Goal: Task Accomplishment & Management: Use online tool/utility

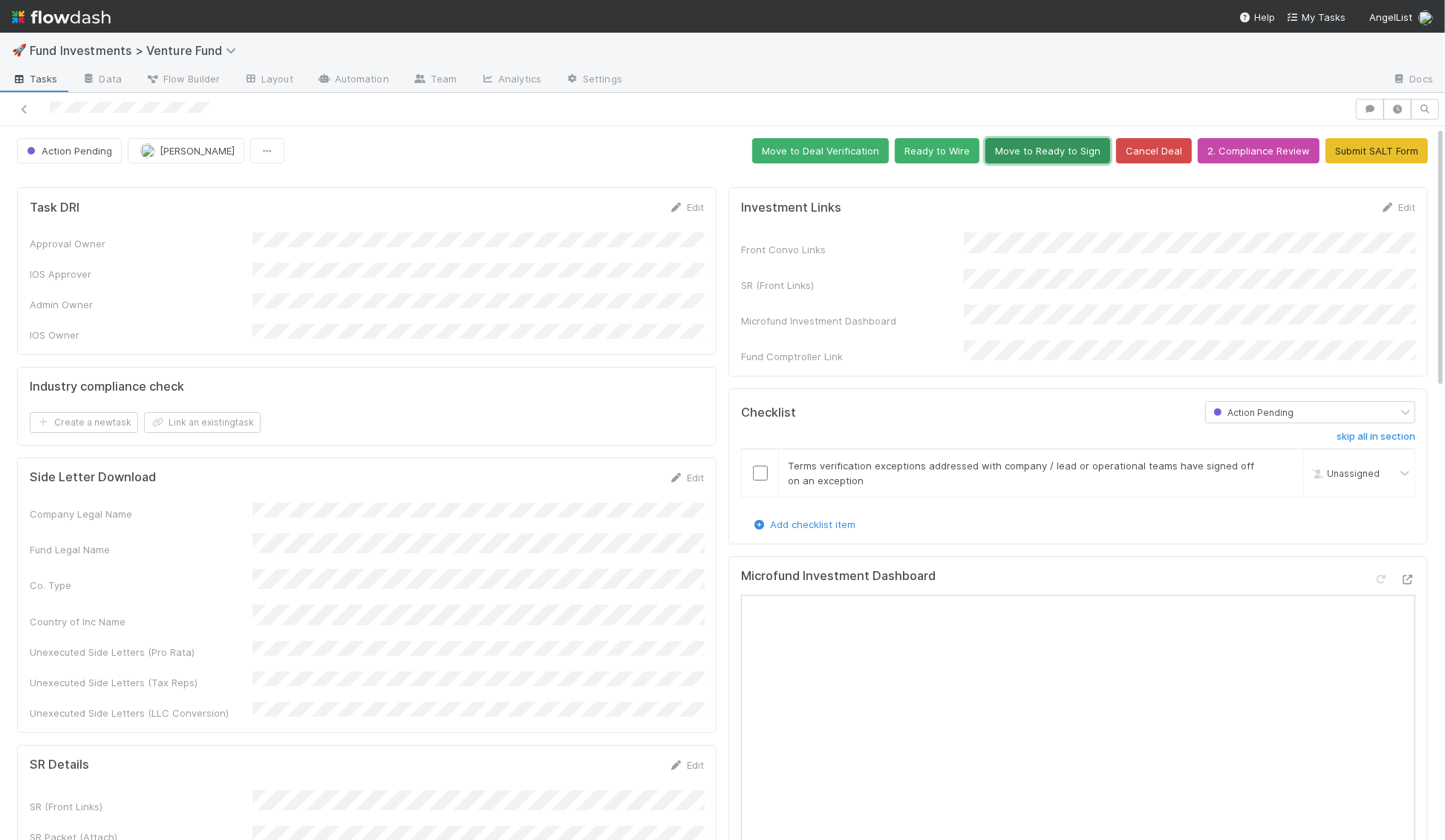
click at [1034, 152] on button "Move to Ready to Sign" at bounding box center [1047, 151] width 125 height 25
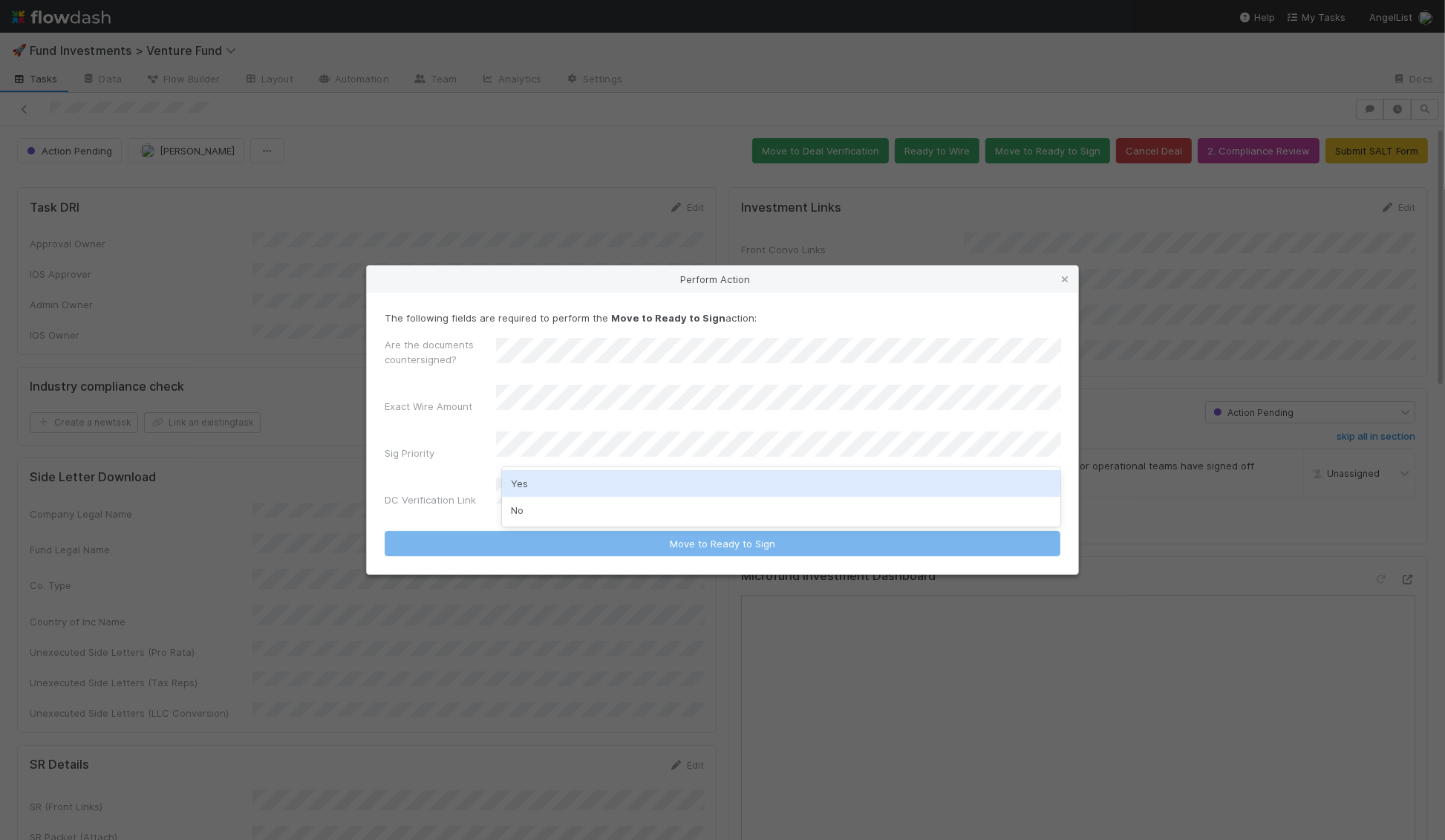
click at [652, 483] on div "Yes" at bounding box center [782, 484] width 559 height 27
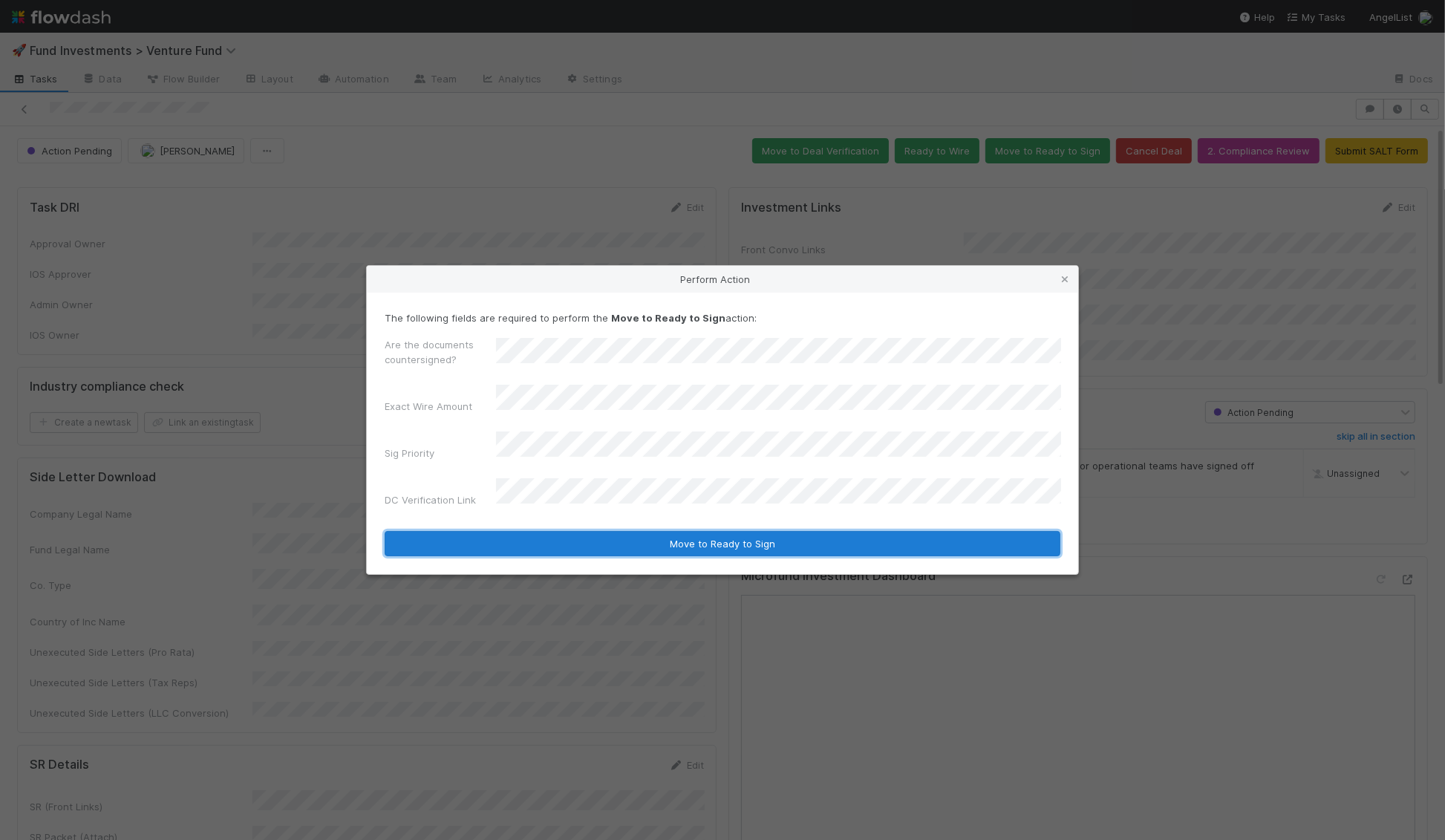
click at [608, 533] on button "Move to Ready to Sign" at bounding box center [722, 544] width 676 height 25
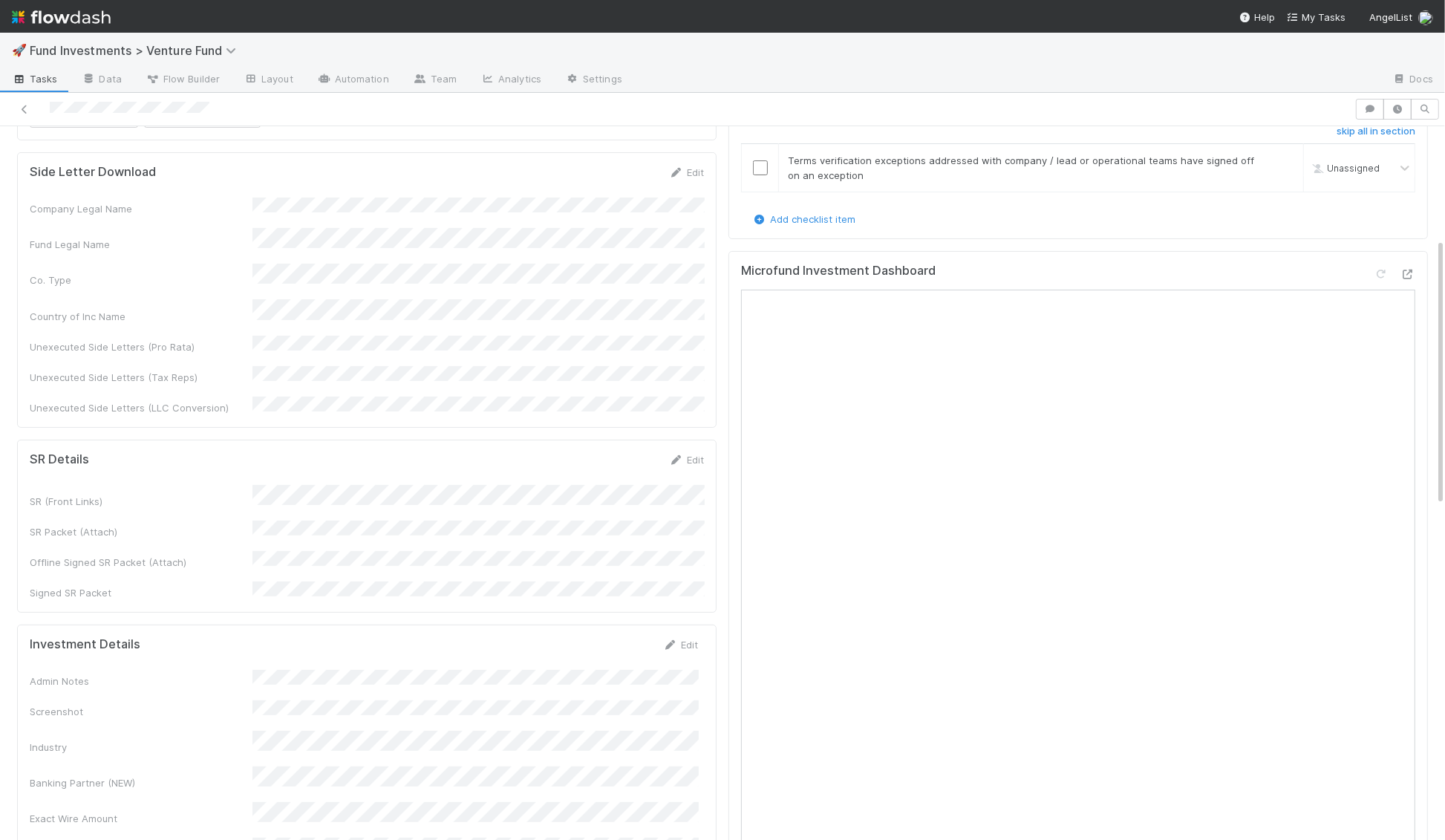
scroll to position [327, 0]
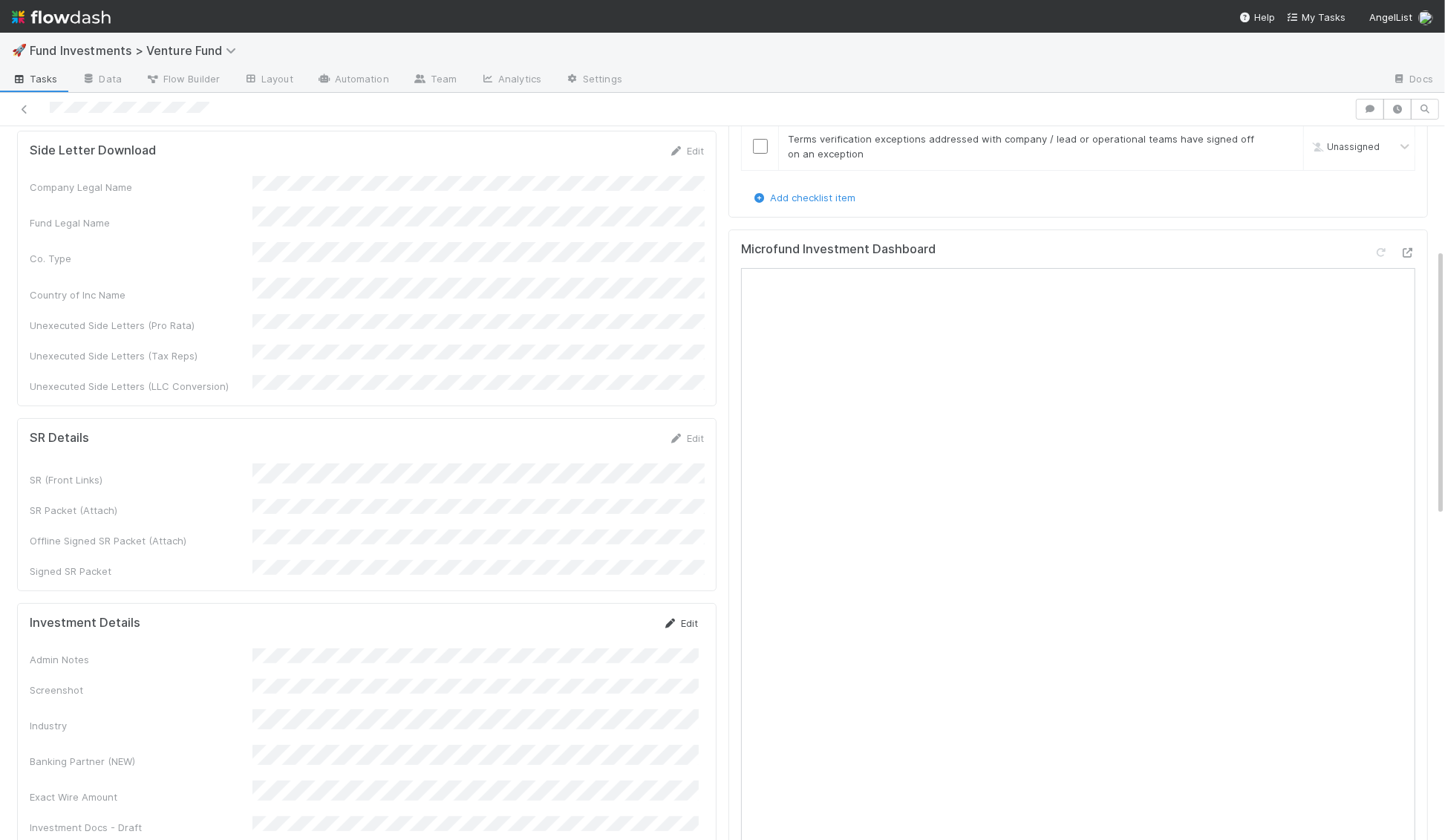
click at [686, 617] on link "Edit" at bounding box center [680, 623] width 35 height 12
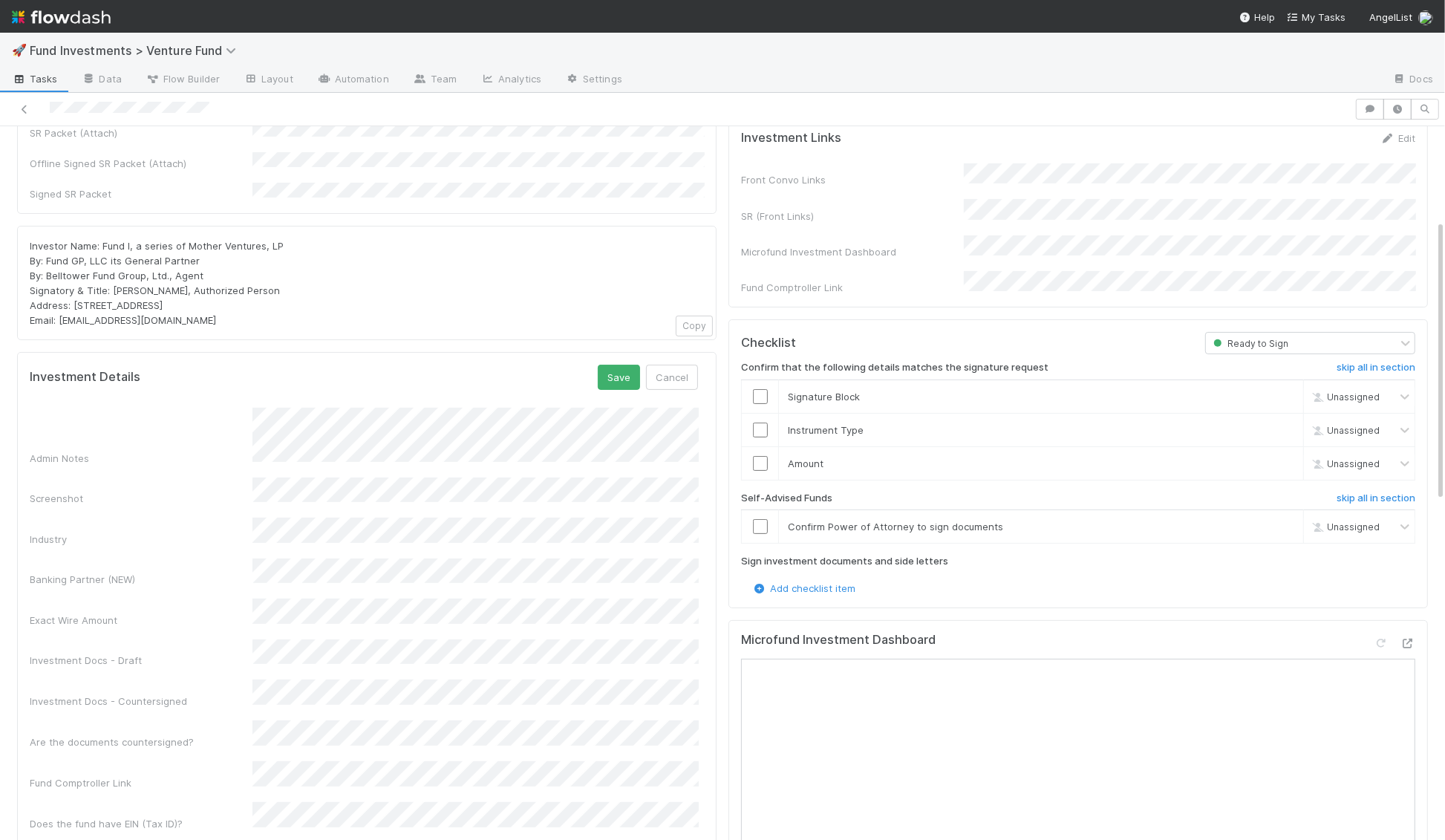
scroll to position [238, 0]
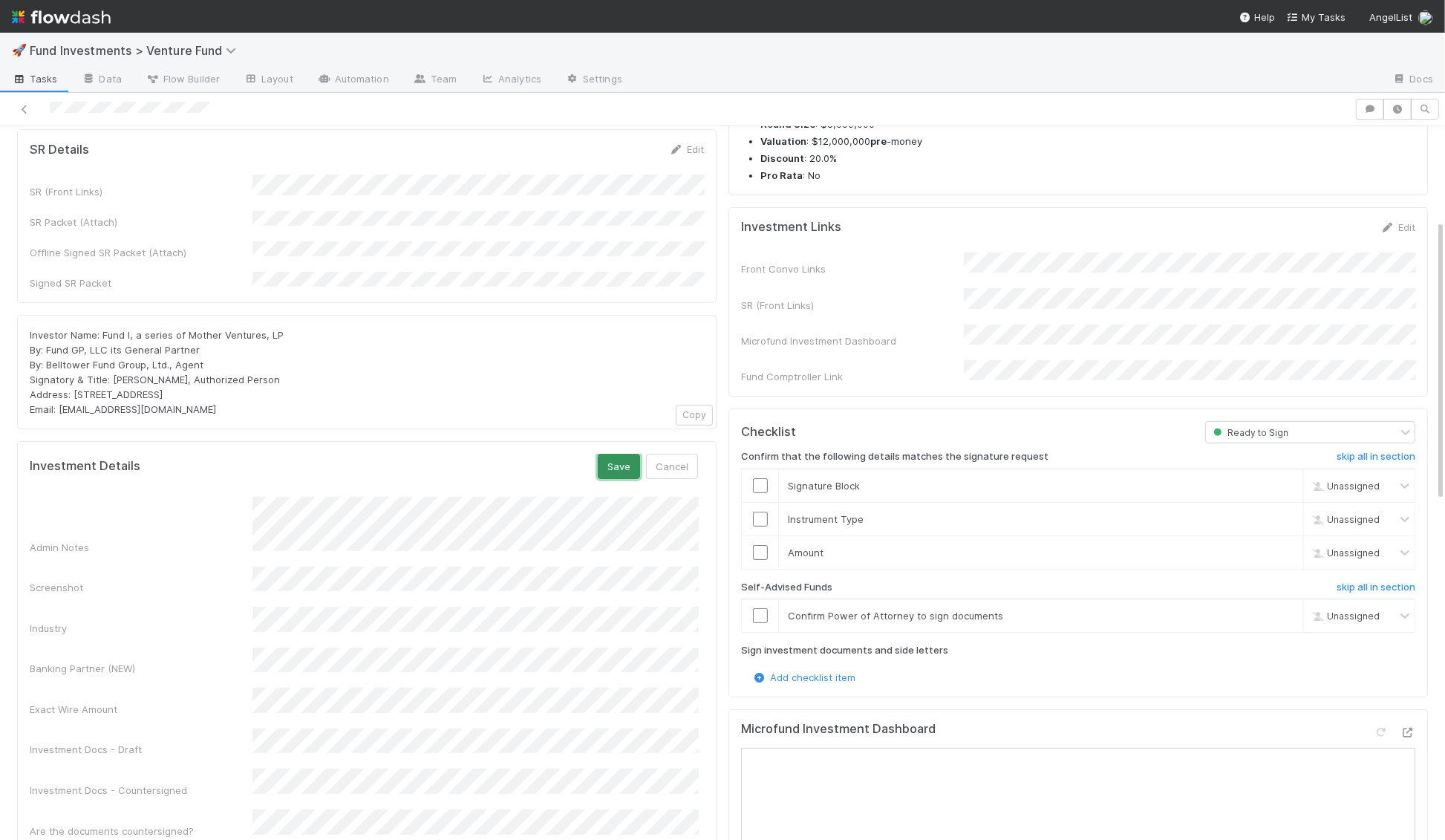
click at [630, 454] on button "Save" at bounding box center [619, 466] width 43 height 25
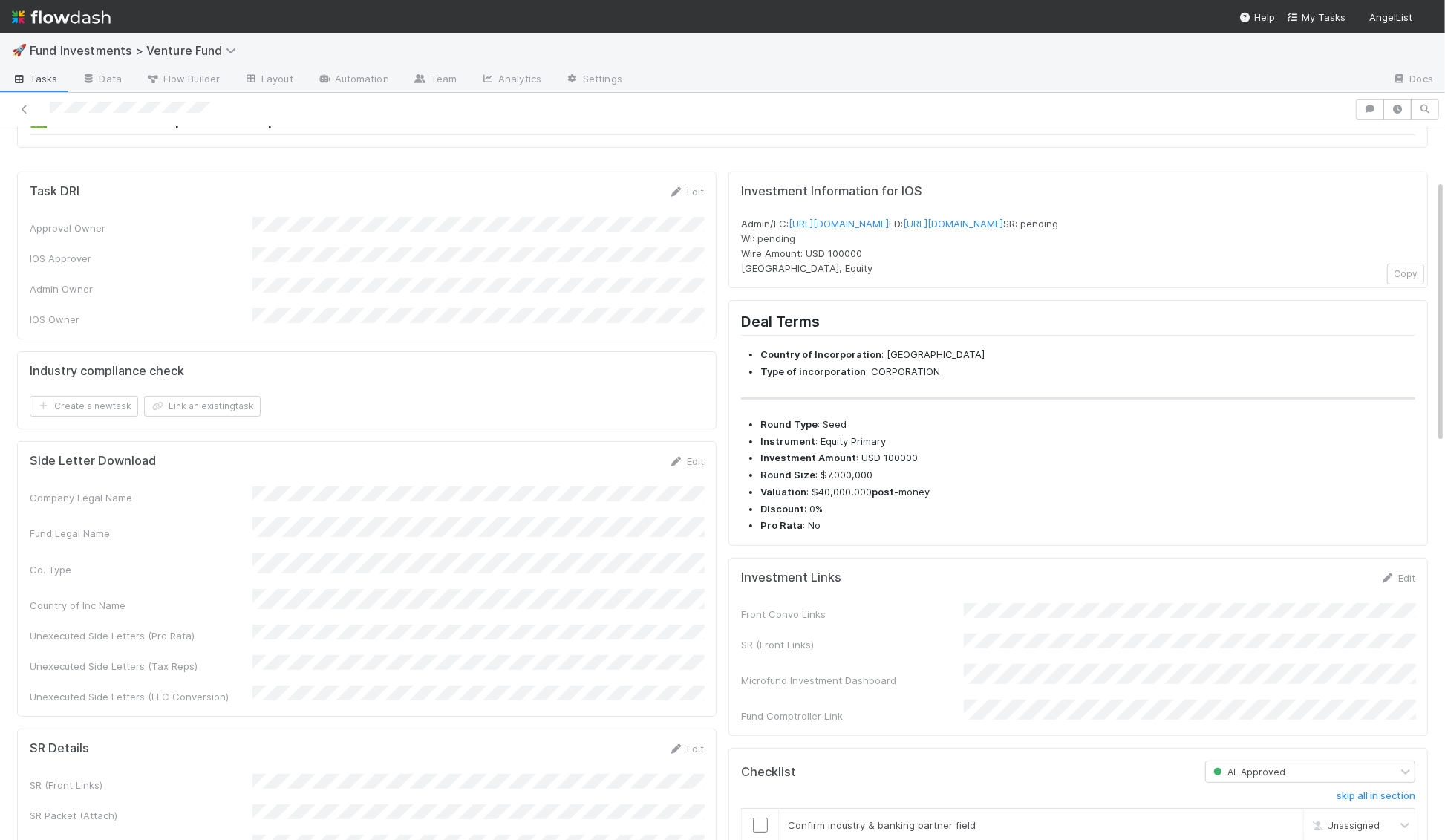
scroll to position [183, 0]
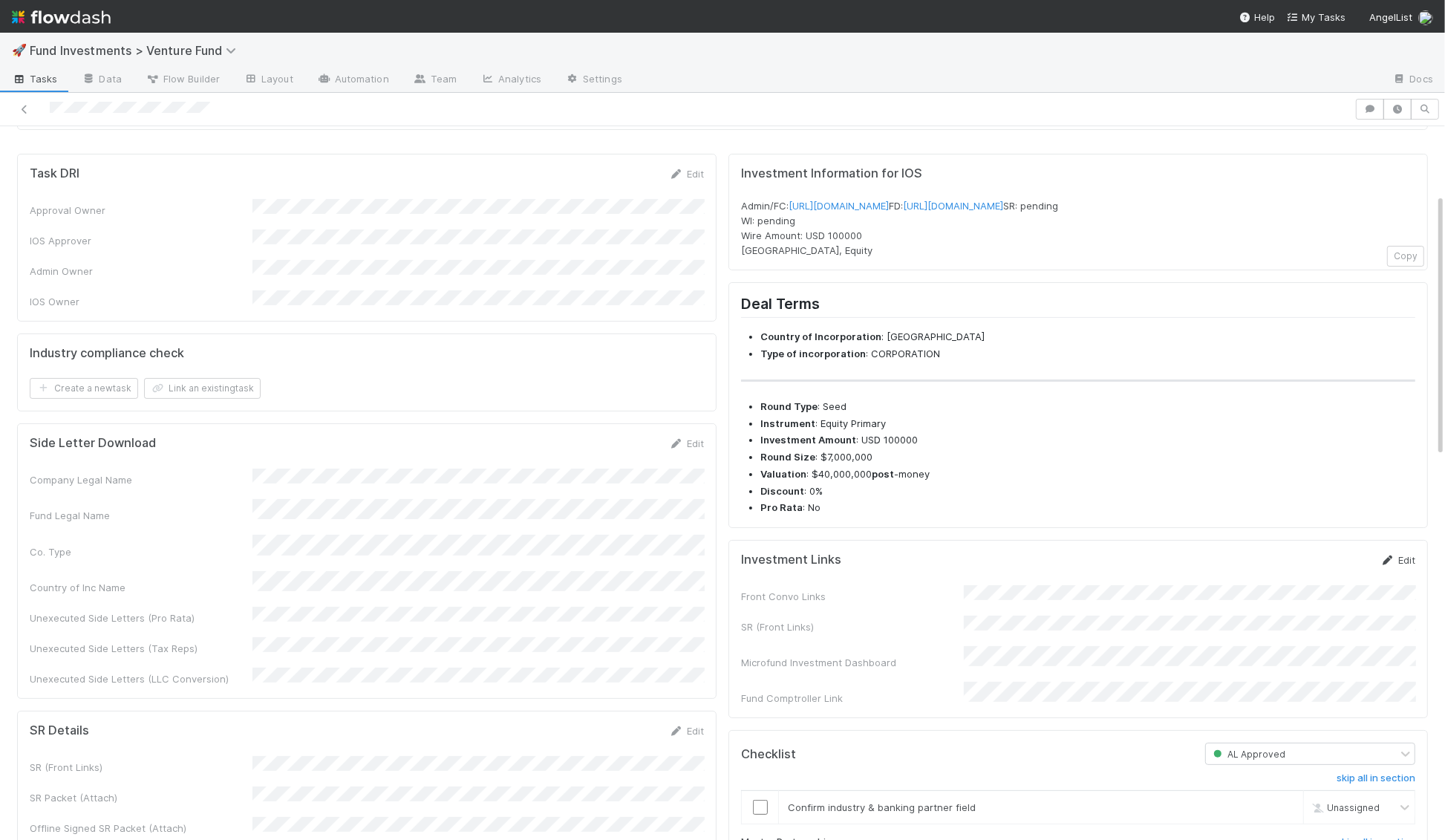
click at [1399, 566] on link "Edit" at bounding box center [1398, 559] width 35 height 12
click at [1342, 578] on button "Save" at bounding box center [1337, 565] width 43 height 25
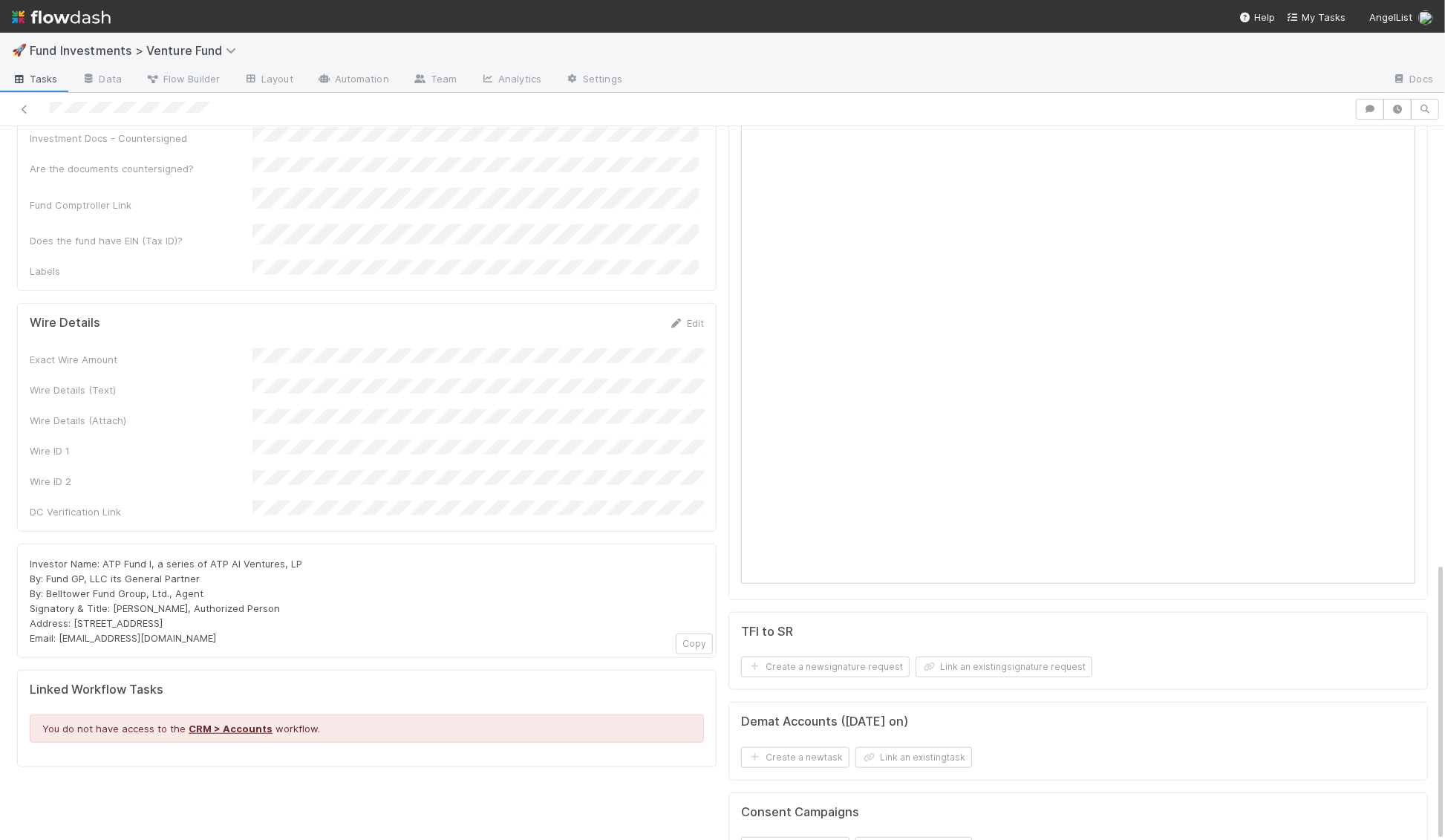
scroll to position [1115, 0]
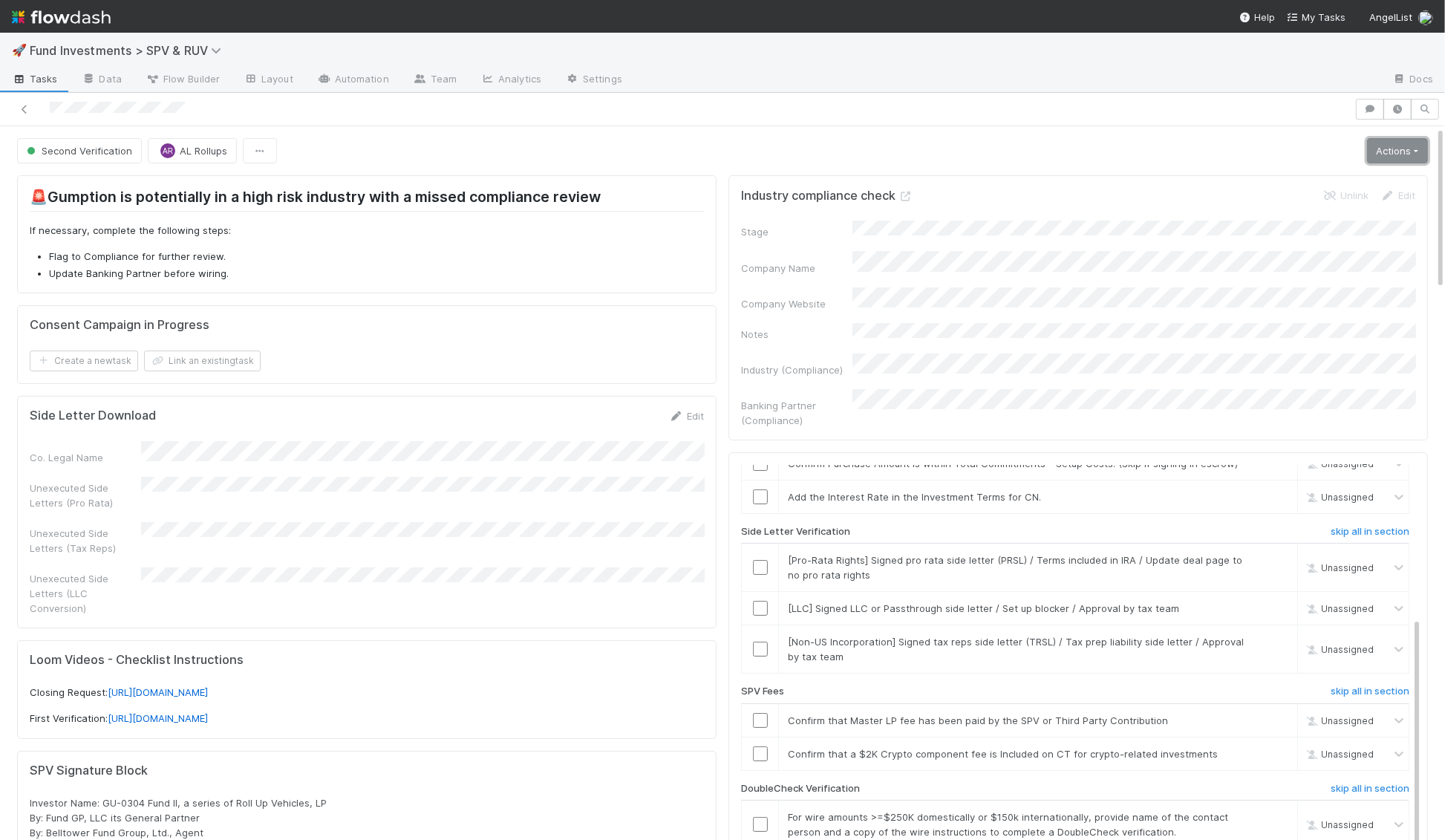
click at [1396, 145] on link "Actions" at bounding box center [1397, 151] width 61 height 25
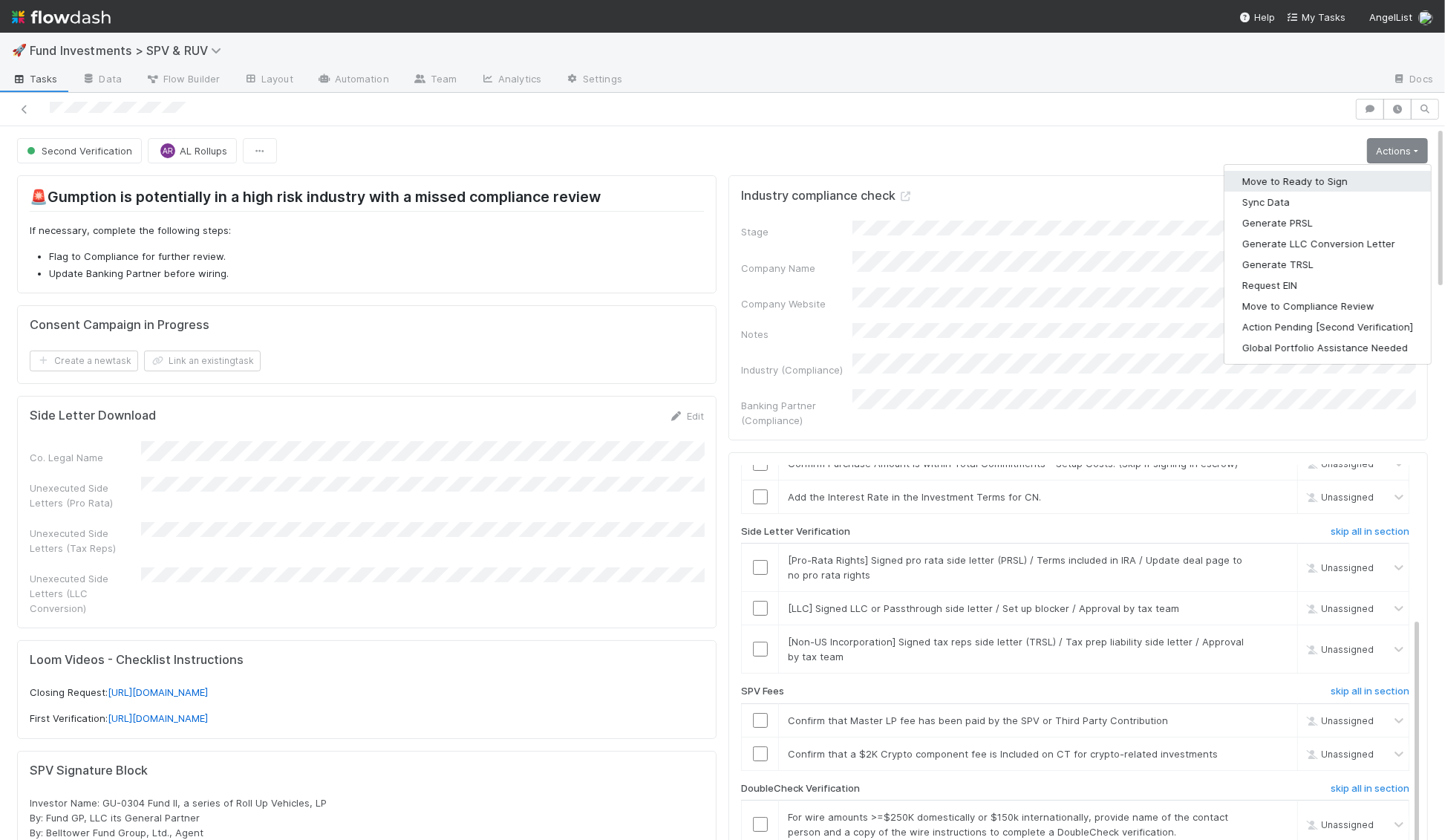
click at [1367, 174] on button "Move to Ready to Sign" at bounding box center [1327, 180] width 206 height 20
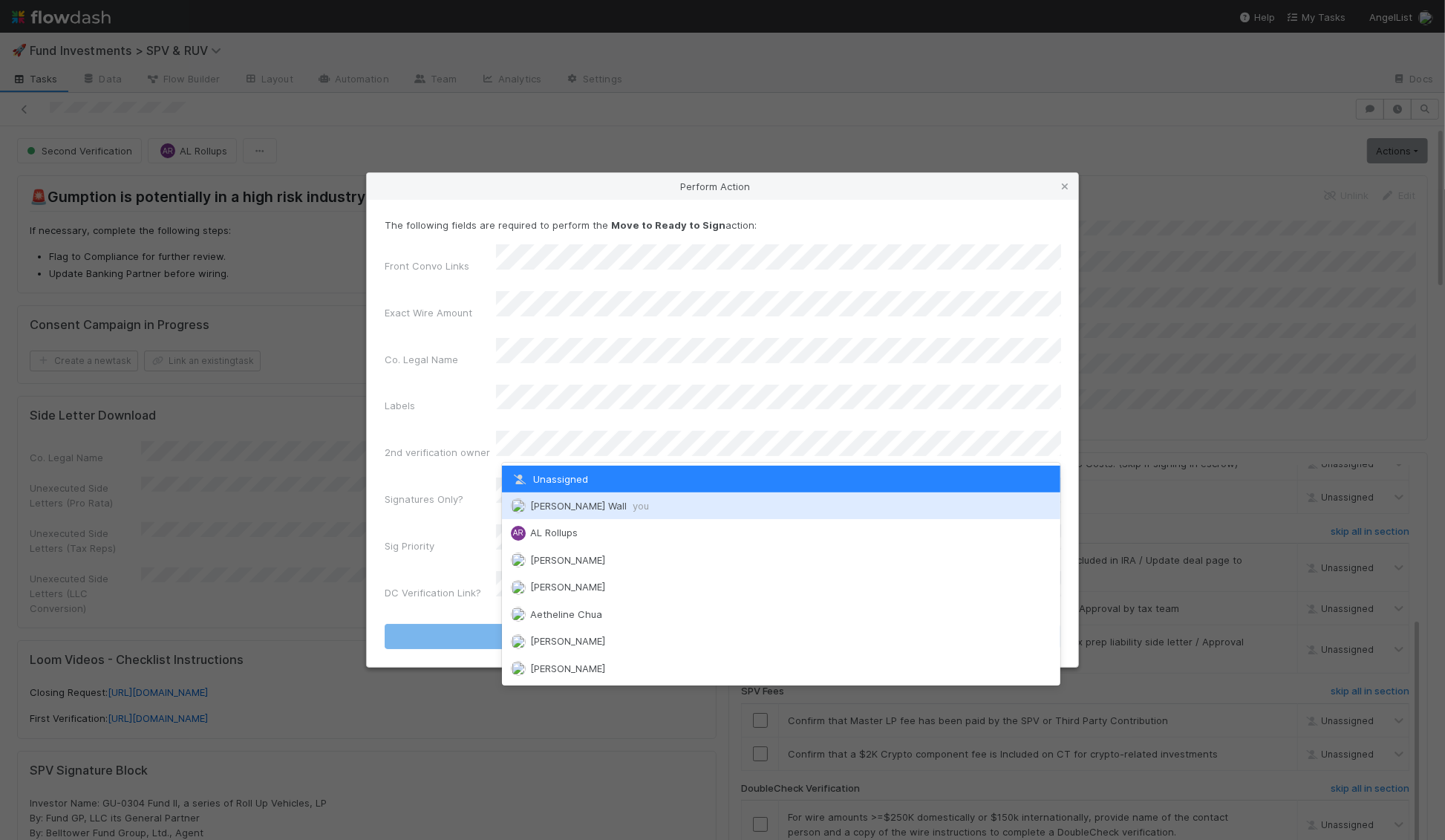
click at [569, 499] on div "Kennedy Wall you" at bounding box center [782, 506] width 559 height 27
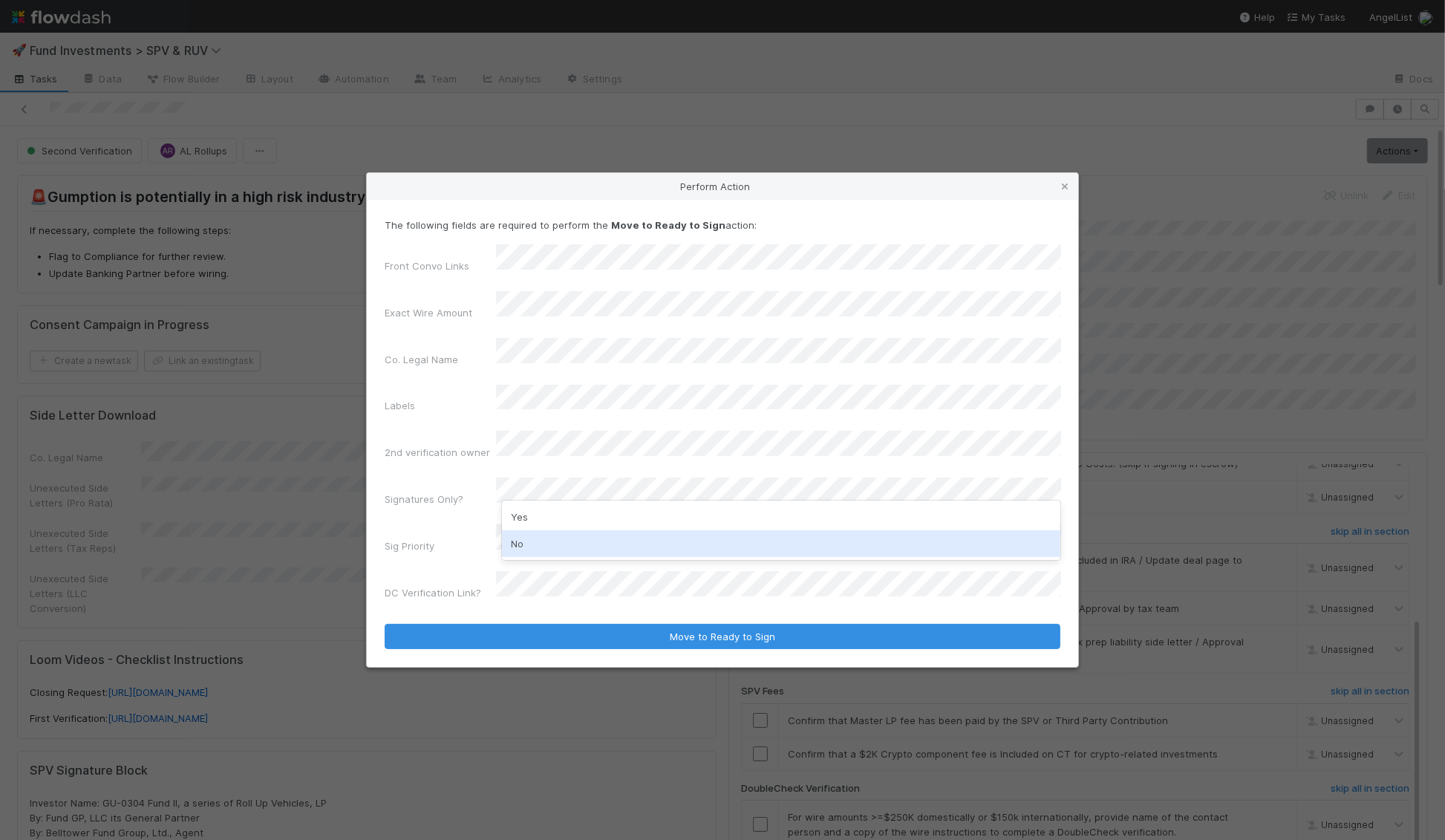
click at [559, 538] on div "No" at bounding box center [782, 544] width 559 height 27
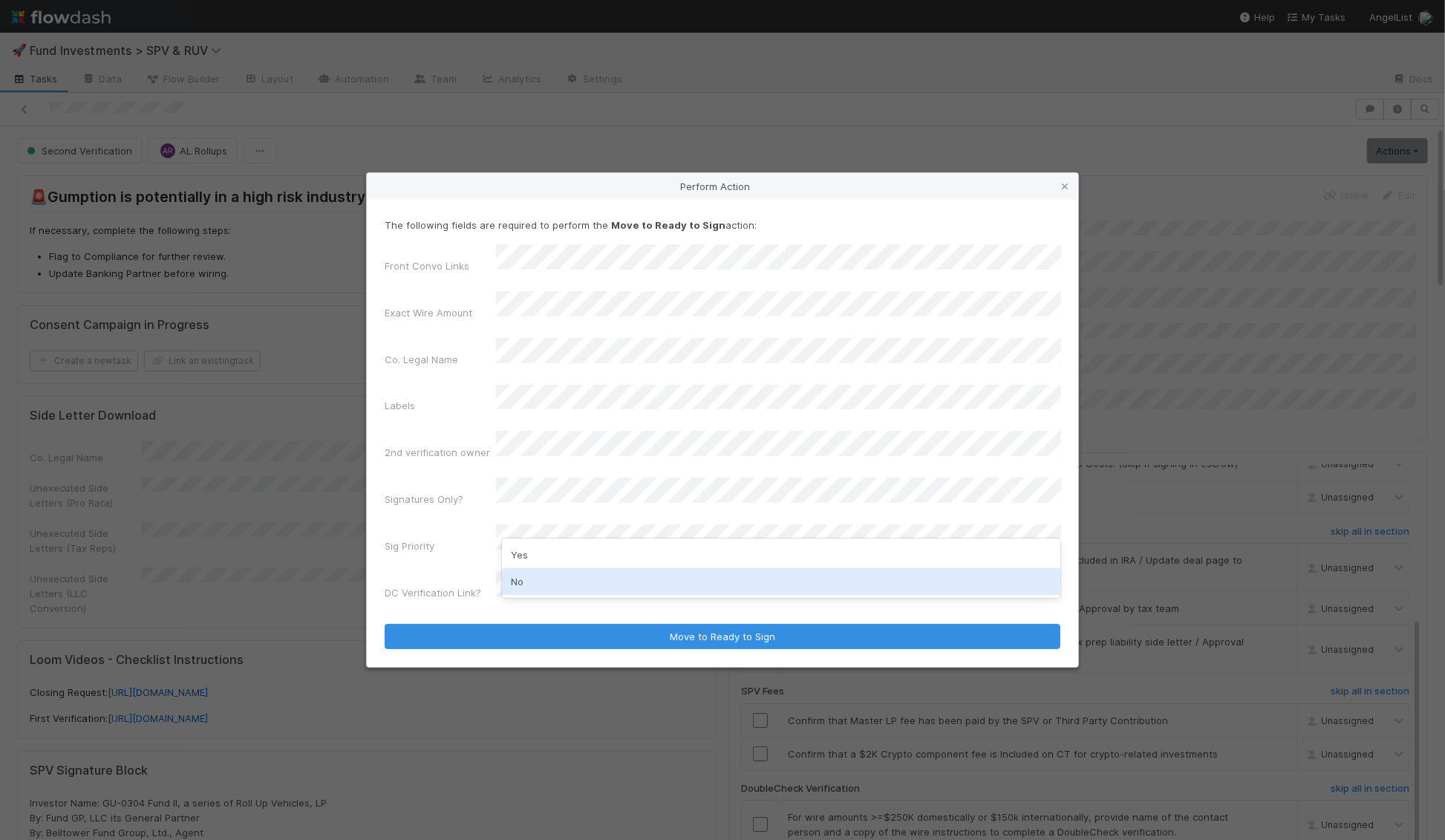
click at [544, 580] on div "No" at bounding box center [782, 582] width 559 height 27
click at [547, 571] on div "DC Verification Link?" at bounding box center [722, 588] width 676 height 35
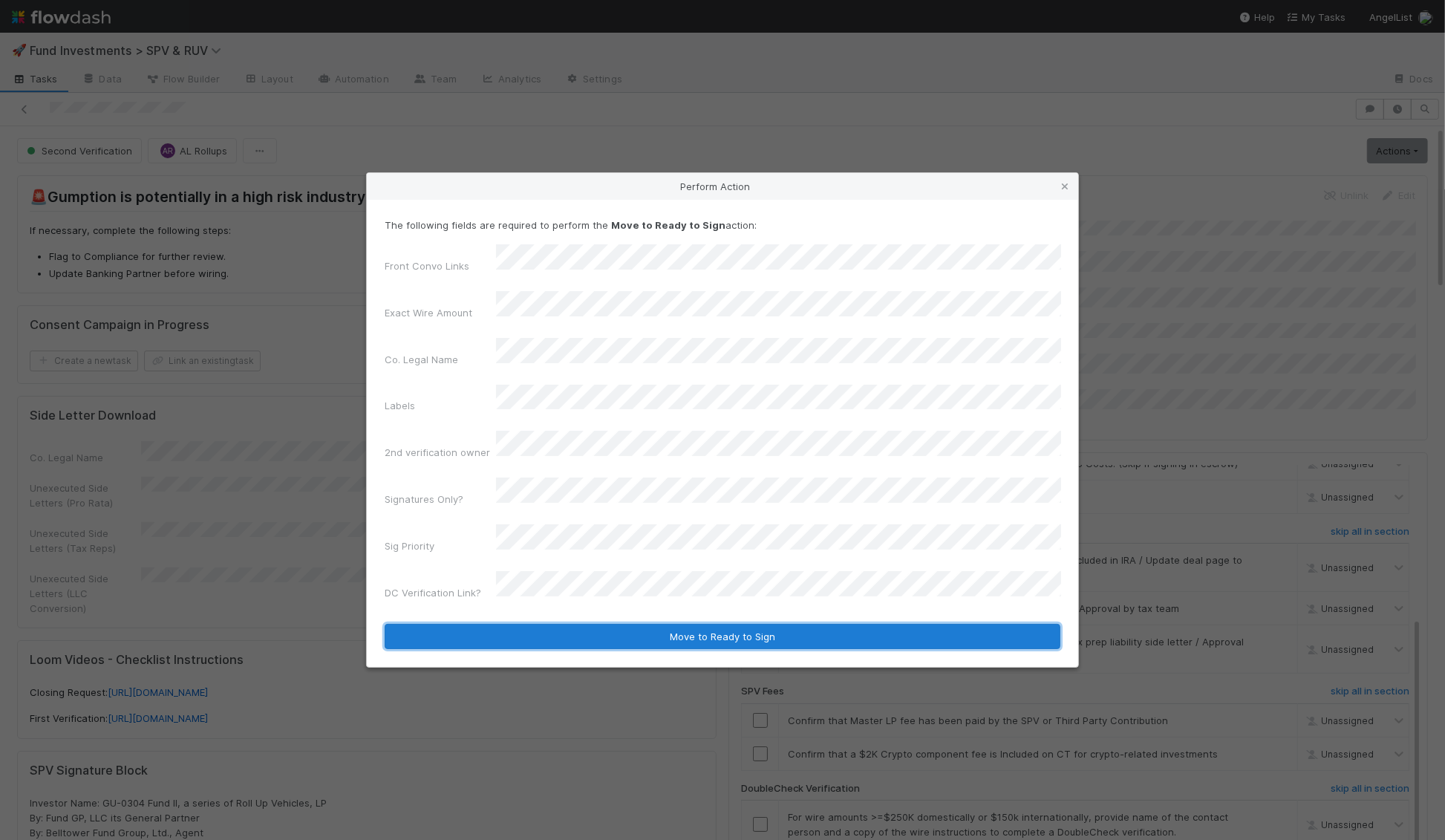
click at [544, 623] on button "Move to Ready to Sign" at bounding box center [722, 636] width 676 height 25
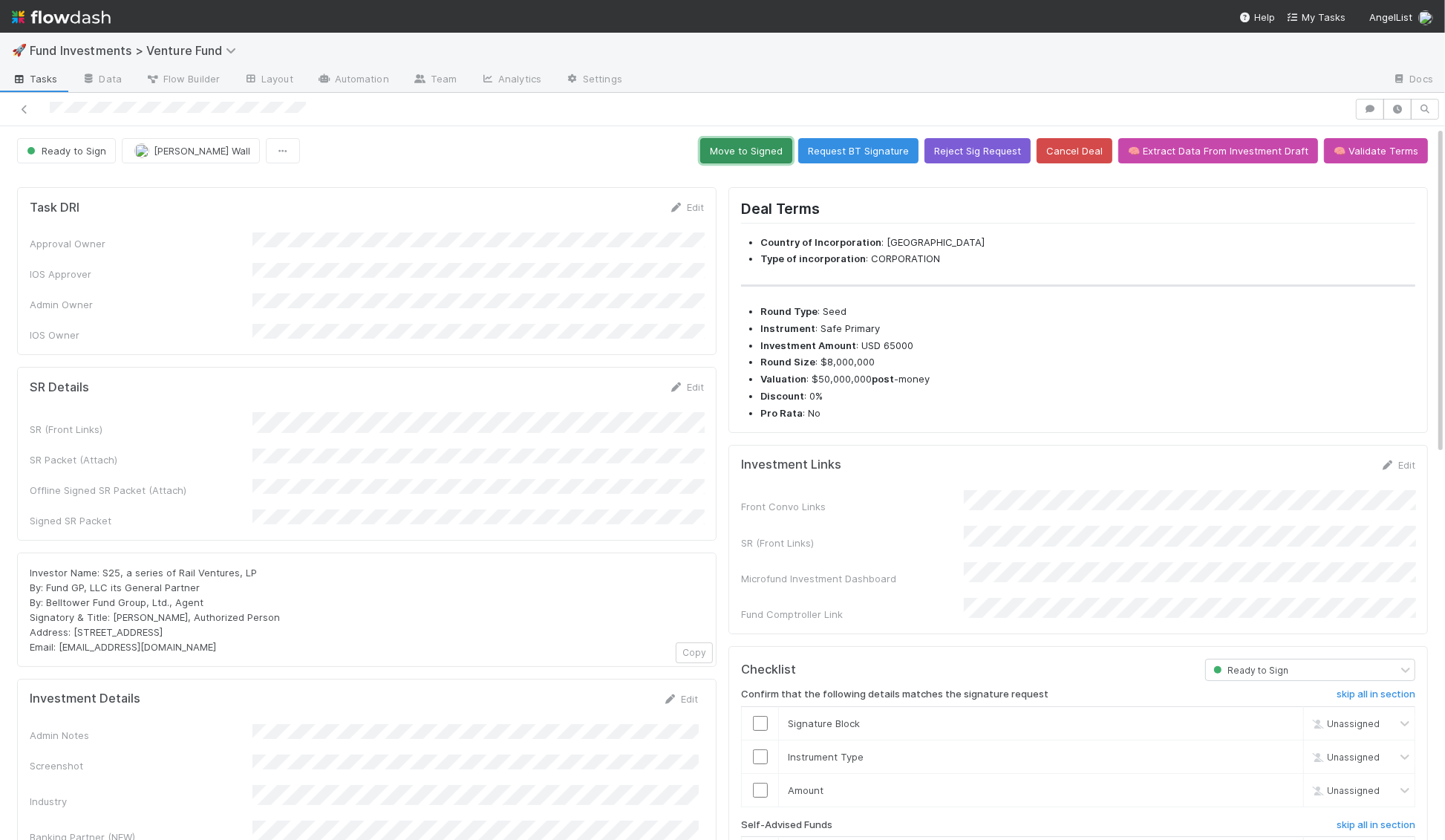
click at [770, 152] on button "Move to Signed" at bounding box center [745, 151] width 92 height 25
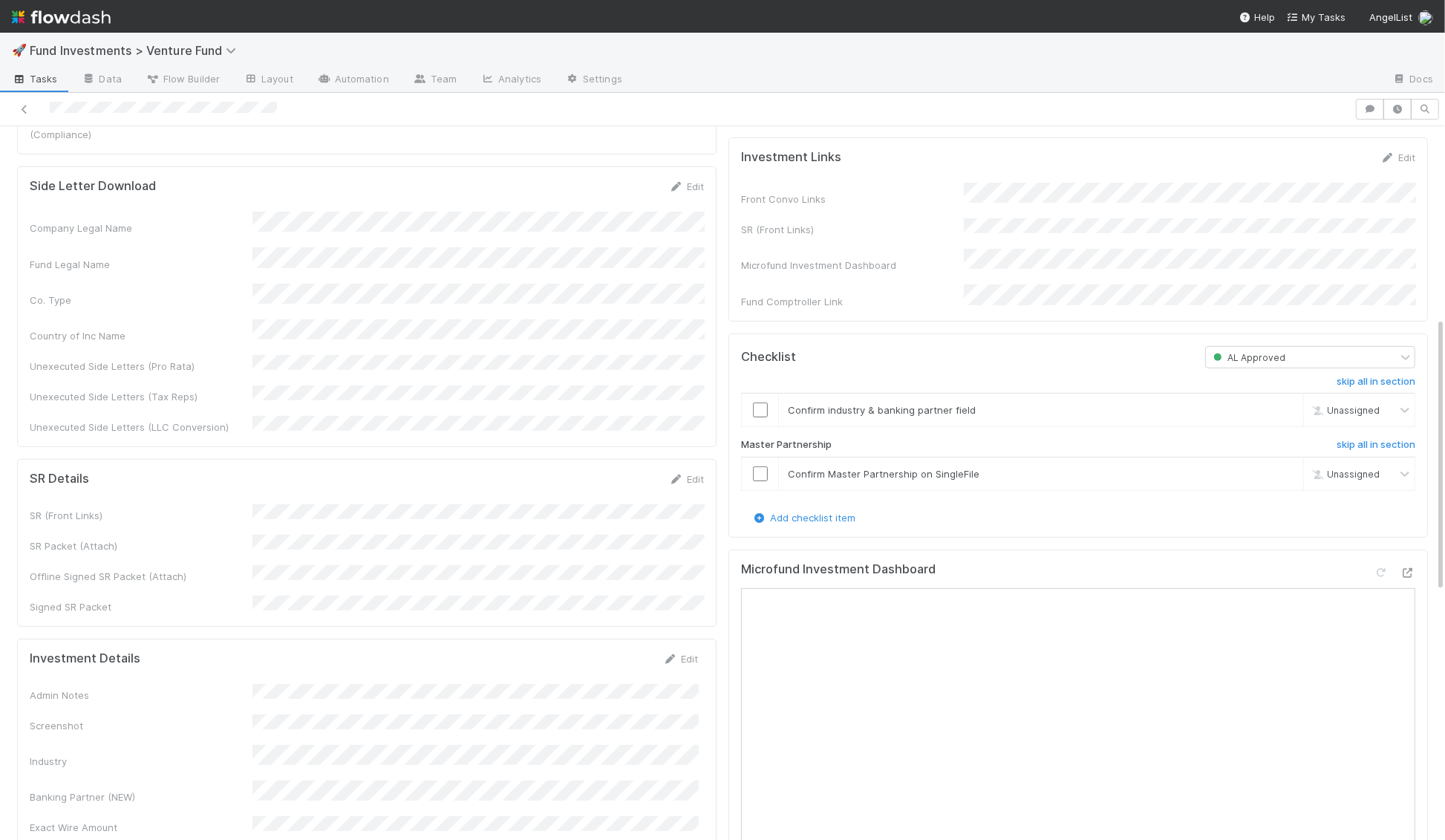
scroll to position [337, 0]
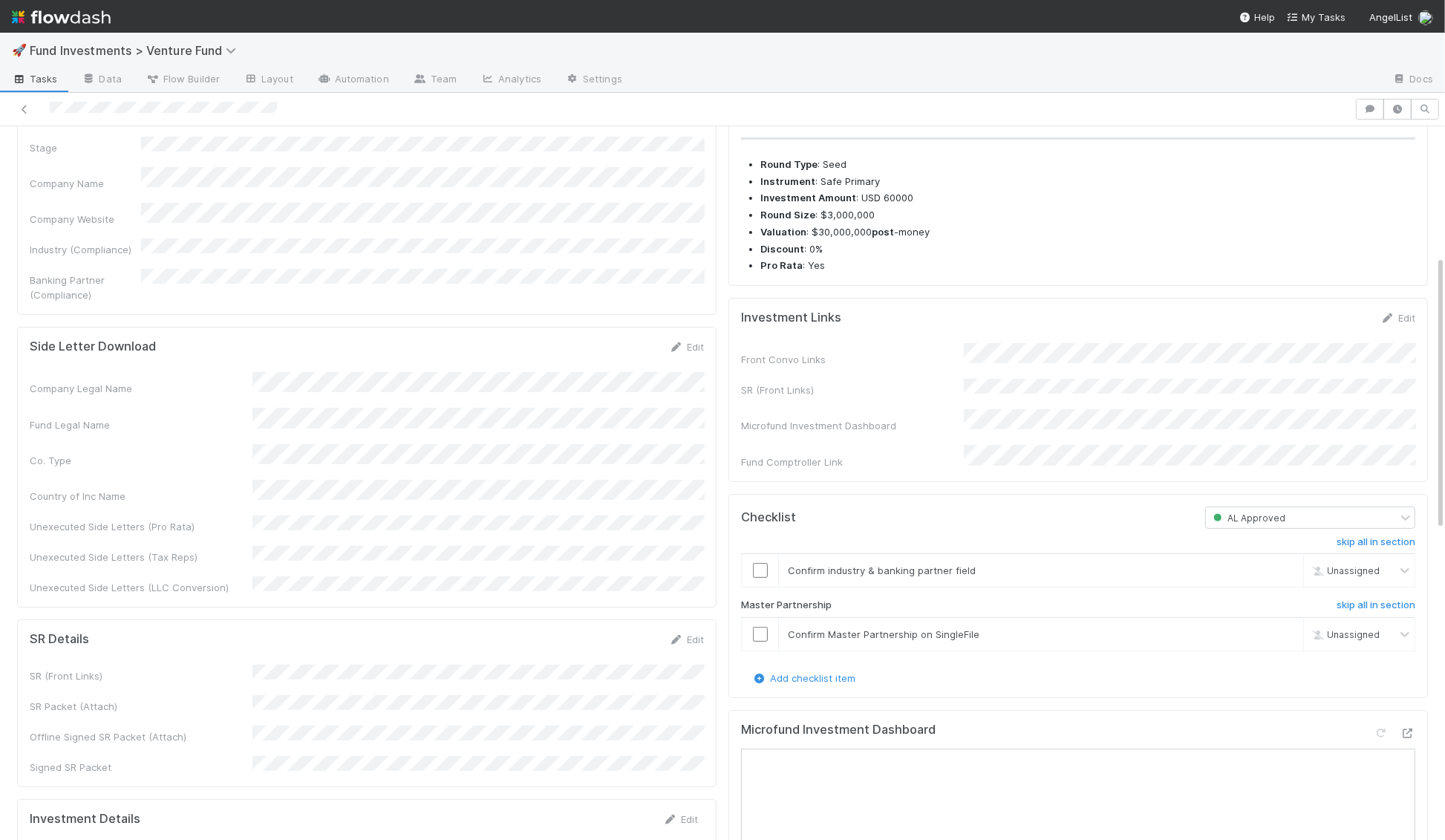
click at [1403, 329] on div "Investment Links Edit Front Convo Links SR (Front Links) Microfund Investment D…" at bounding box center [1078, 390] width 700 height 184
click at [1403, 324] on link "Edit" at bounding box center [1398, 317] width 35 height 12
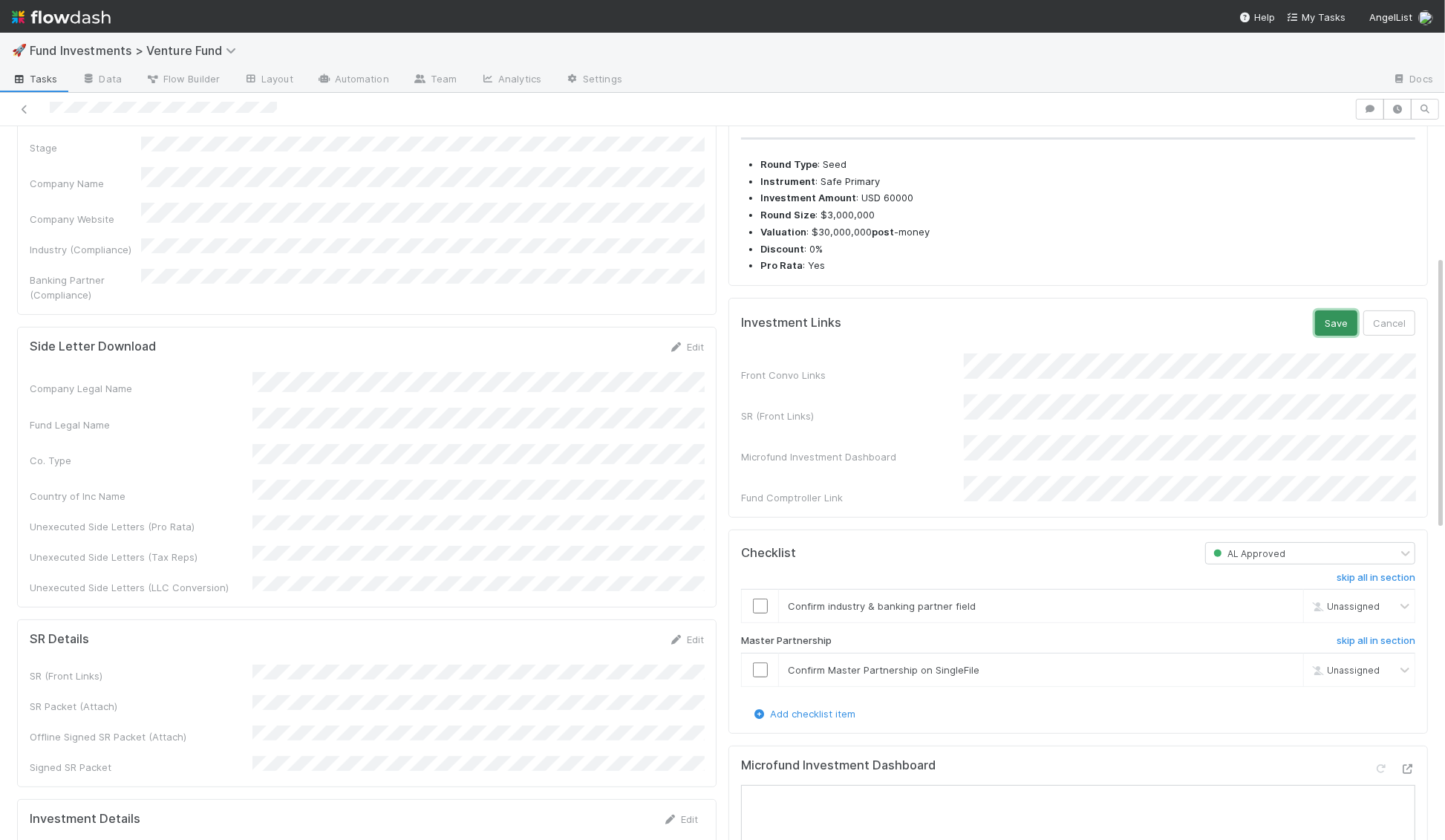
click at [1337, 336] on button "Save" at bounding box center [1337, 323] width 43 height 25
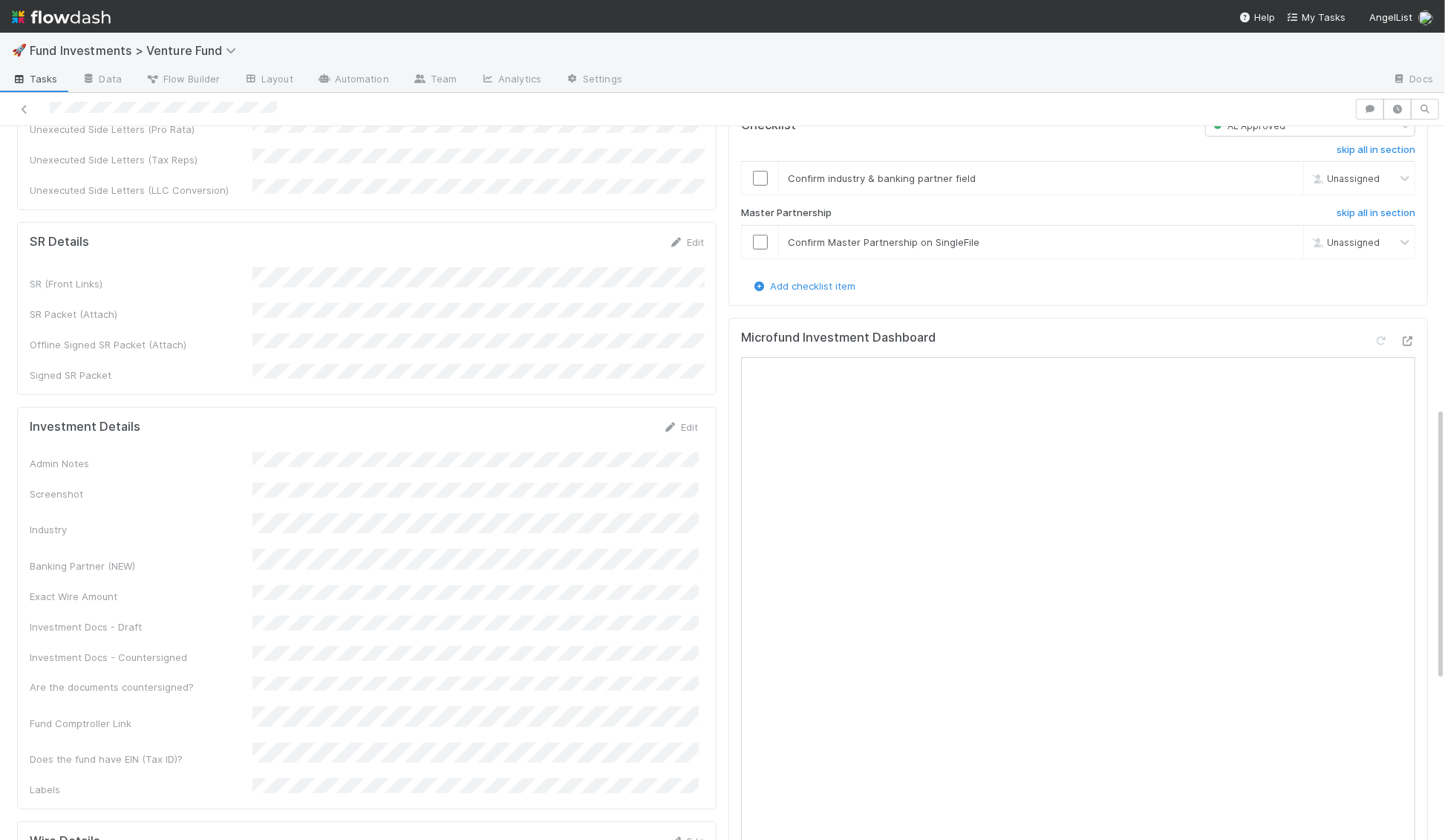
scroll to position [735, 0]
click at [678, 419] on link "Edit" at bounding box center [680, 425] width 35 height 12
click at [629, 418] on button "Save" at bounding box center [619, 431] width 43 height 25
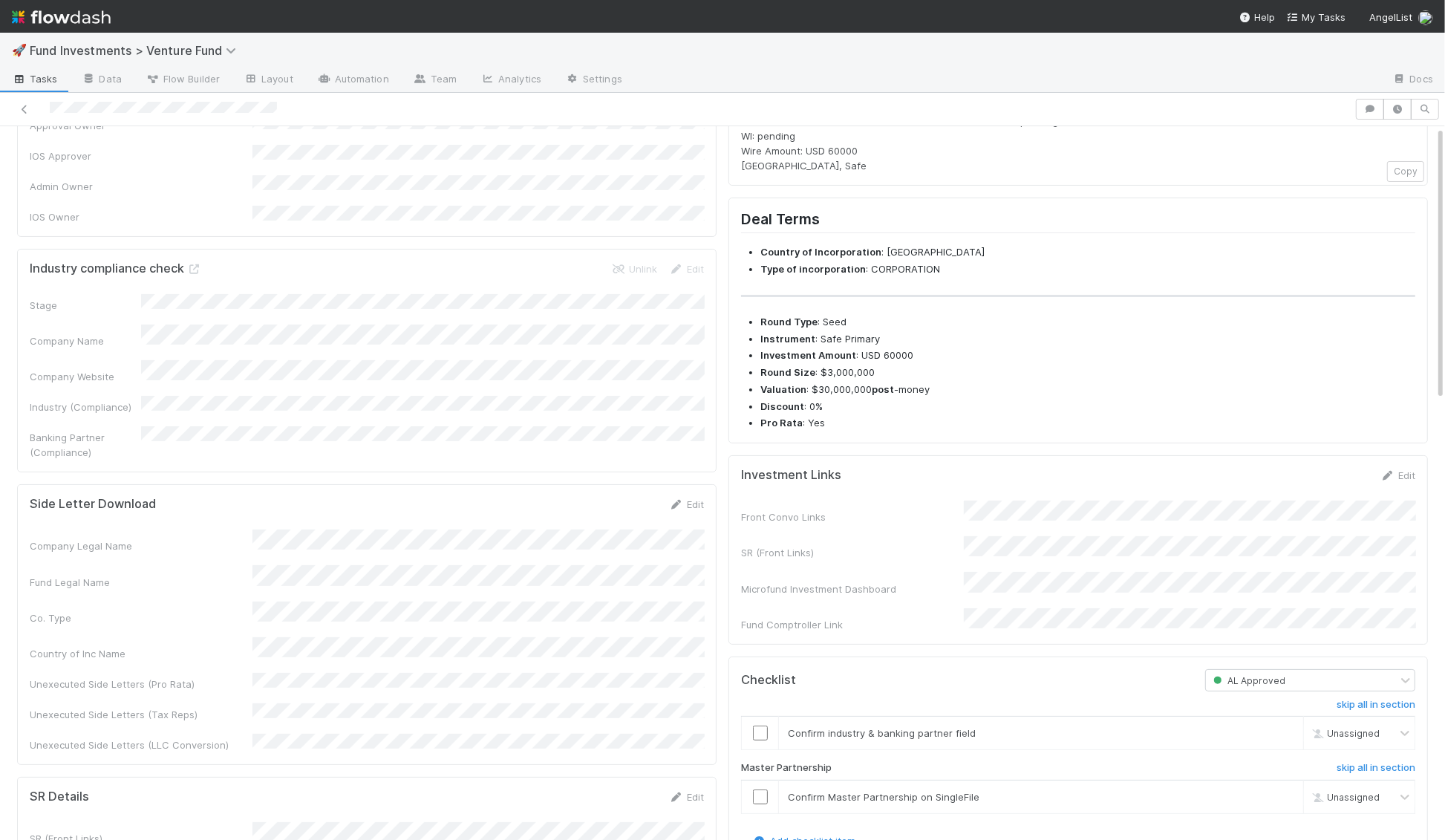
scroll to position [0, 0]
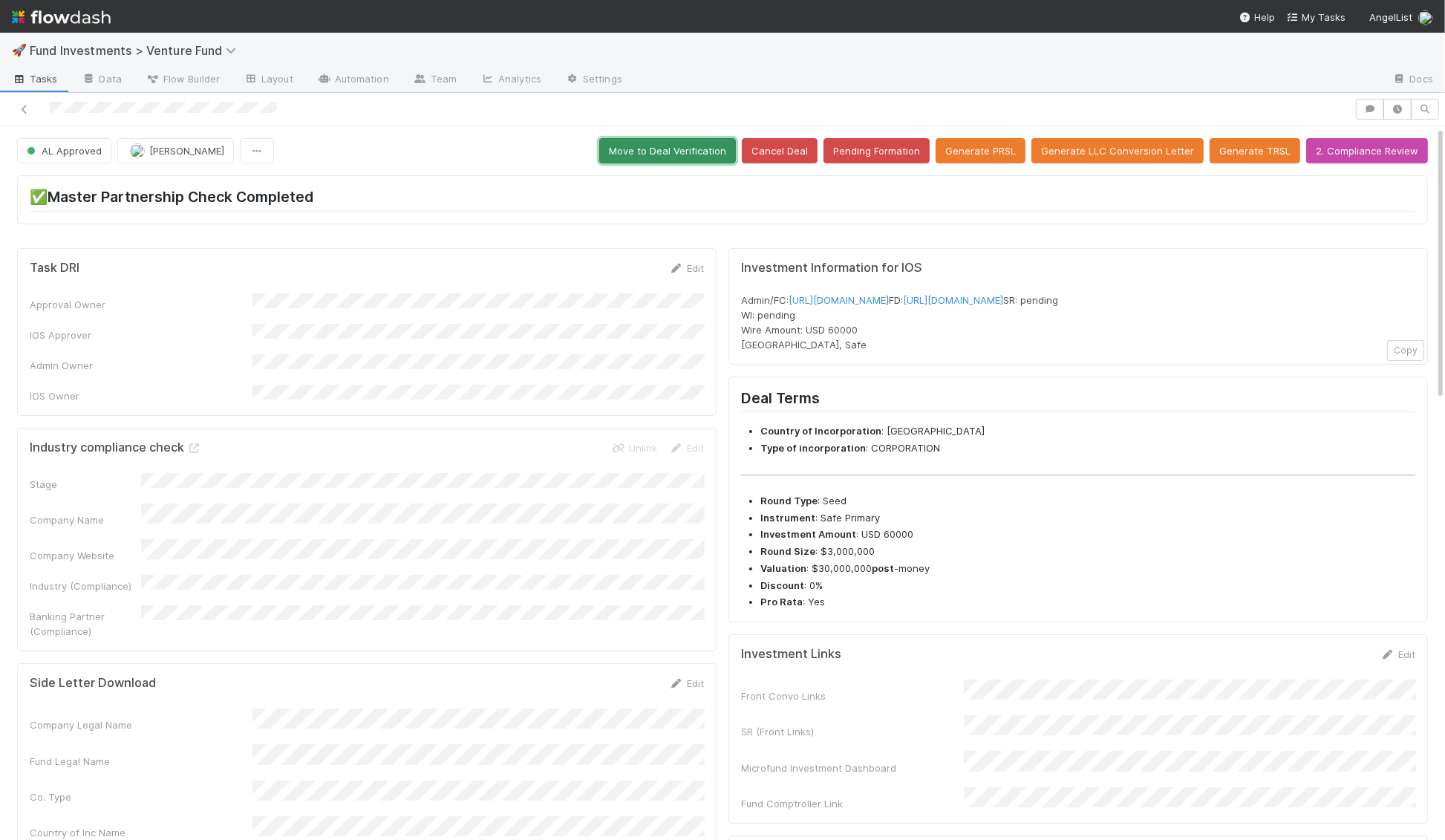
click at [712, 145] on button "Move to Deal Verification" at bounding box center [667, 151] width 136 height 25
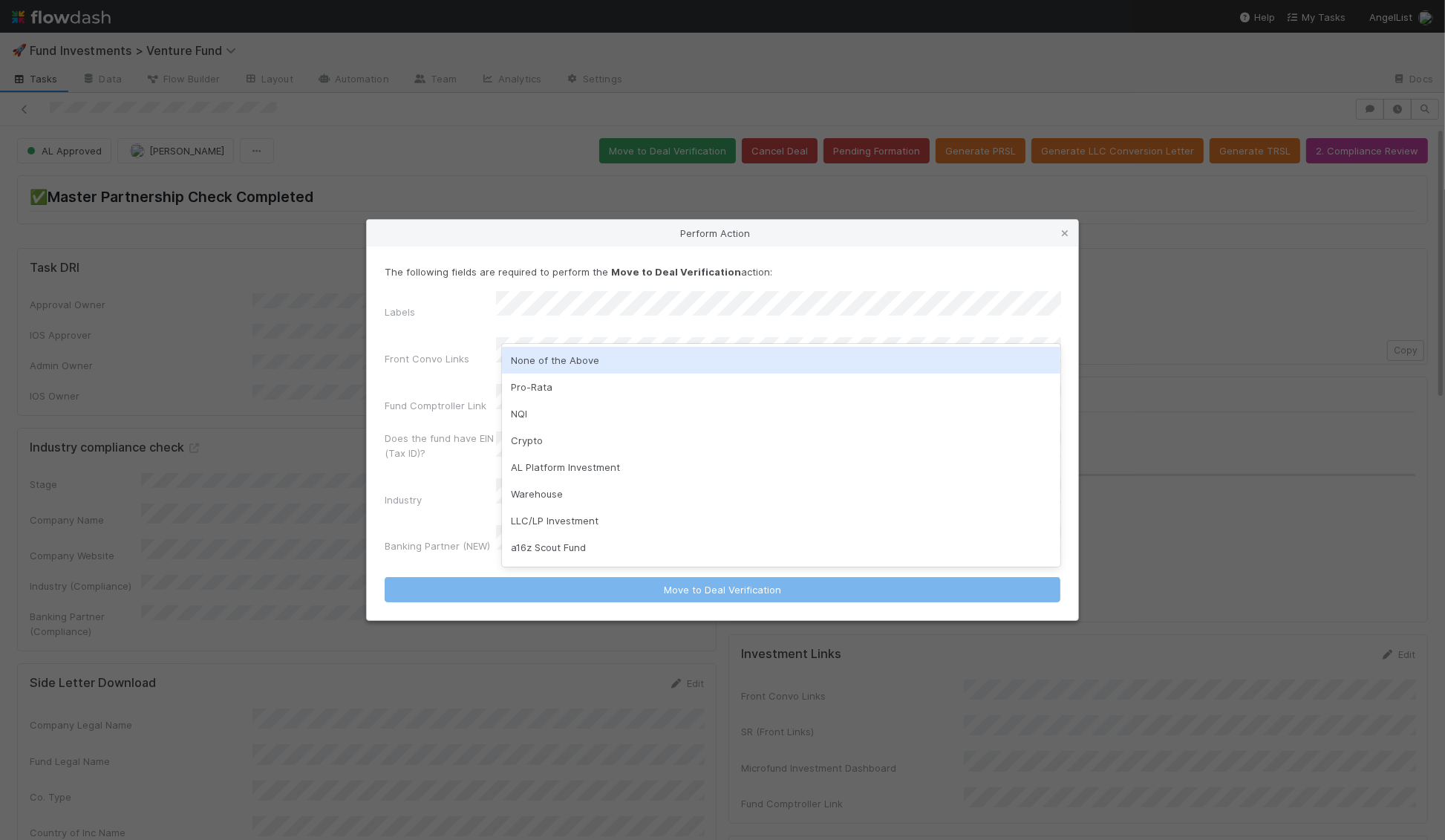
click at [550, 362] on div "None of the Above" at bounding box center [782, 360] width 559 height 27
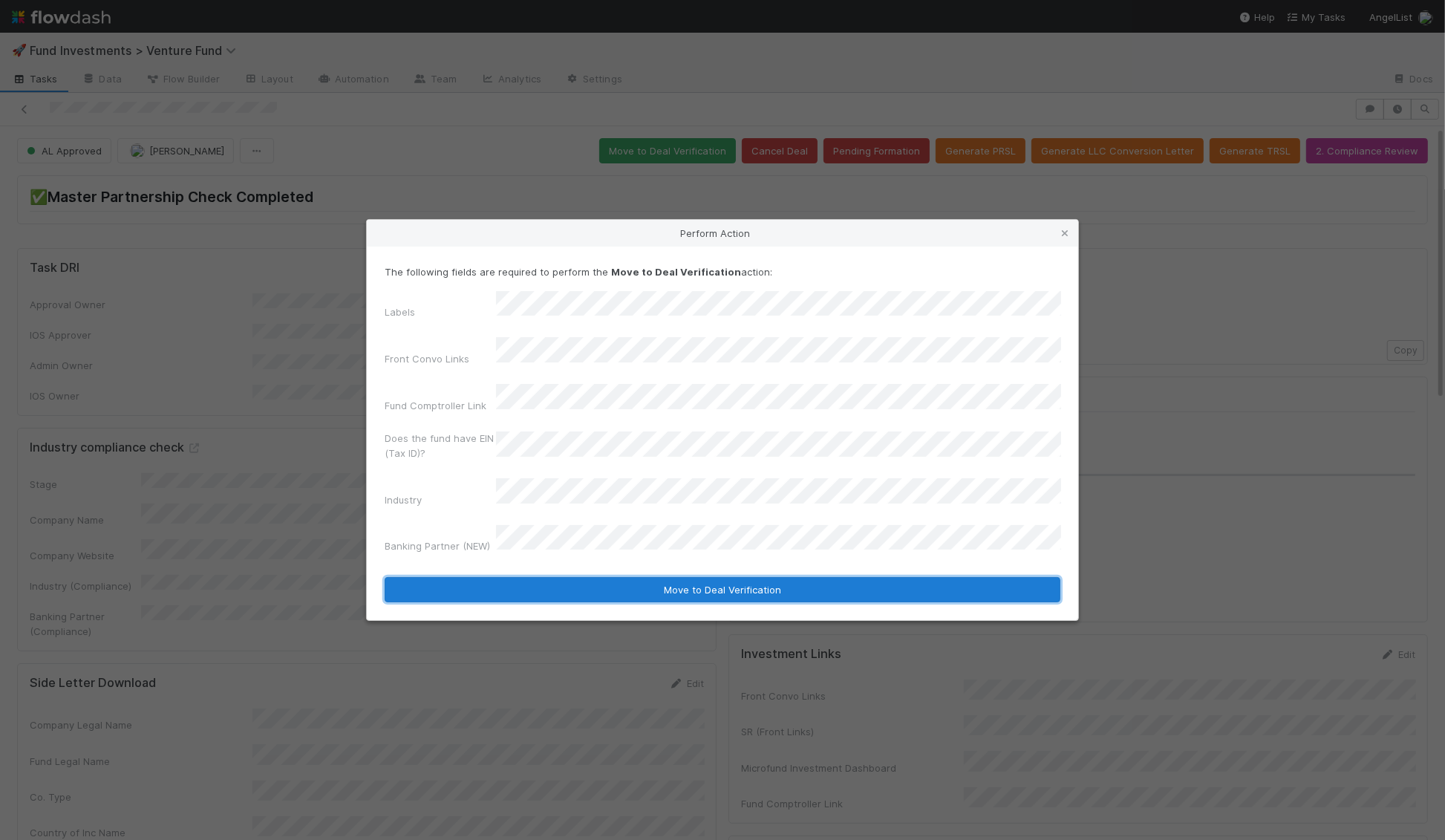
click at [633, 577] on button "Move to Deal Verification" at bounding box center [722, 589] width 676 height 25
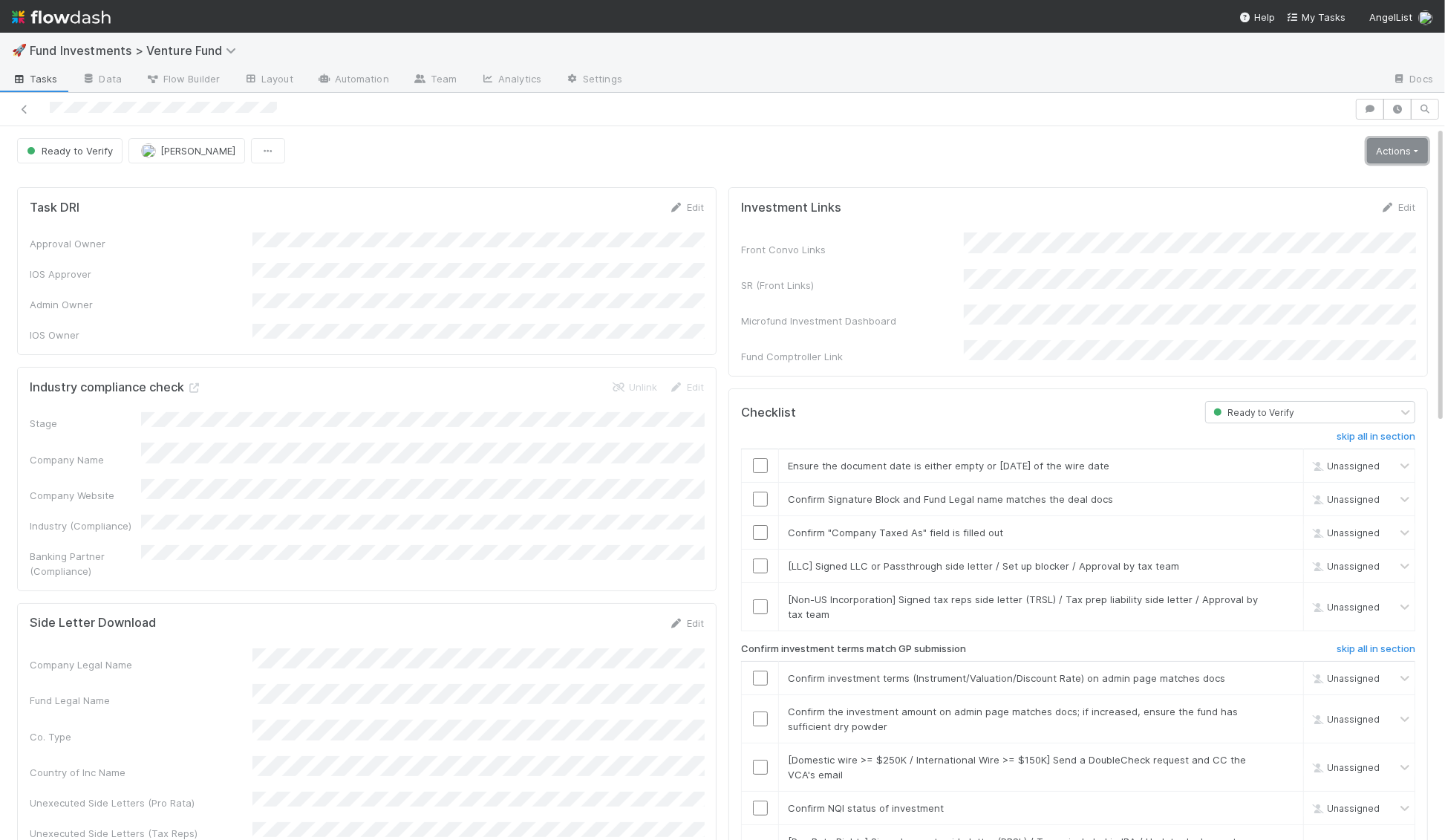
click at [1410, 146] on link "Actions" at bounding box center [1397, 151] width 61 height 25
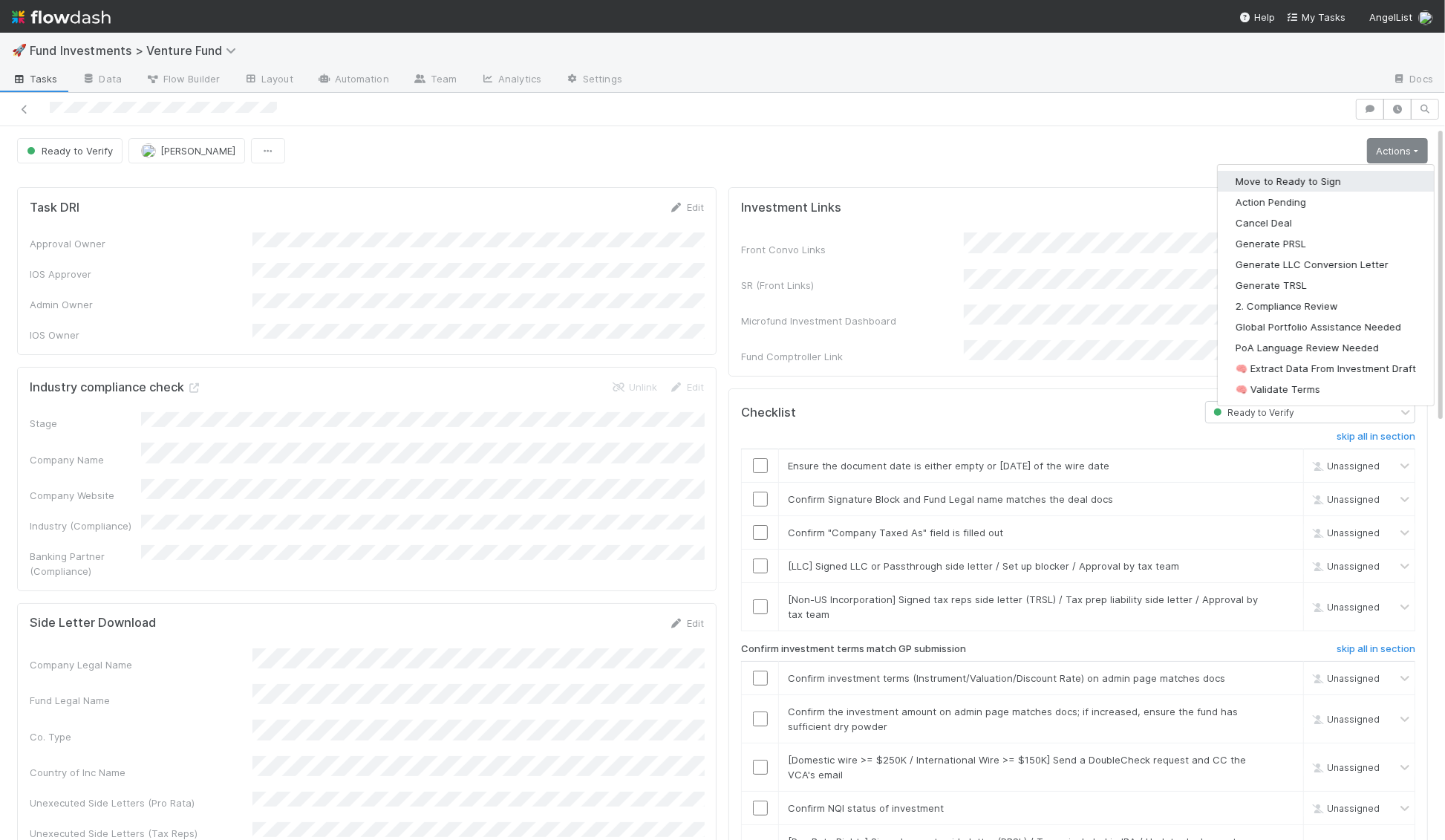
click at [1355, 180] on button "Move to Ready to Sign" at bounding box center [1325, 180] width 216 height 20
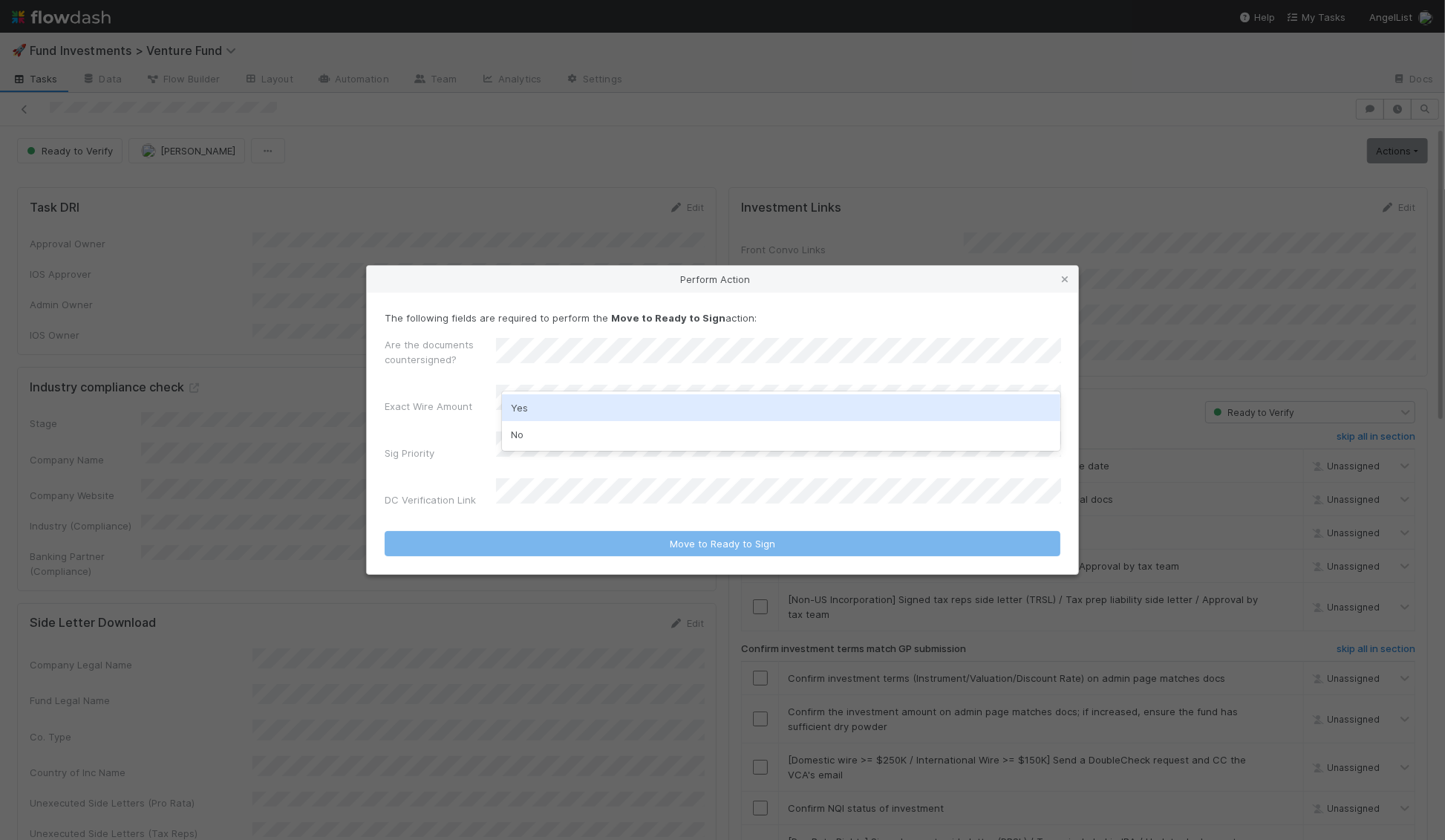
click at [539, 429] on div "No" at bounding box center [782, 435] width 559 height 27
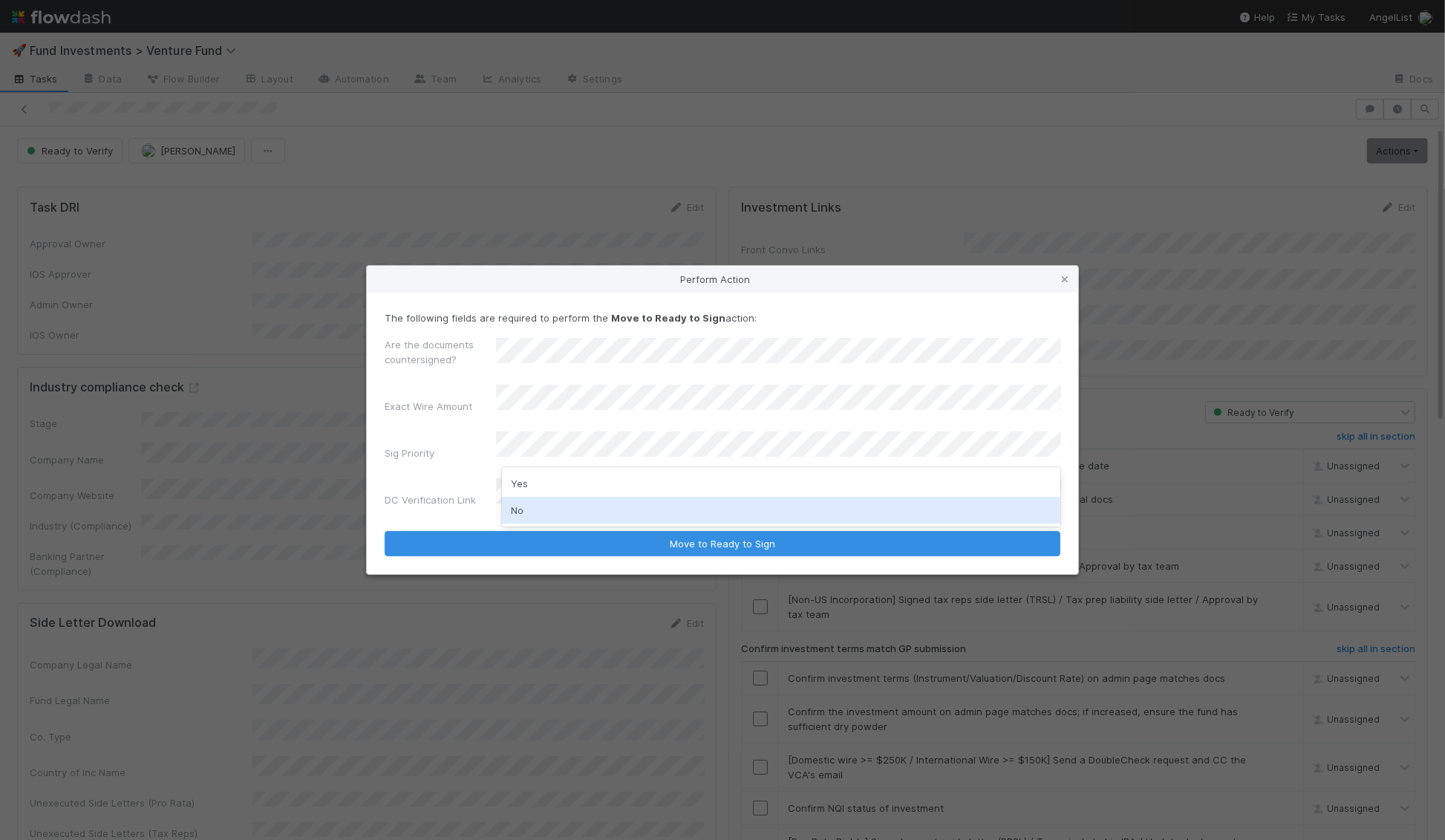
click at [530, 509] on div "No" at bounding box center [782, 510] width 559 height 27
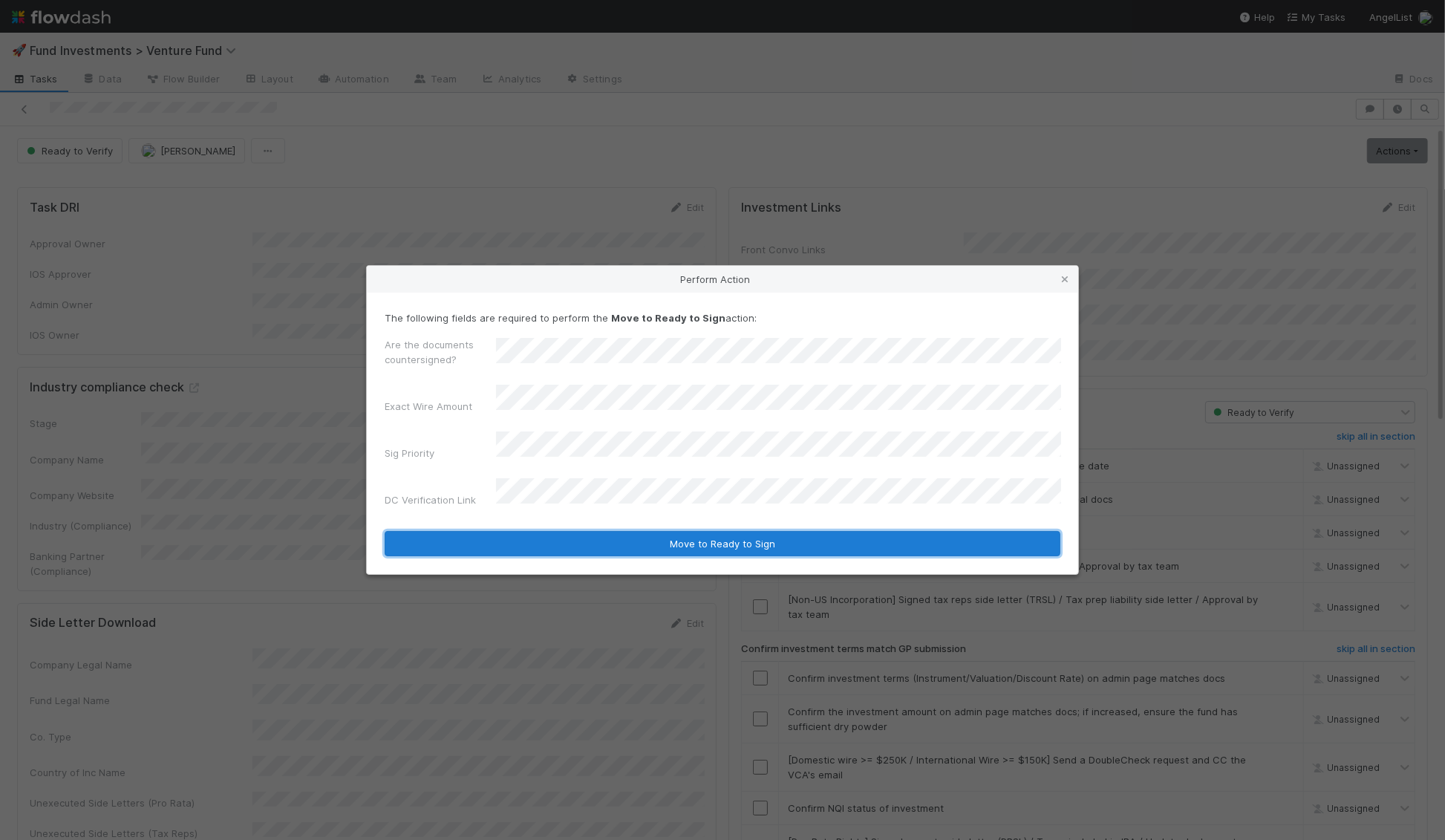
click at [592, 531] on button "Move to Ready to Sign" at bounding box center [722, 544] width 676 height 25
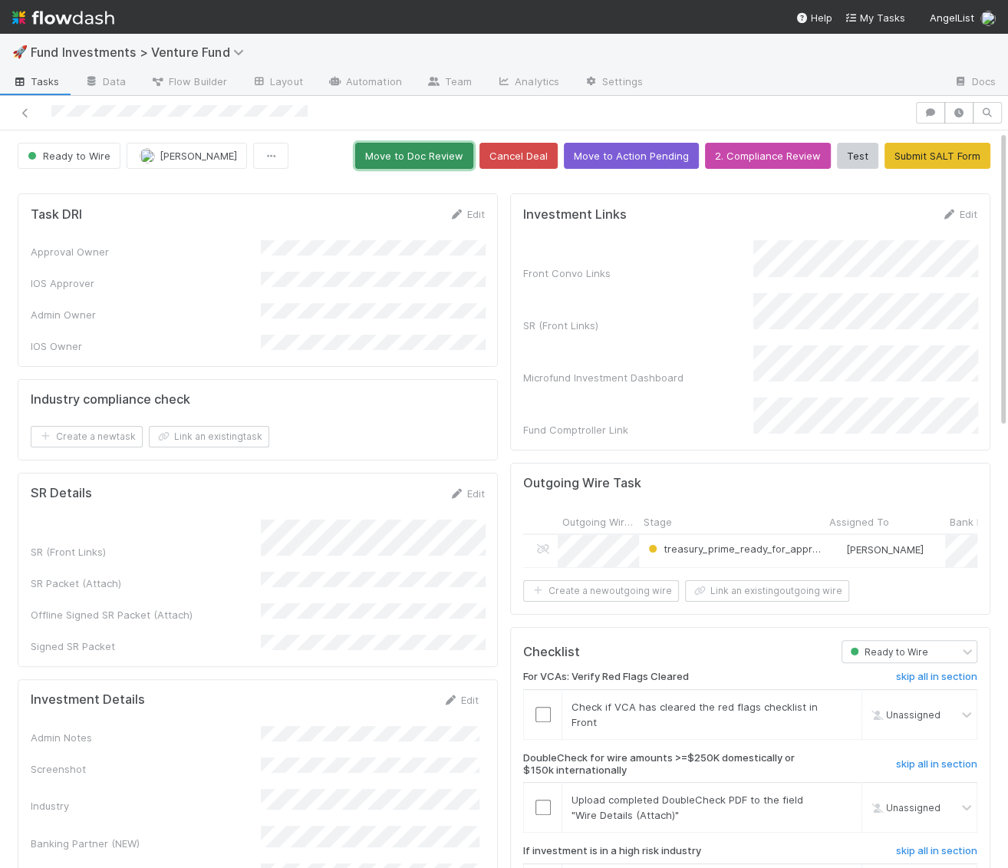
click at [433, 157] on button "Move to Doc Review" at bounding box center [414, 156] width 118 height 26
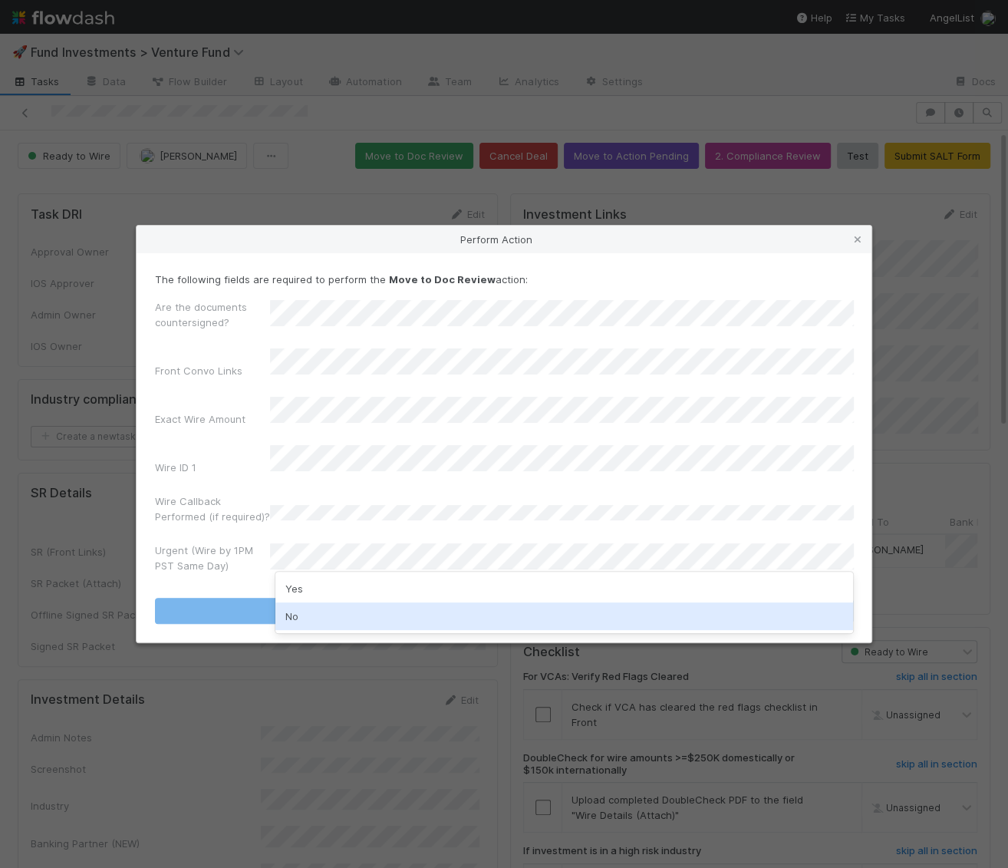
click at [340, 608] on div "No" at bounding box center [564, 616] width 578 height 28
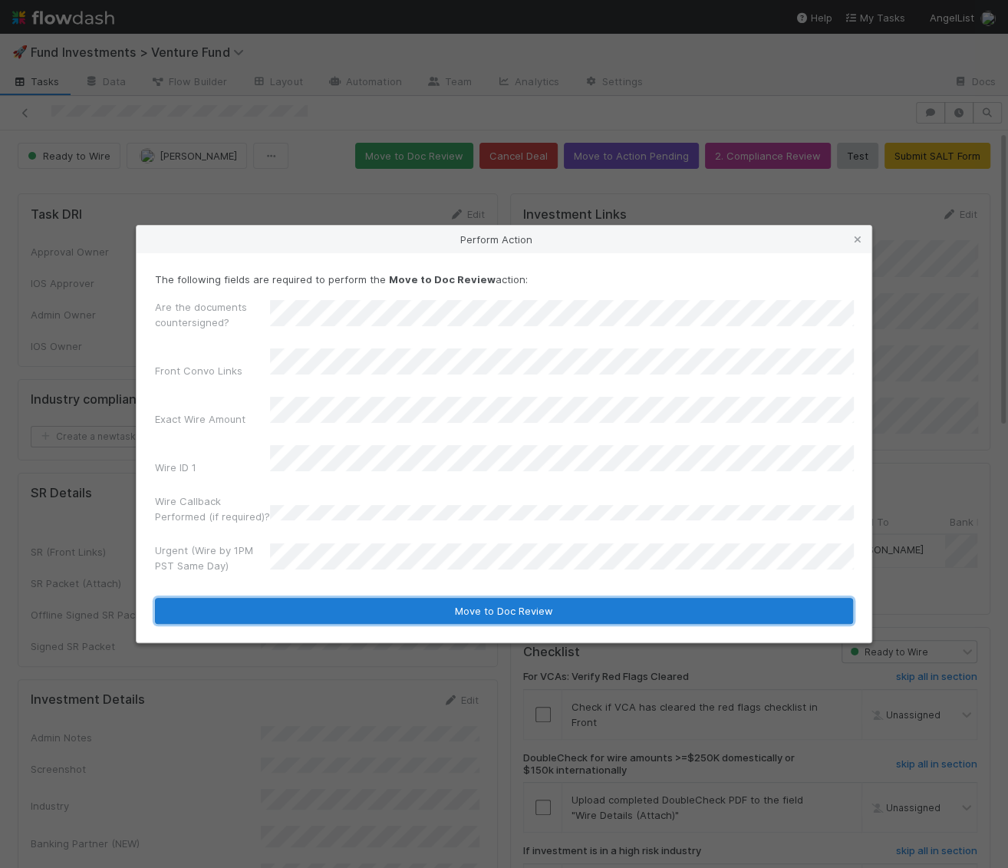
click at [346, 598] on button "Move to Doc Review" at bounding box center [504, 611] width 698 height 26
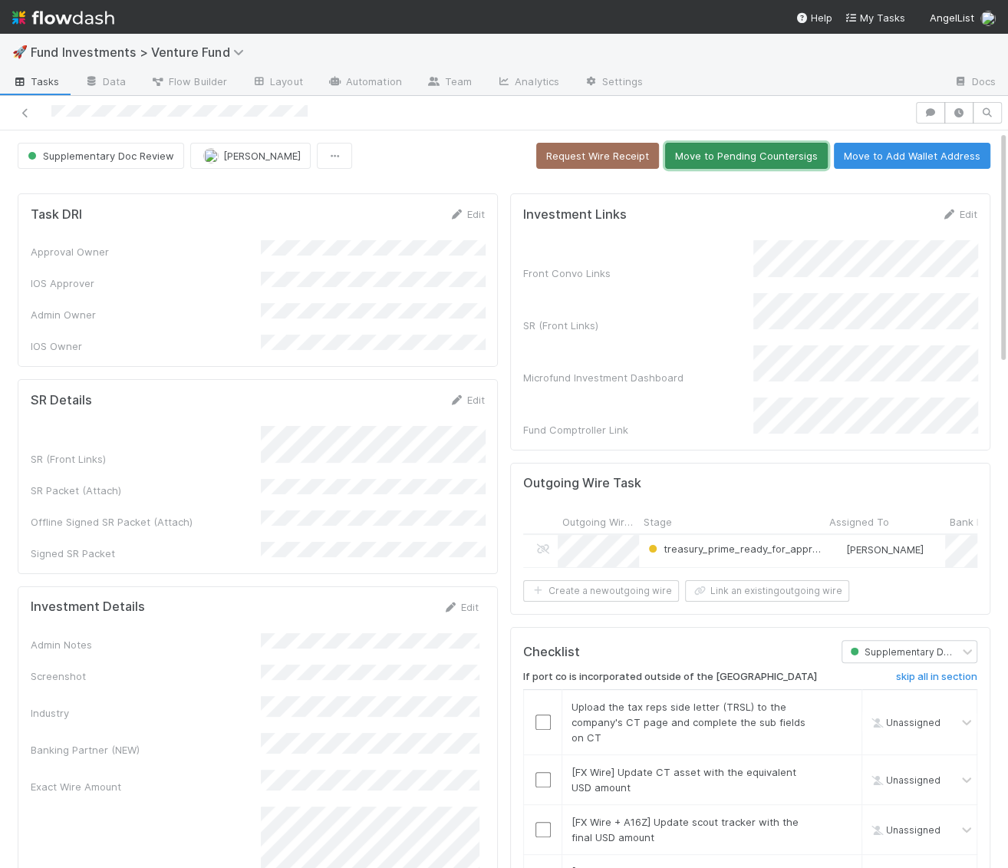
click at [758, 144] on button "Move to Pending Countersigs" at bounding box center [746, 156] width 163 height 26
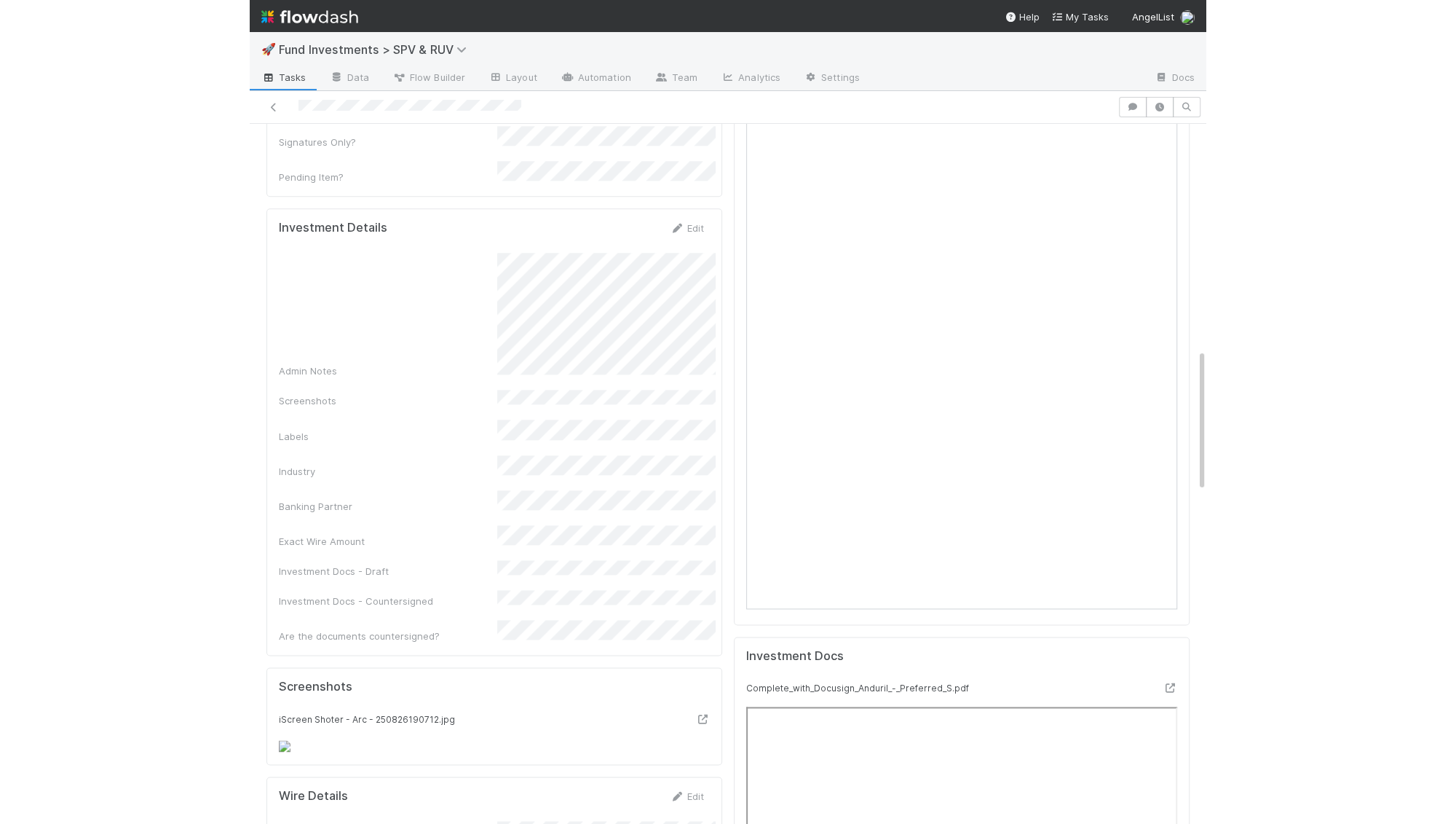
scroll to position [1089, 0]
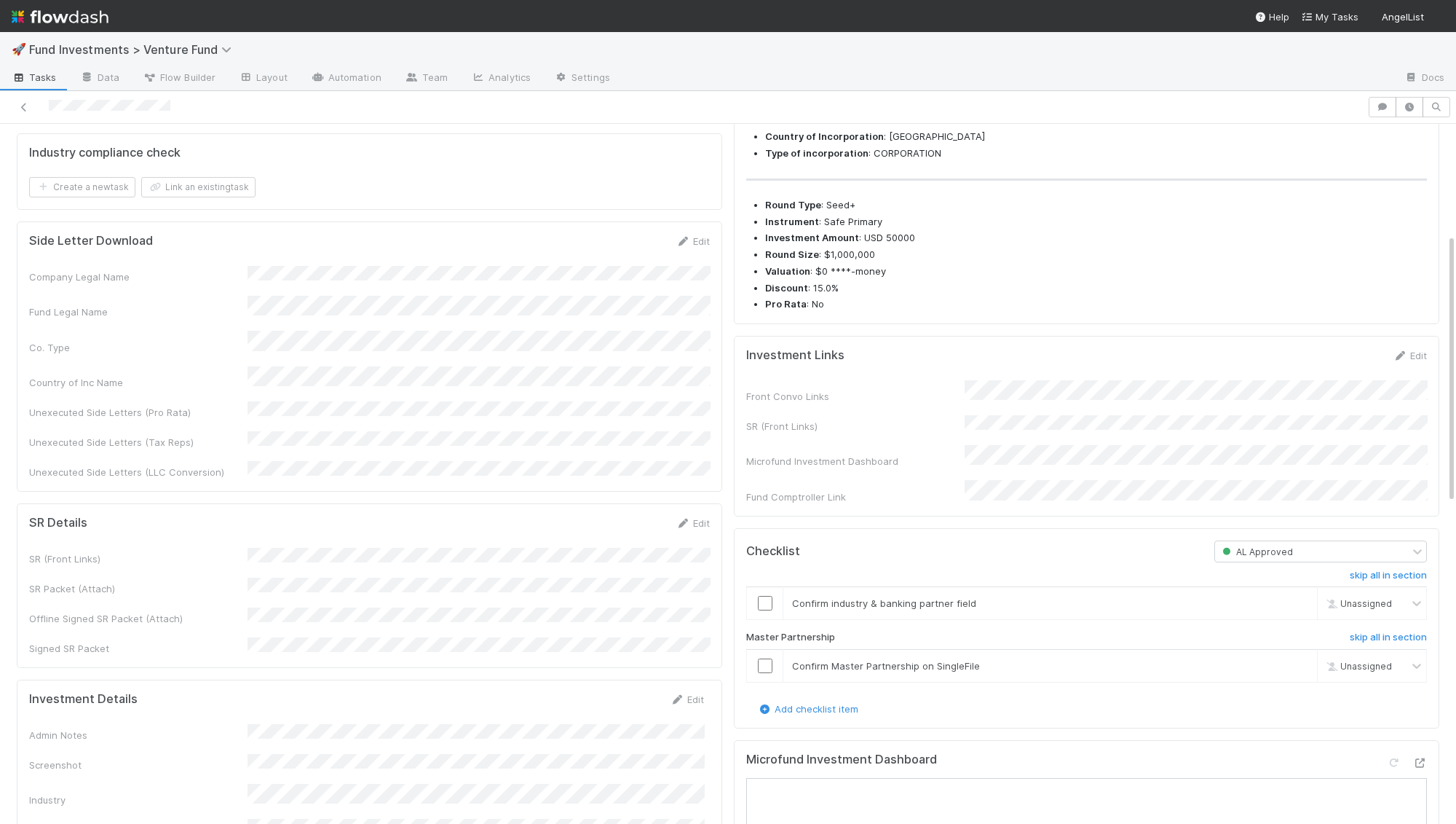
scroll to position [291, 0]
click at [1424, 356] on link "Edit" at bounding box center [1410, 350] width 34 height 11
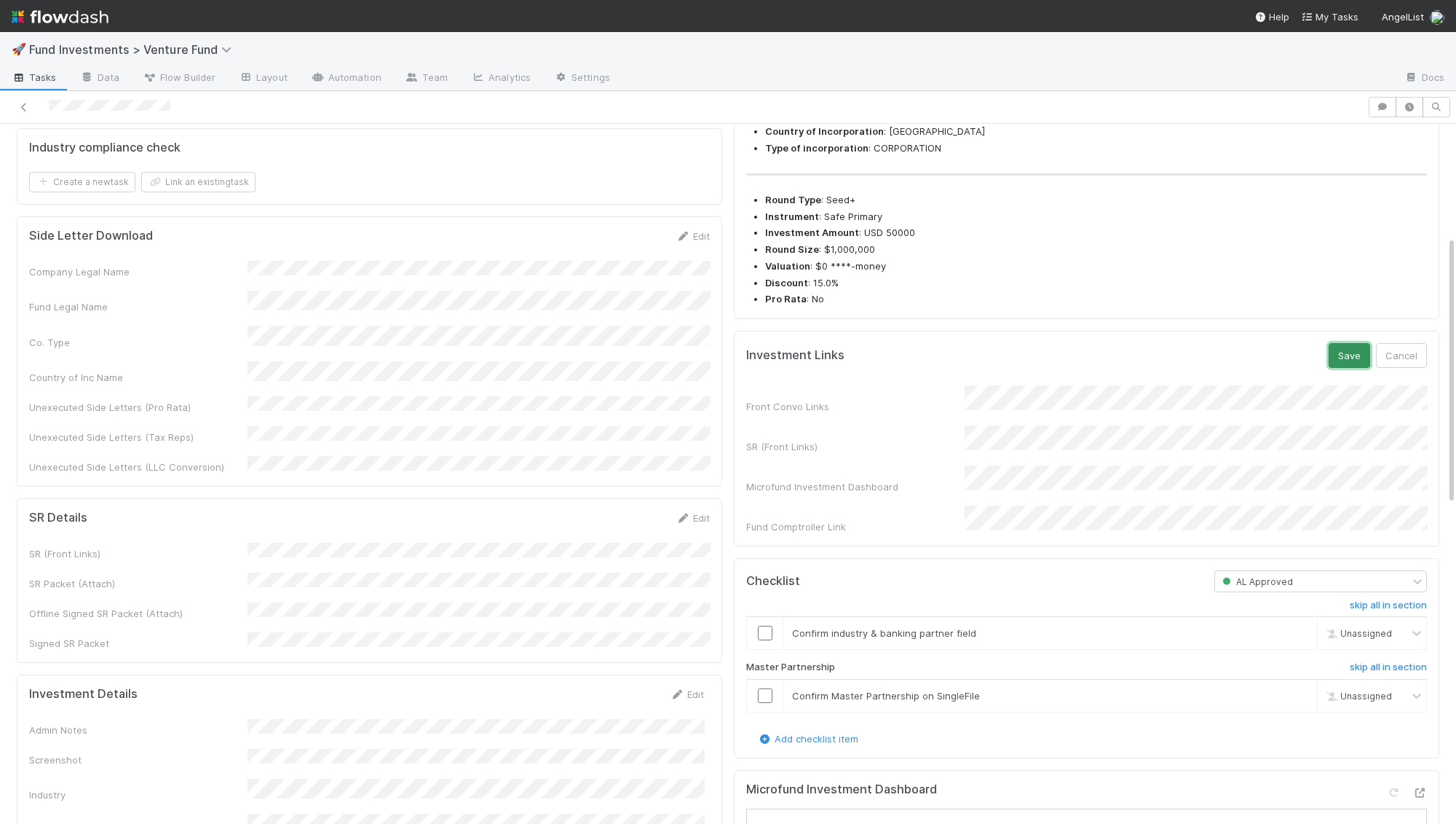
click at [1366, 367] on button "Save" at bounding box center [1350, 355] width 42 height 25
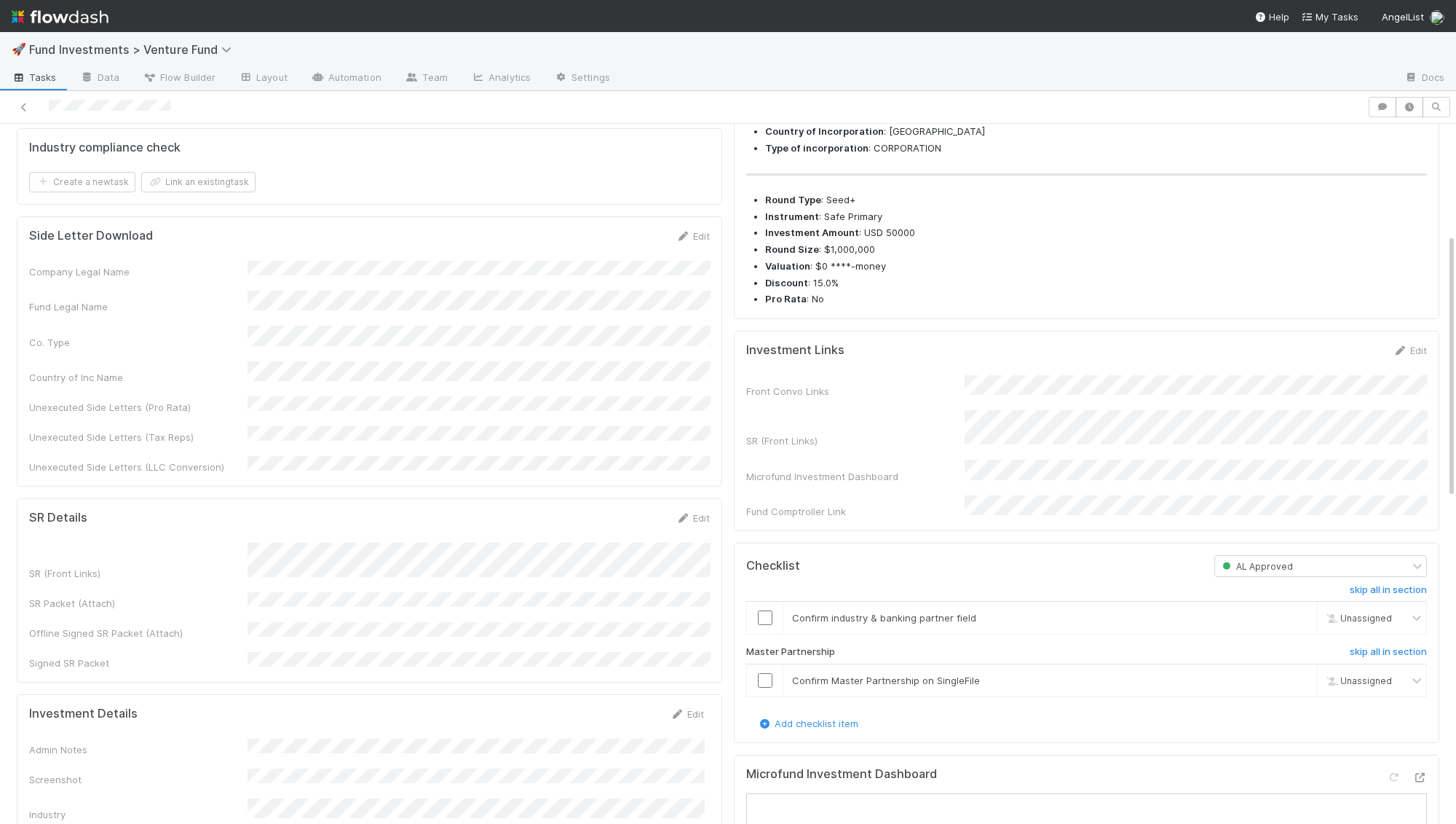
scroll to position [0, 0]
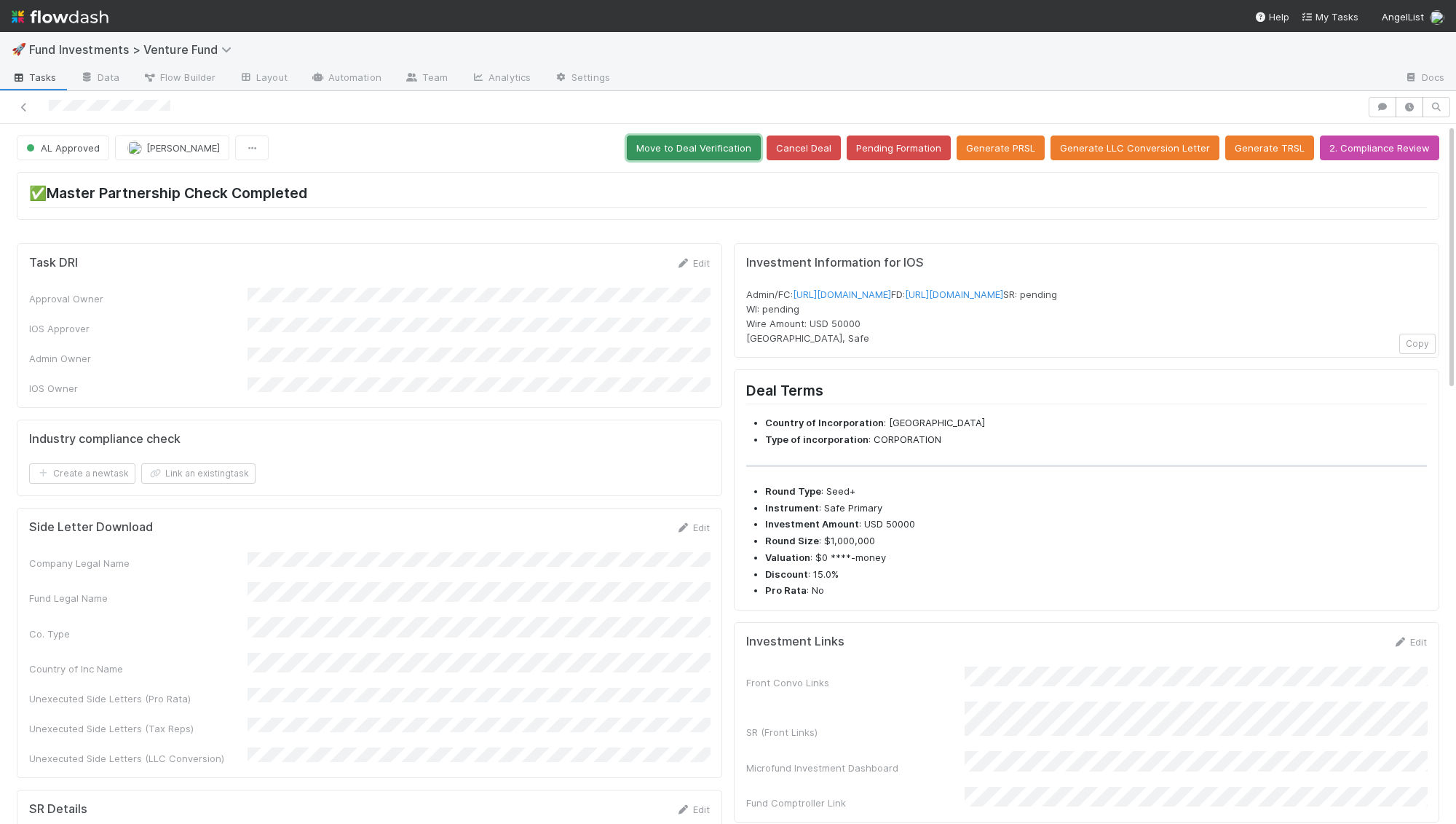
click at [719, 139] on button "Move to Deal Verification" at bounding box center [694, 148] width 134 height 25
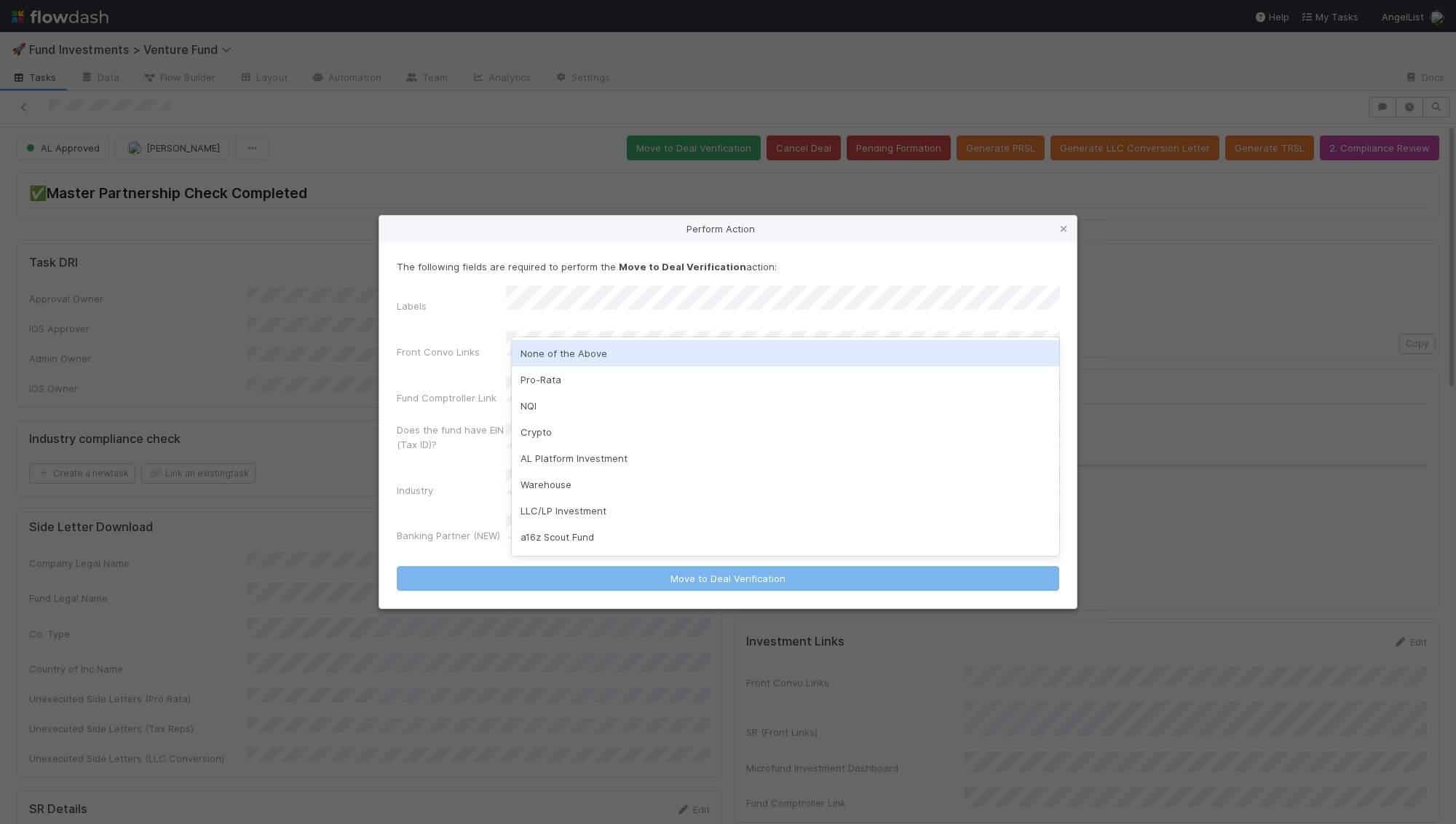
click at [607, 351] on div "None of the Above" at bounding box center [786, 353] width 549 height 27
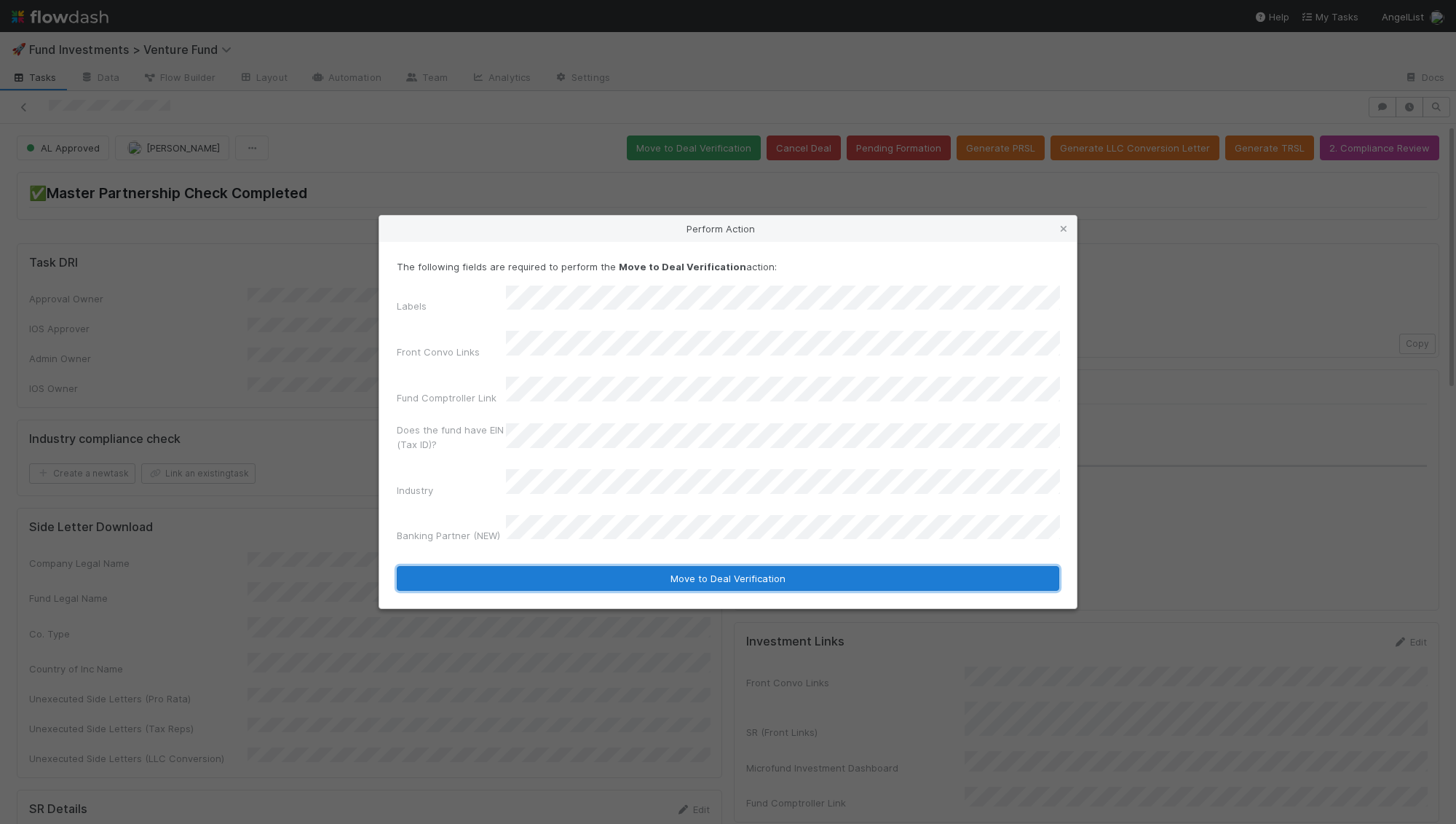
click at [604, 566] on button "Move to Deal Verification" at bounding box center [728, 578] width 663 height 25
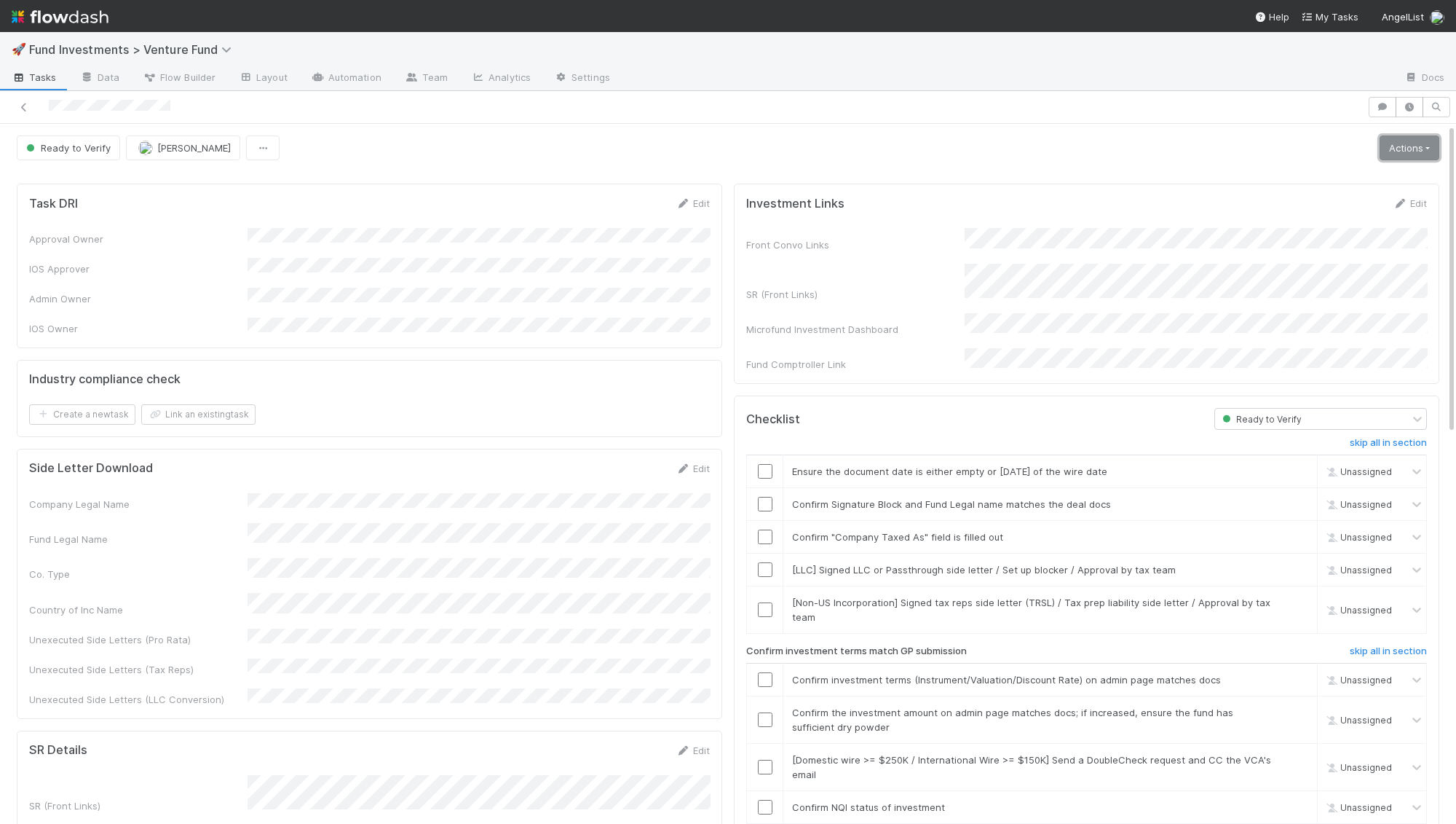
click at [1426, 148] on link "Actions" at bounding box center [1409, 148] width 60 height 25
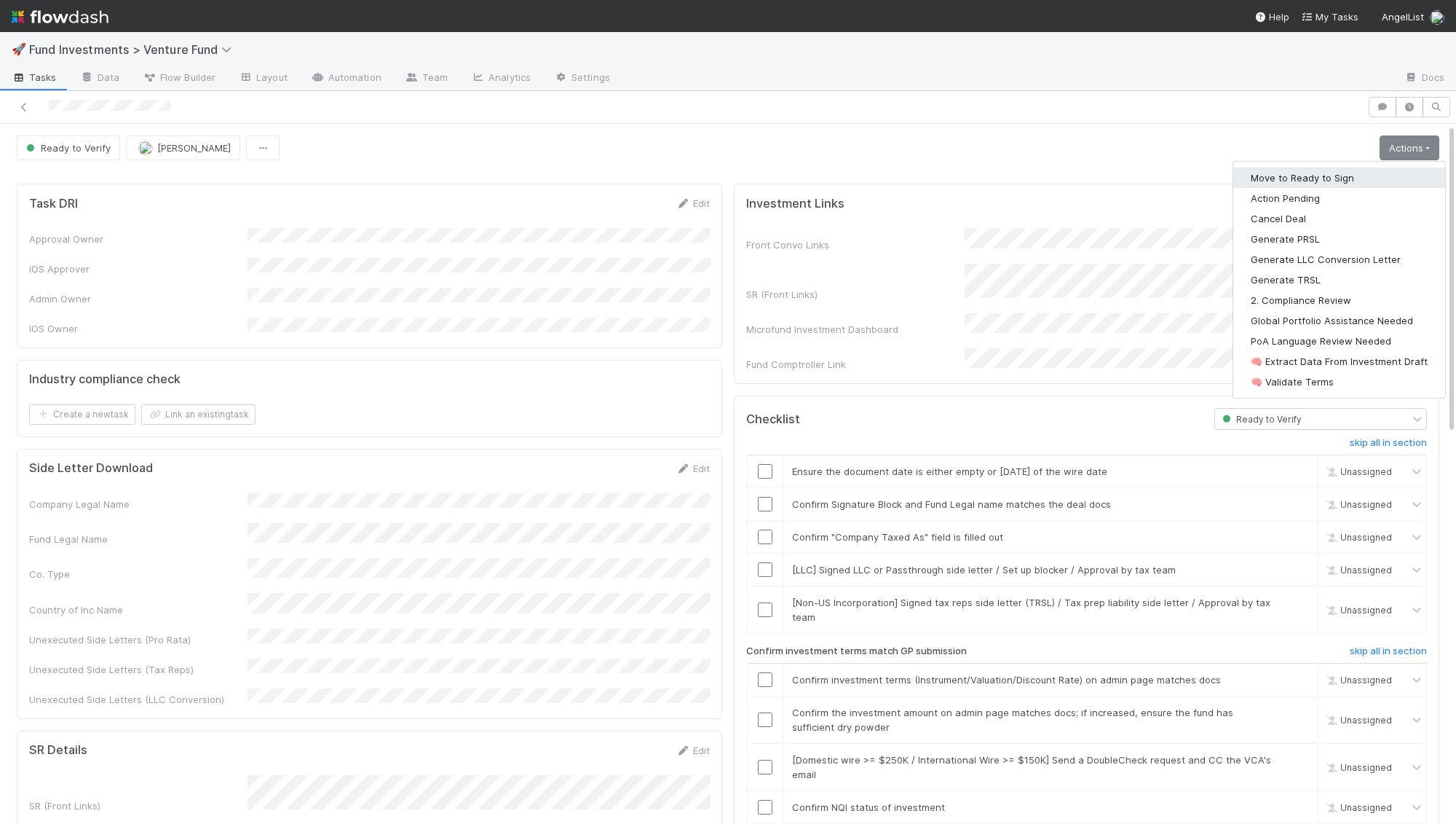
click at [1369, 167] on button "Move to Ready to Sign" at bounding box center [1339, 177] width 212 height 20
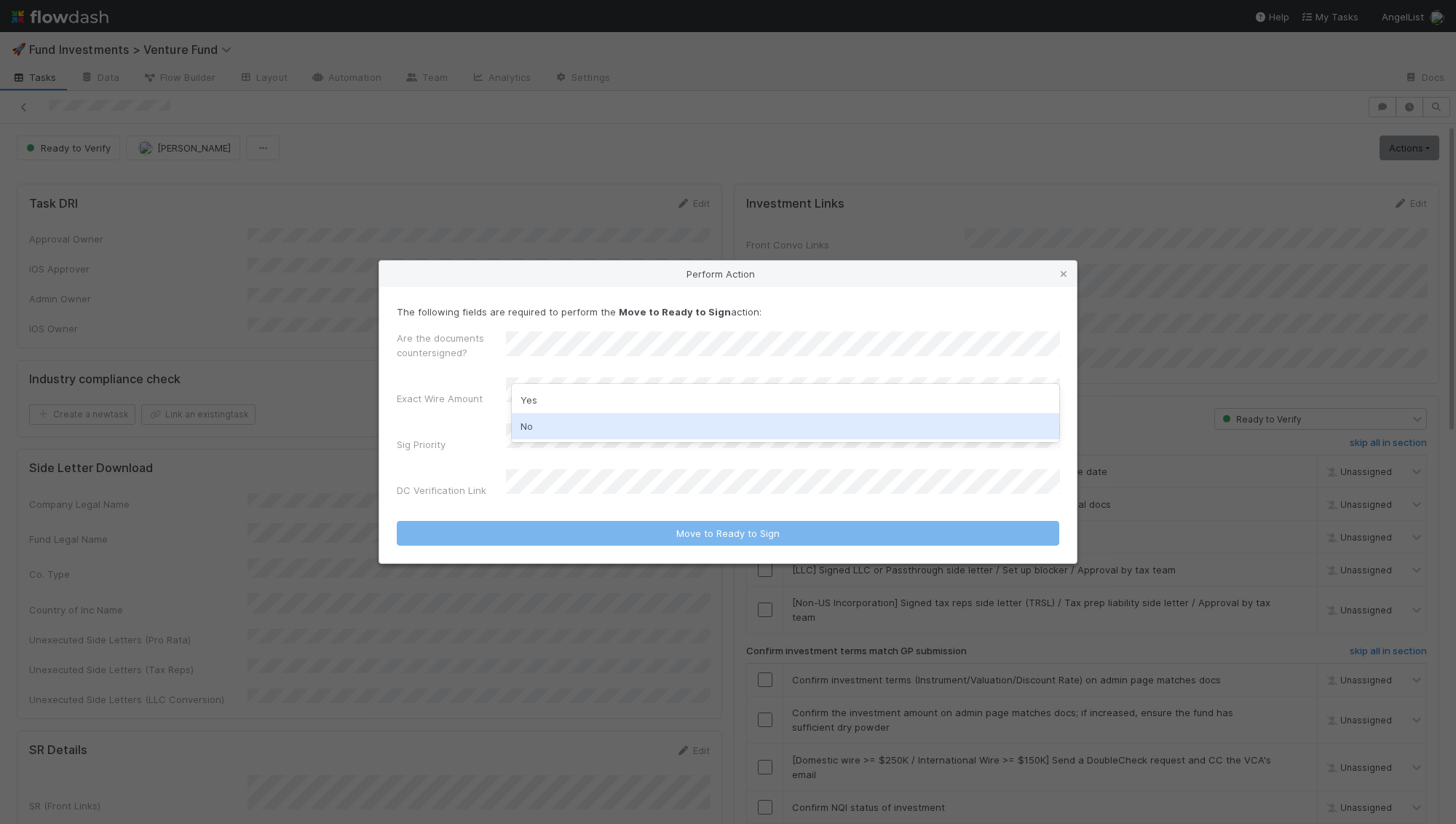
click at [551, 421] on div "No" at bounding box center [786, 426] width 549 height 27
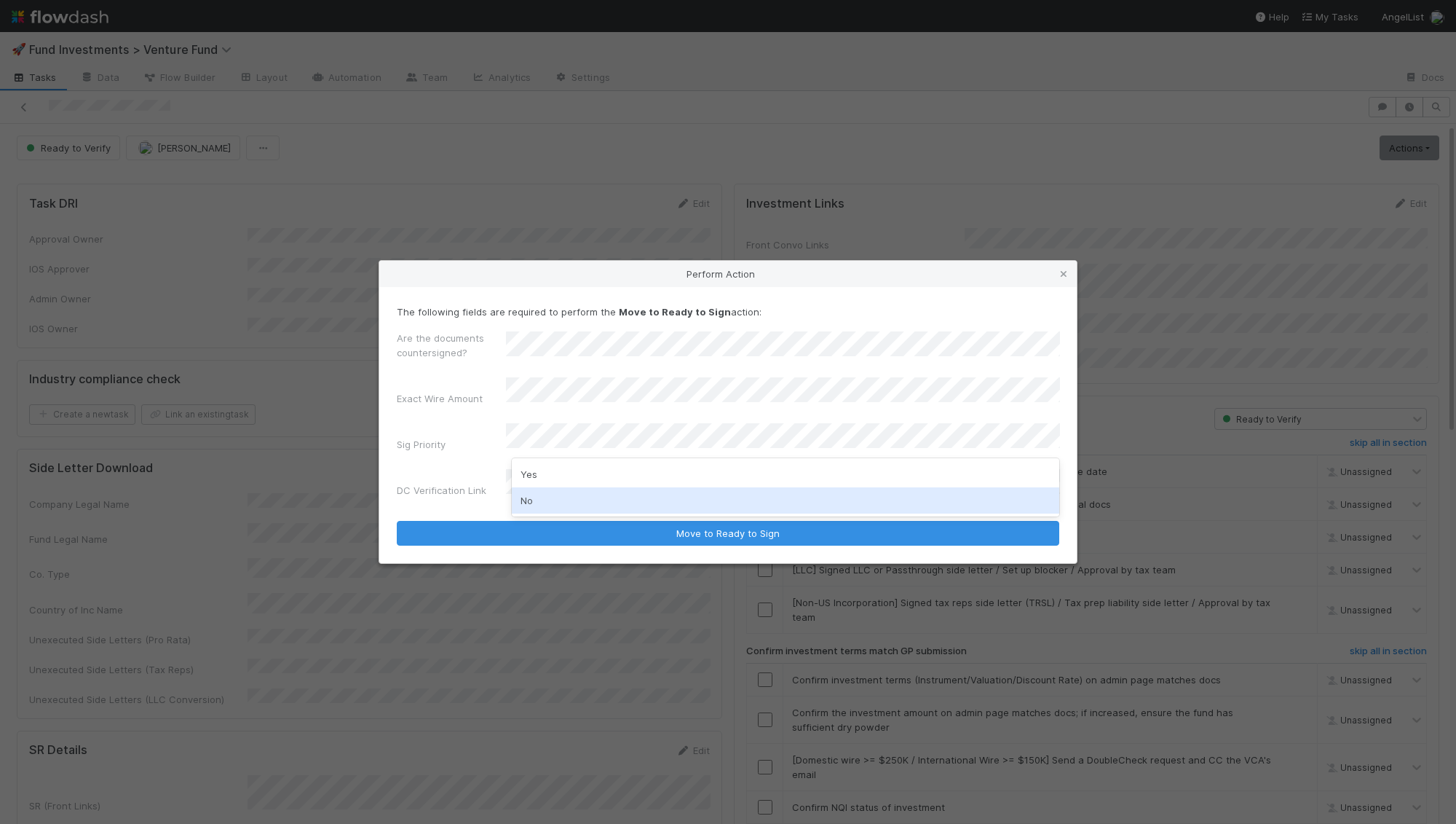
click at [536, 500] on div "No" at bounding box center [786, 500] width 549 height 27
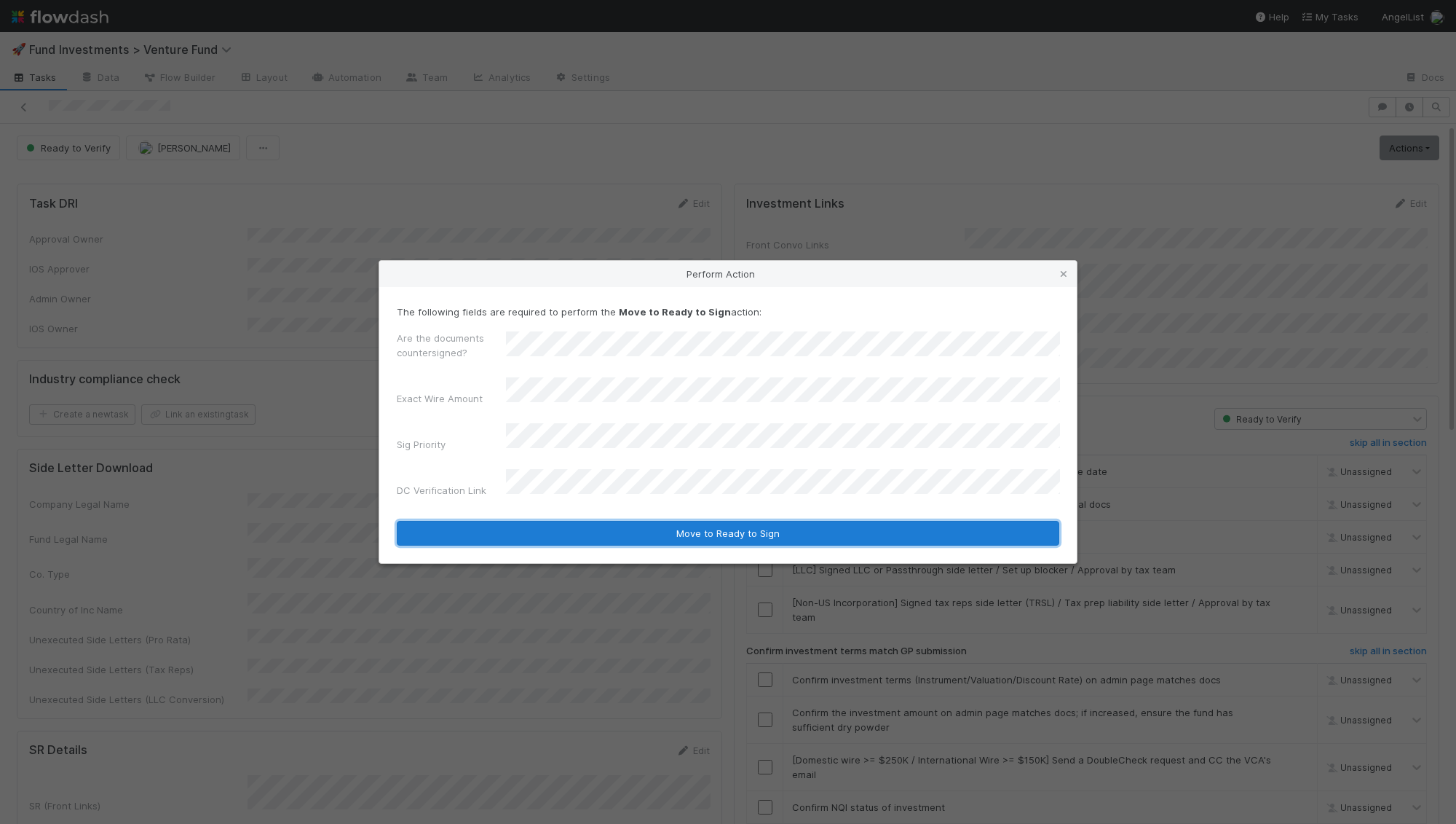
click at [560, 522] on button "Move to Ready to Sign" at bounding box center [728, 534] width 663 height 25
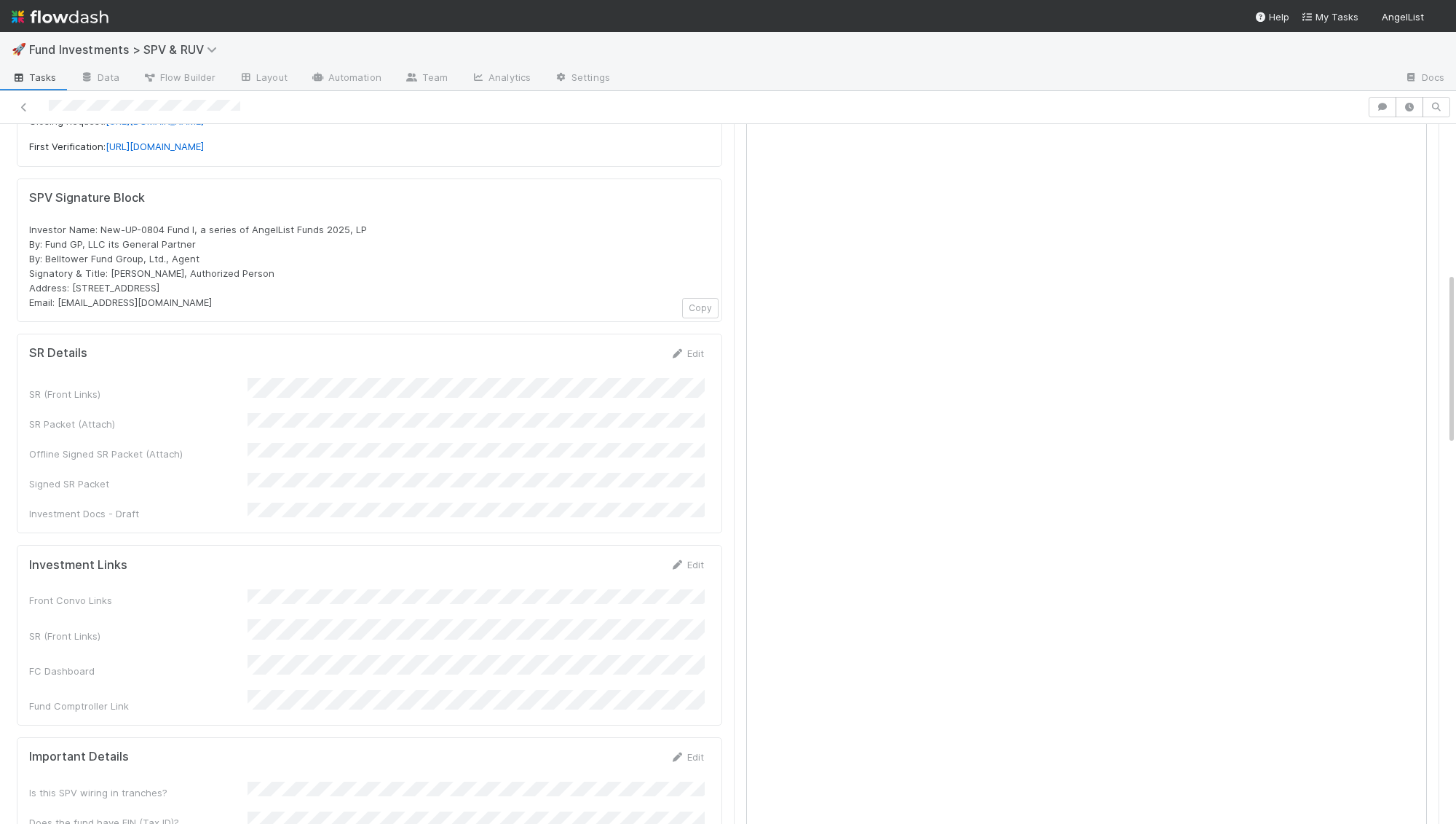
scroll to position [603, 0]
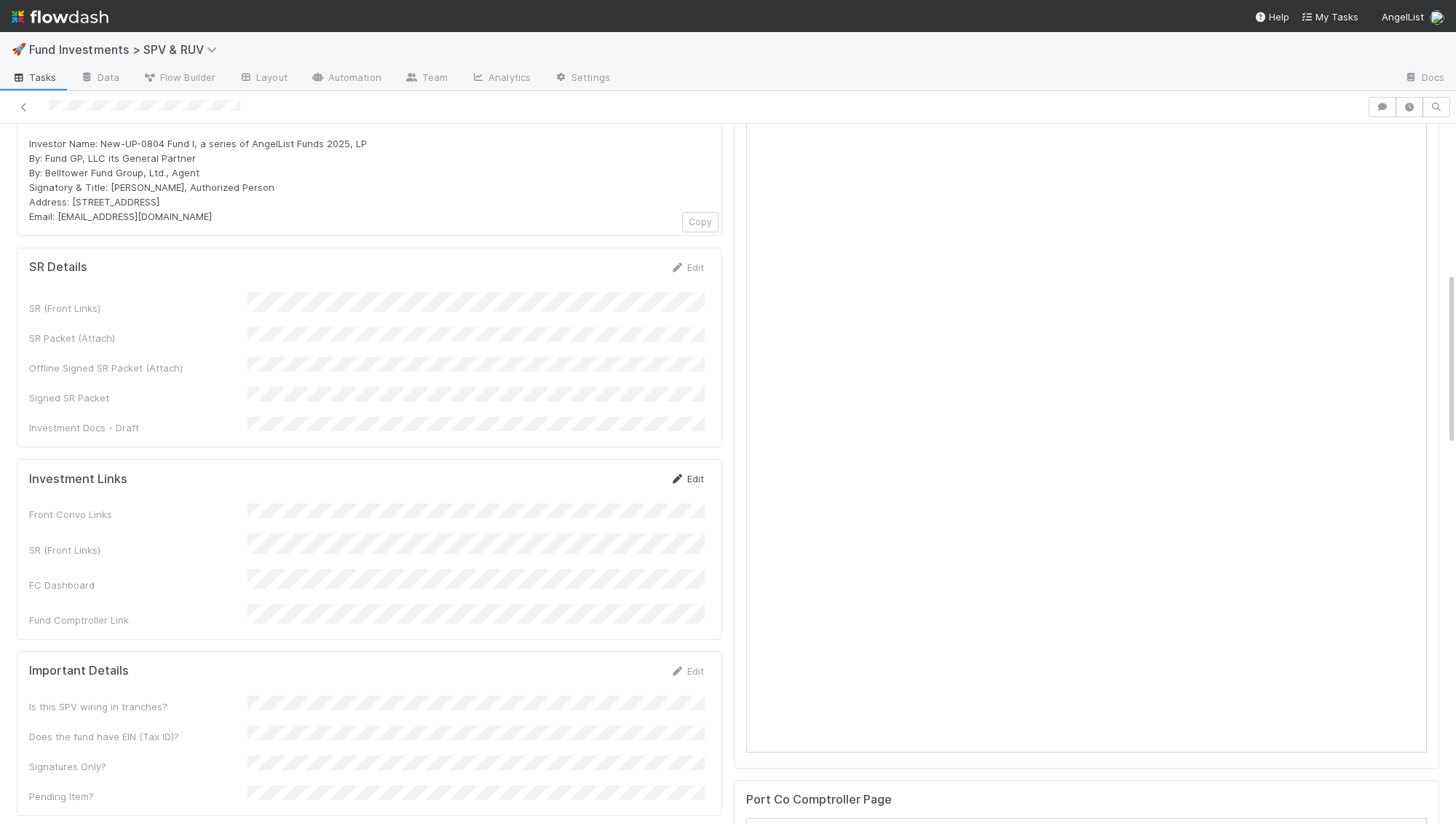
click at [688, 473] on link "Edit" at bounding box center [687, 478] width 34 height 11
click at [634, 471] on button "Save" at bounding box center [626, 483] width 42 height 25
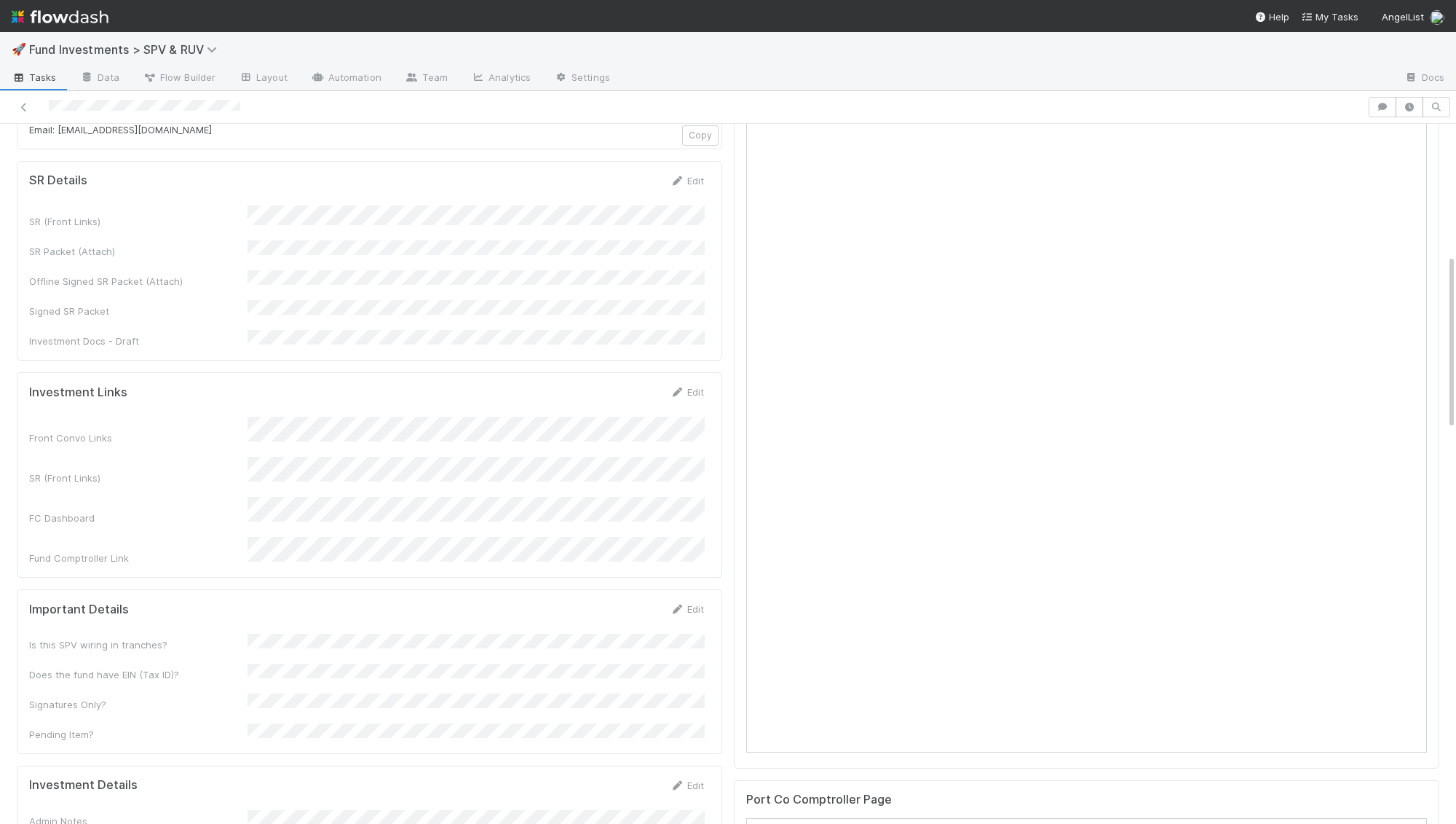
scroll to position [521, 0]
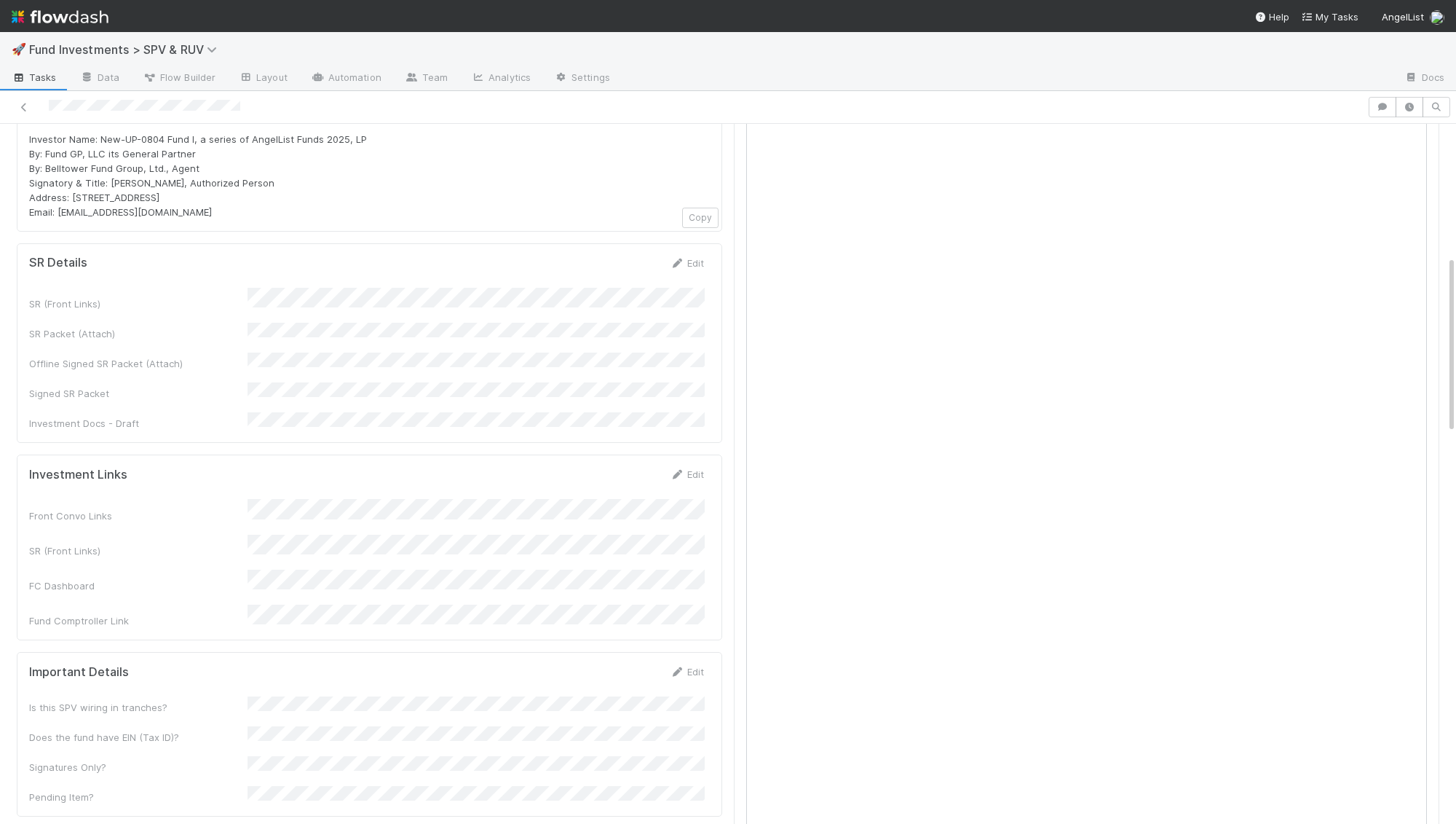
click at [674, 455] on div "Investment Links Edit Front Convo Links SR (Front Links) FC Dashboard Fund Comp…" at bounding box center [369, 548] width 705 height 186
click at [674, 470] on icon at bounding box center [677, 475] width 14 height 9
click at [152, 549] on div "SR (Front Links)" at bounding box center [366, 563] width 675 height 28
click at [641, 467] on button "Save" at bounding box center [626, 479] width 42 height 25
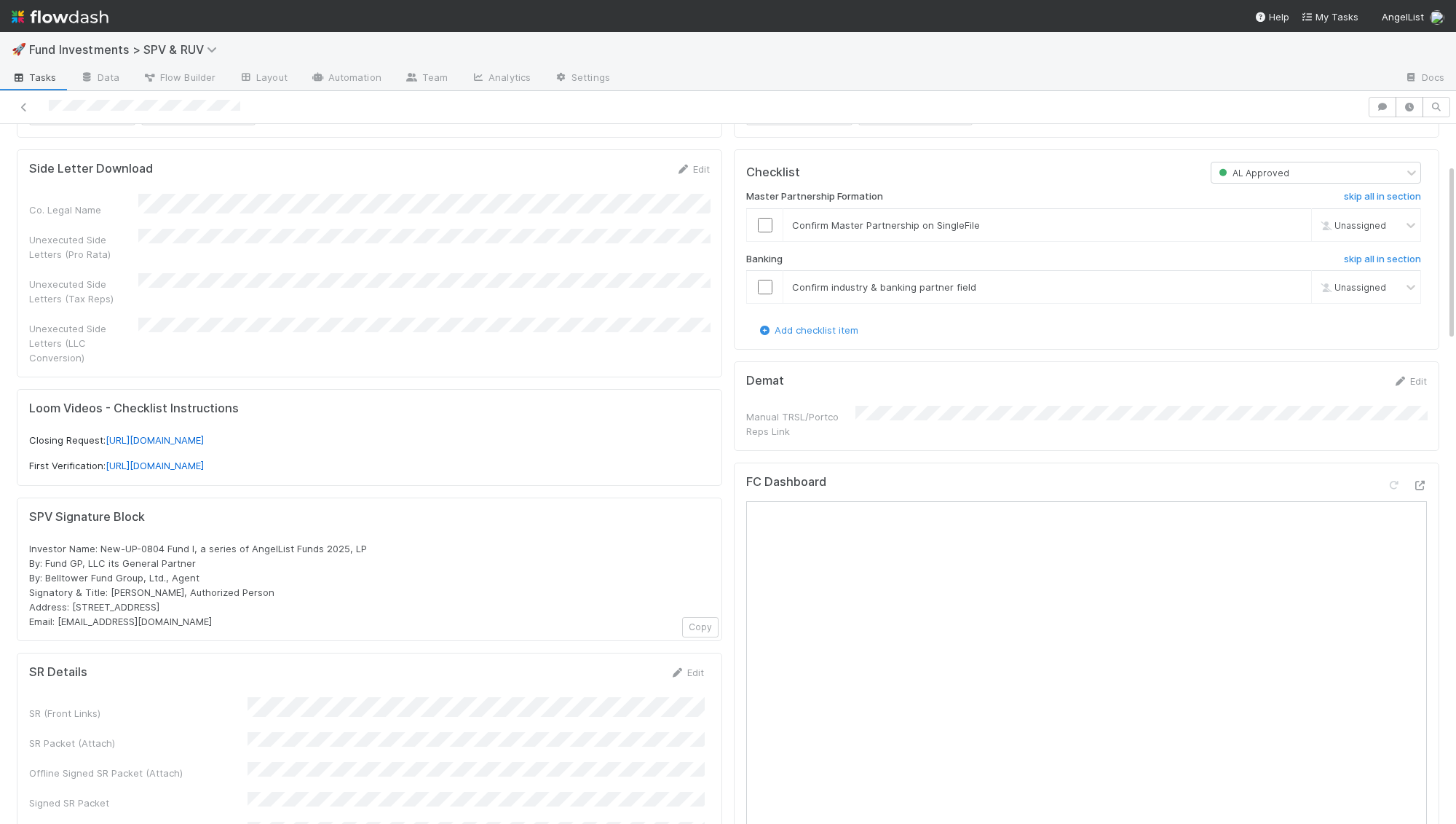
scroll to position [0, 0]
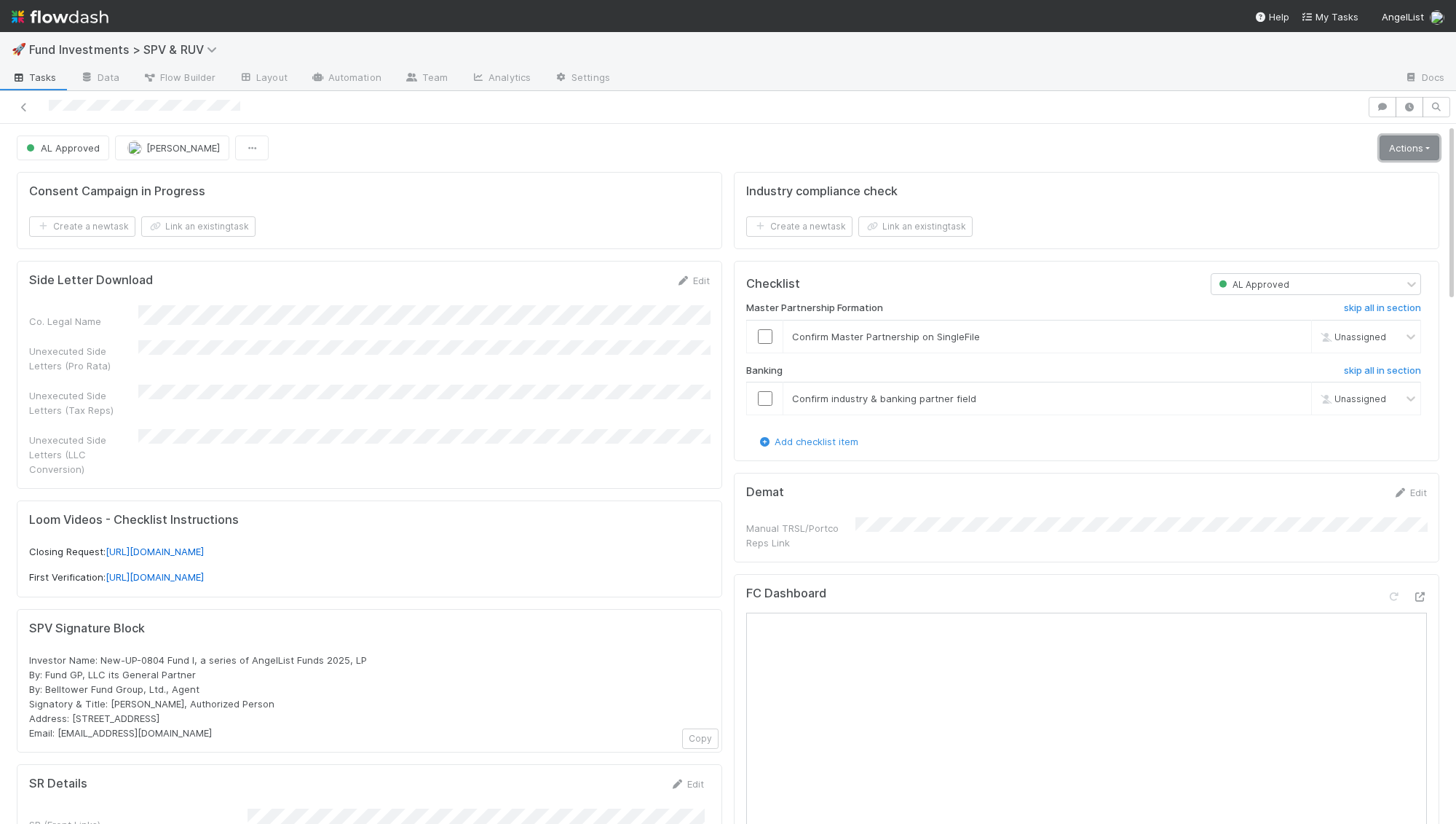
click at [1415, 143] on link "Actions" at bounding box center [1409, 148] width 60 height 25
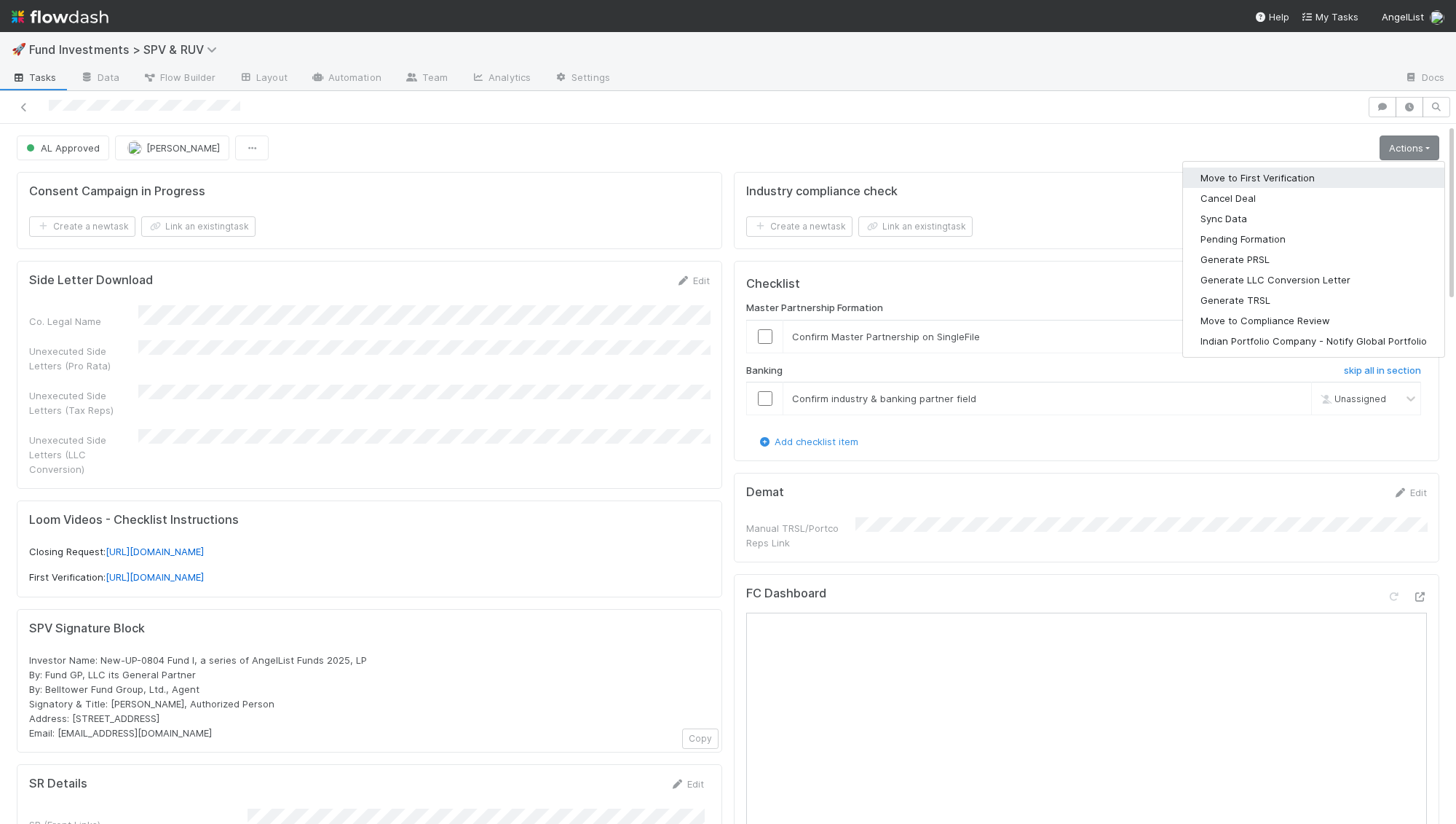
click at [1347, 168] on button "Move to First Verification" at bounding box center [1314, 177] width 261 height 20
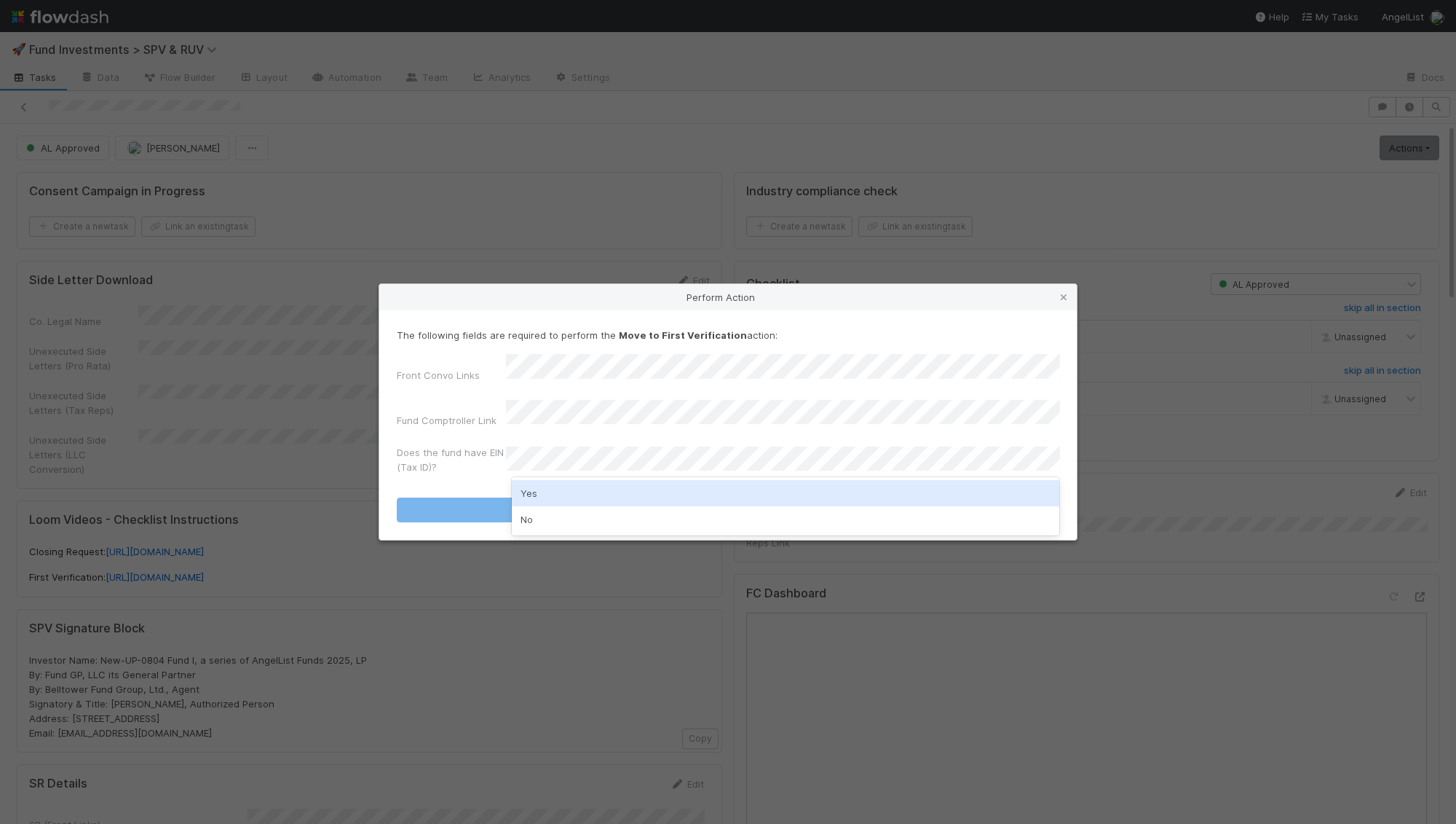
click at [551, 496] on div "Yes" at bounding box center [786, 494] width 549 height 27
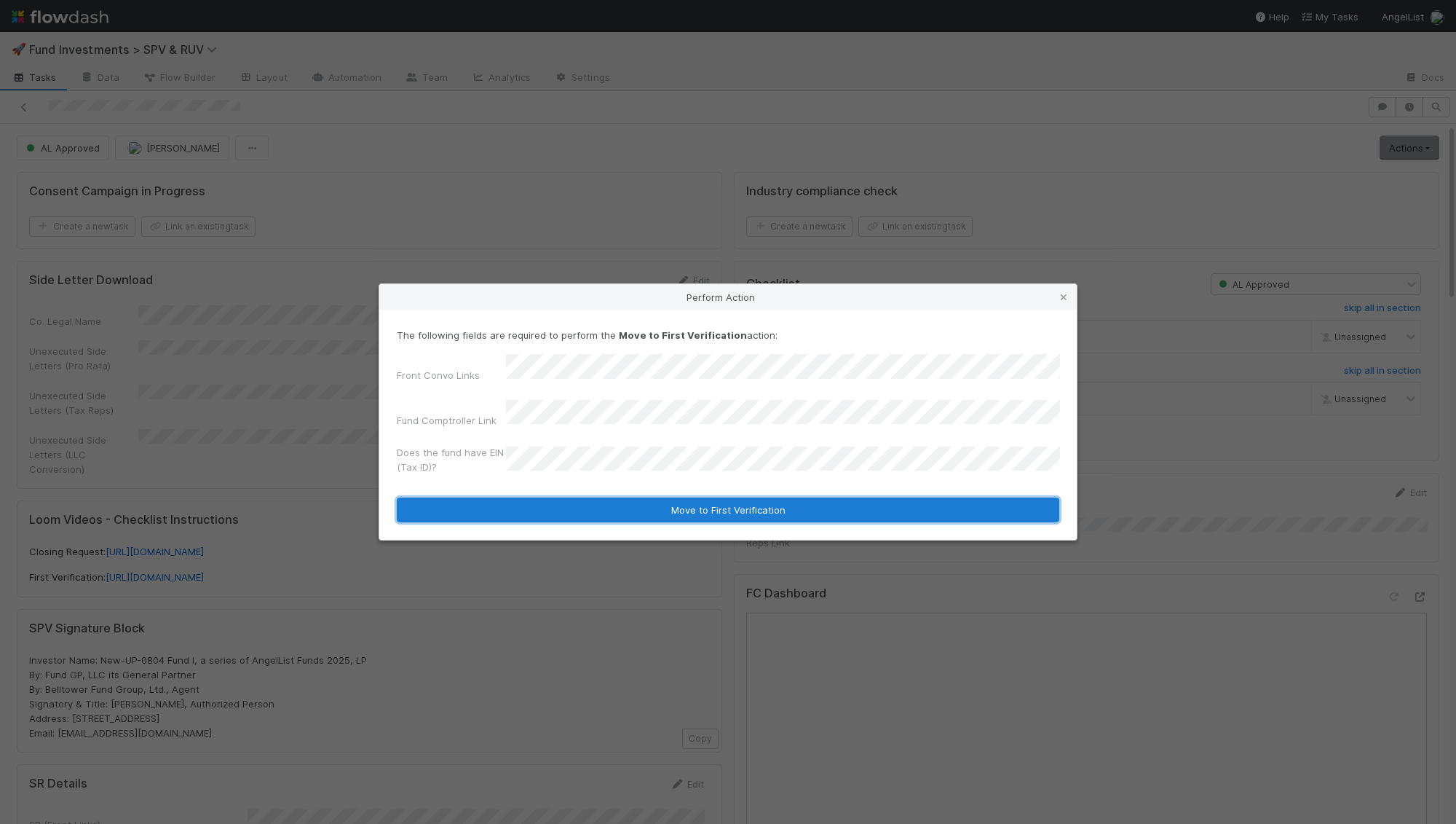
click at [551, 501] on button "Move to First Verification" at bounding box center [728, 510] width 663 height 25
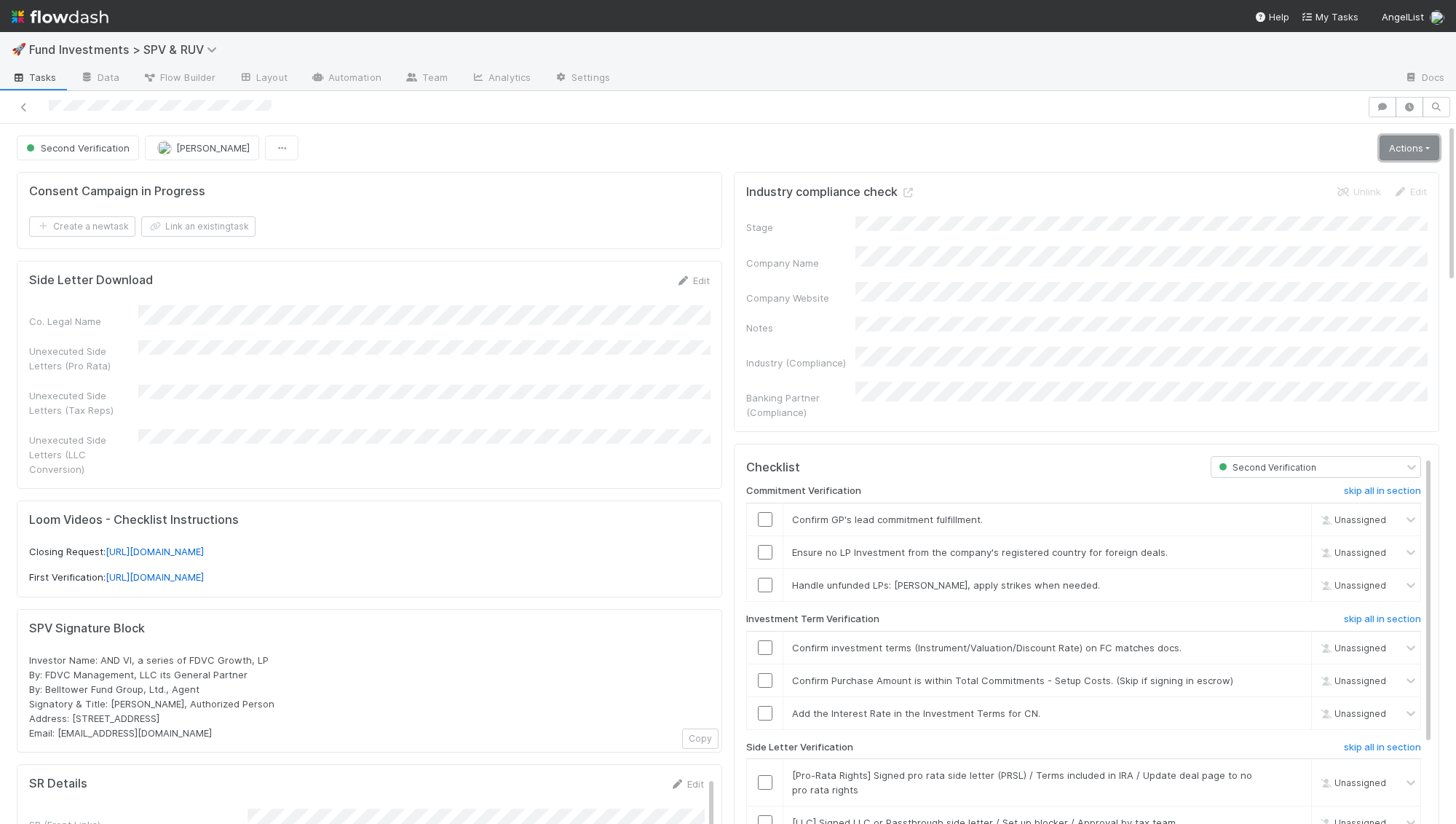
click at [1404, 145] on link "Actions" at bounding box center [1409, 148] width 60 height 25
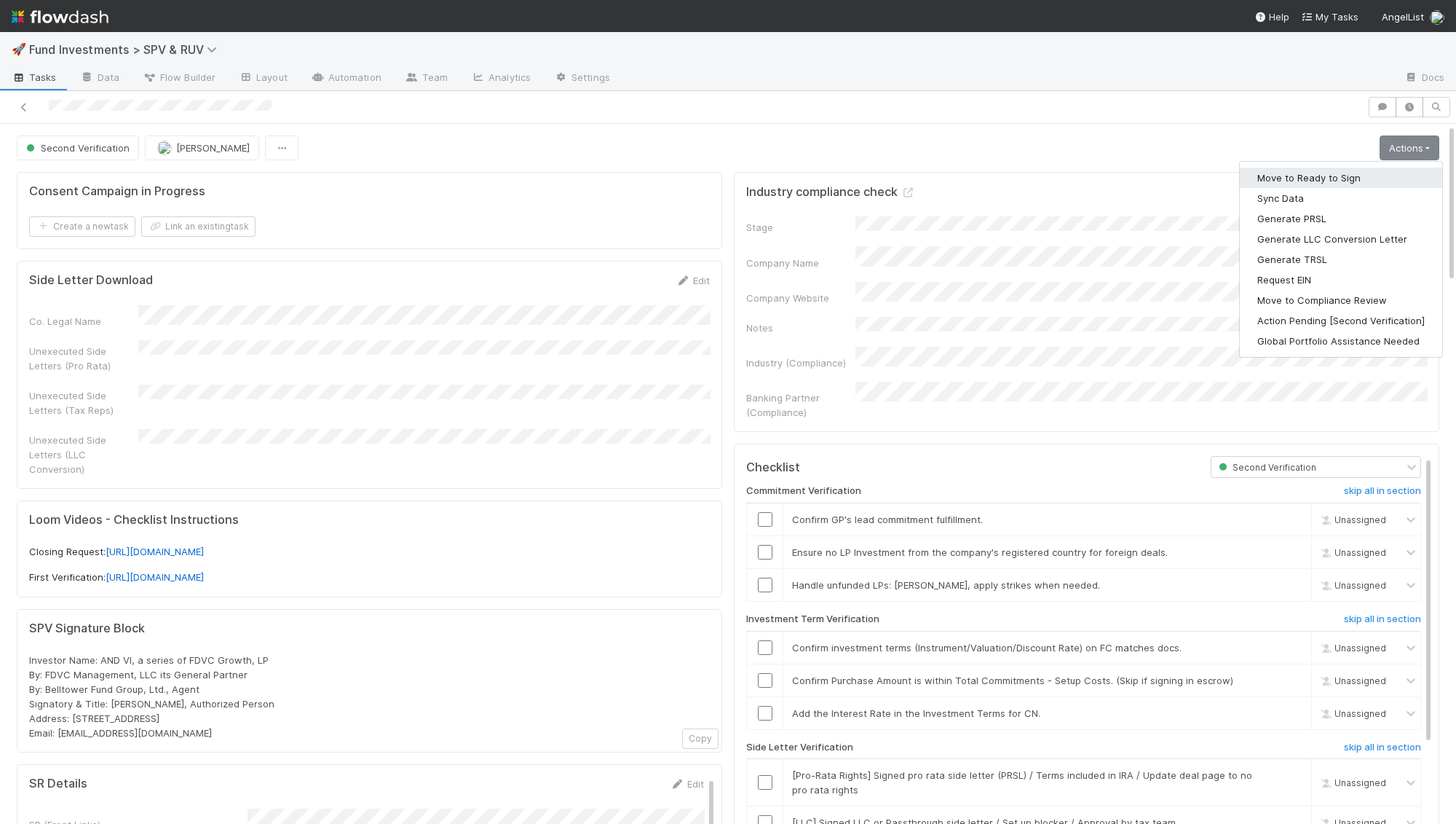
click at [1361, 175] on button "Move to Ready to Sign" at bounding box center [1341, 177] width 202 height 20
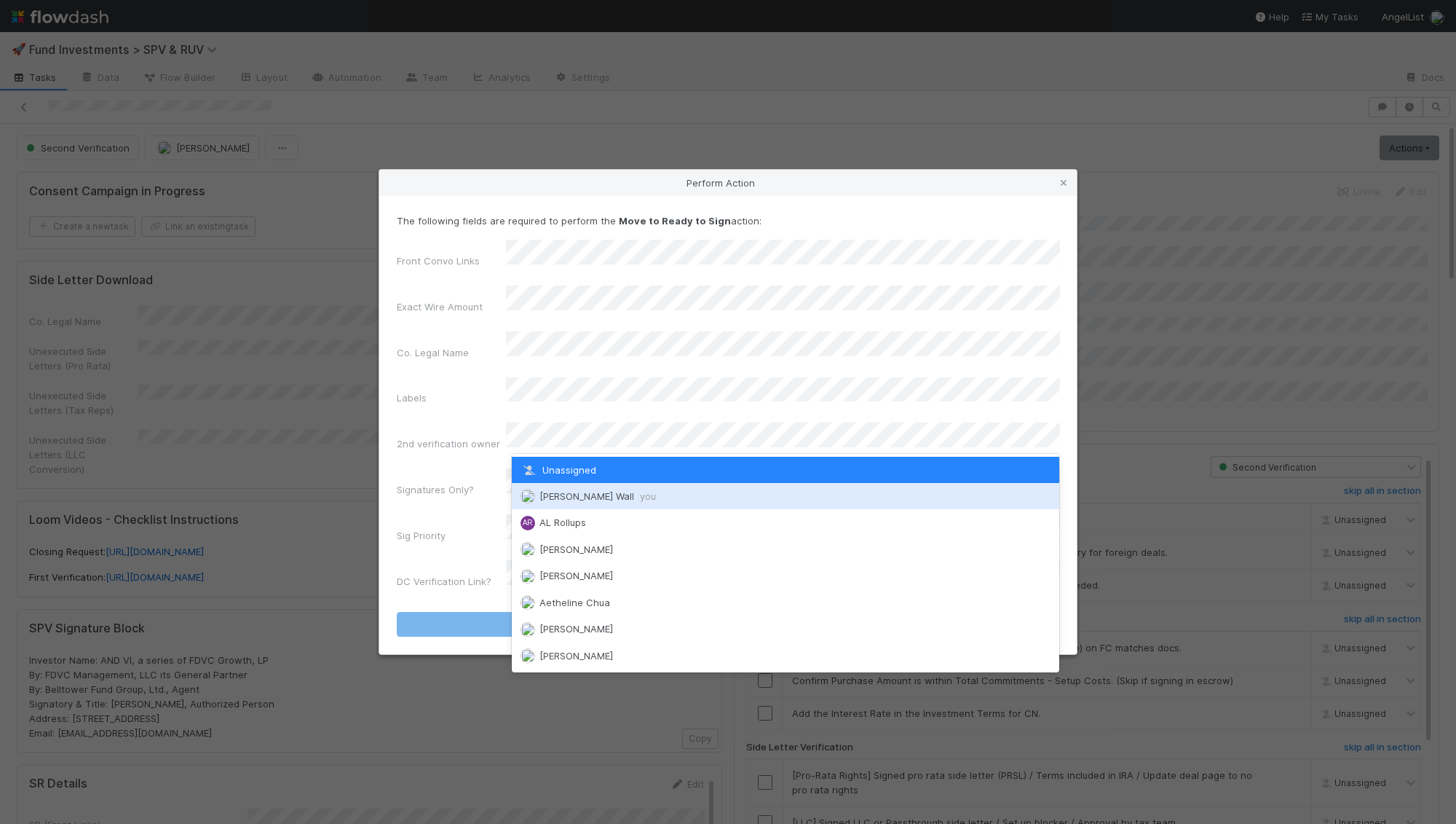
click at [550, 493] on span "Kennedy Wall you" at bounding box center [597, 496] width 117 height 11
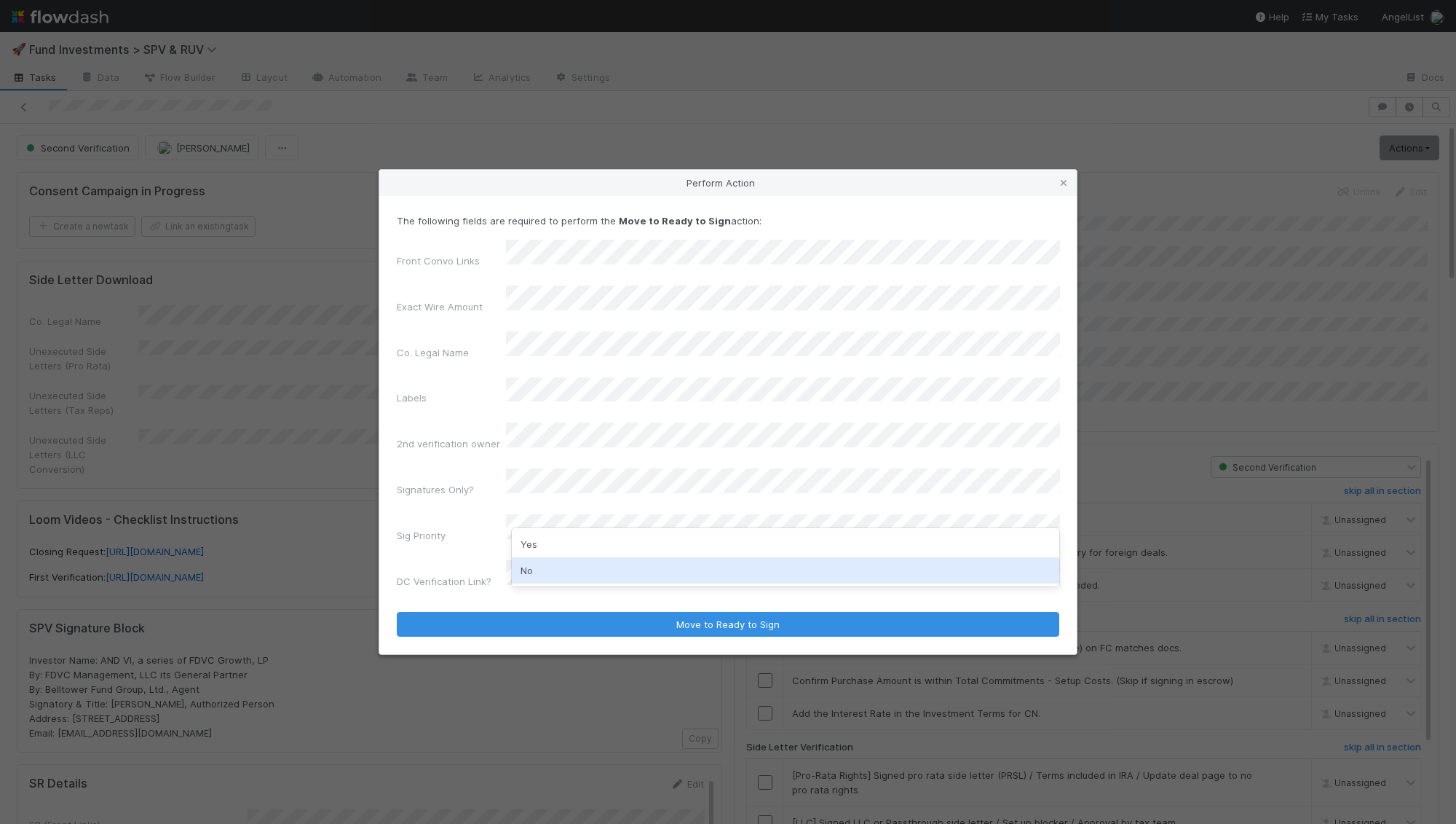
click at [542, 568] on div "No" at bounding box center [786, 571] width 549 height 27
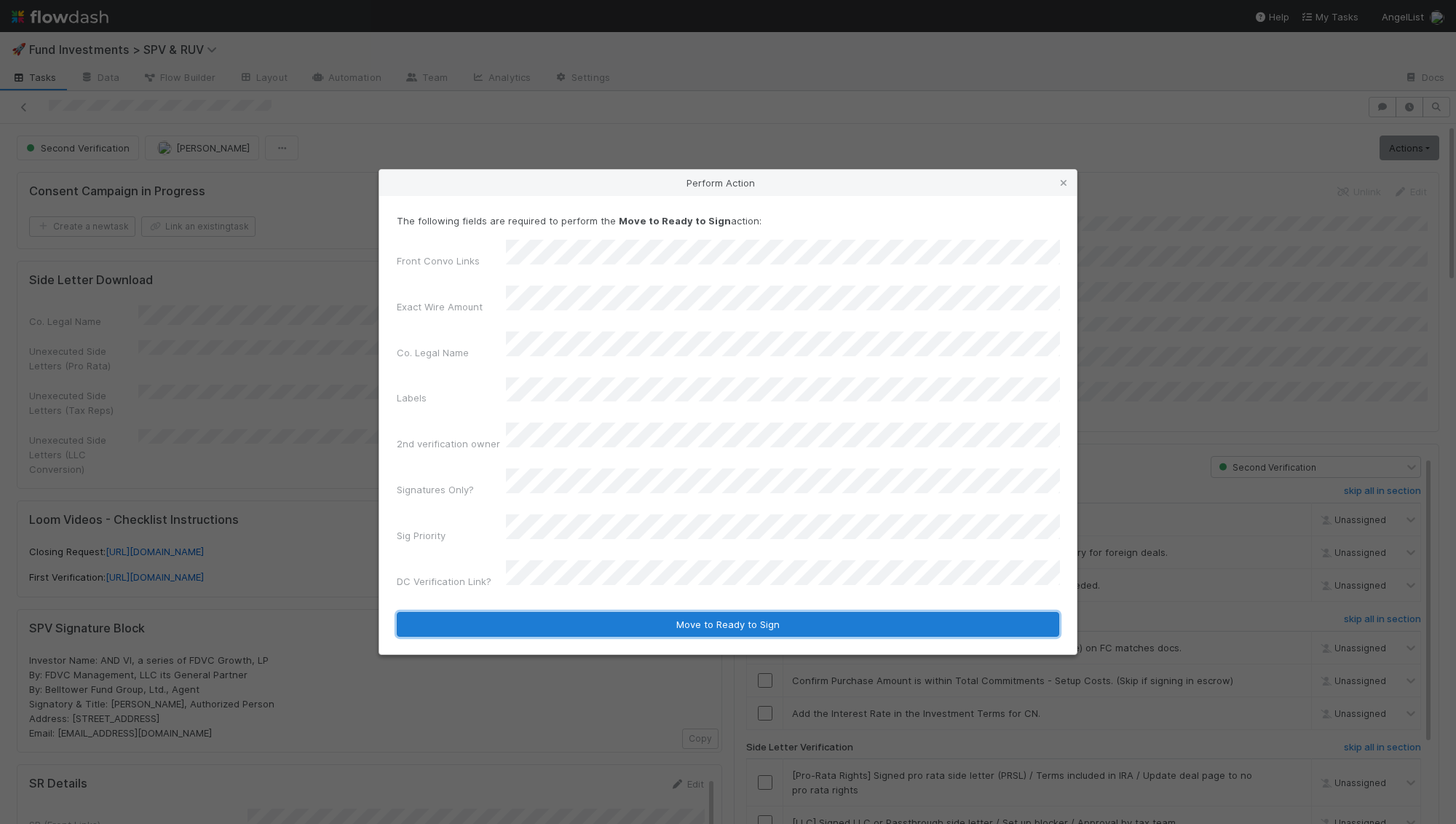
click at [547, 611] on button "Move to Ready to Sign" at bounding box center [728, 624] width 663 height 25
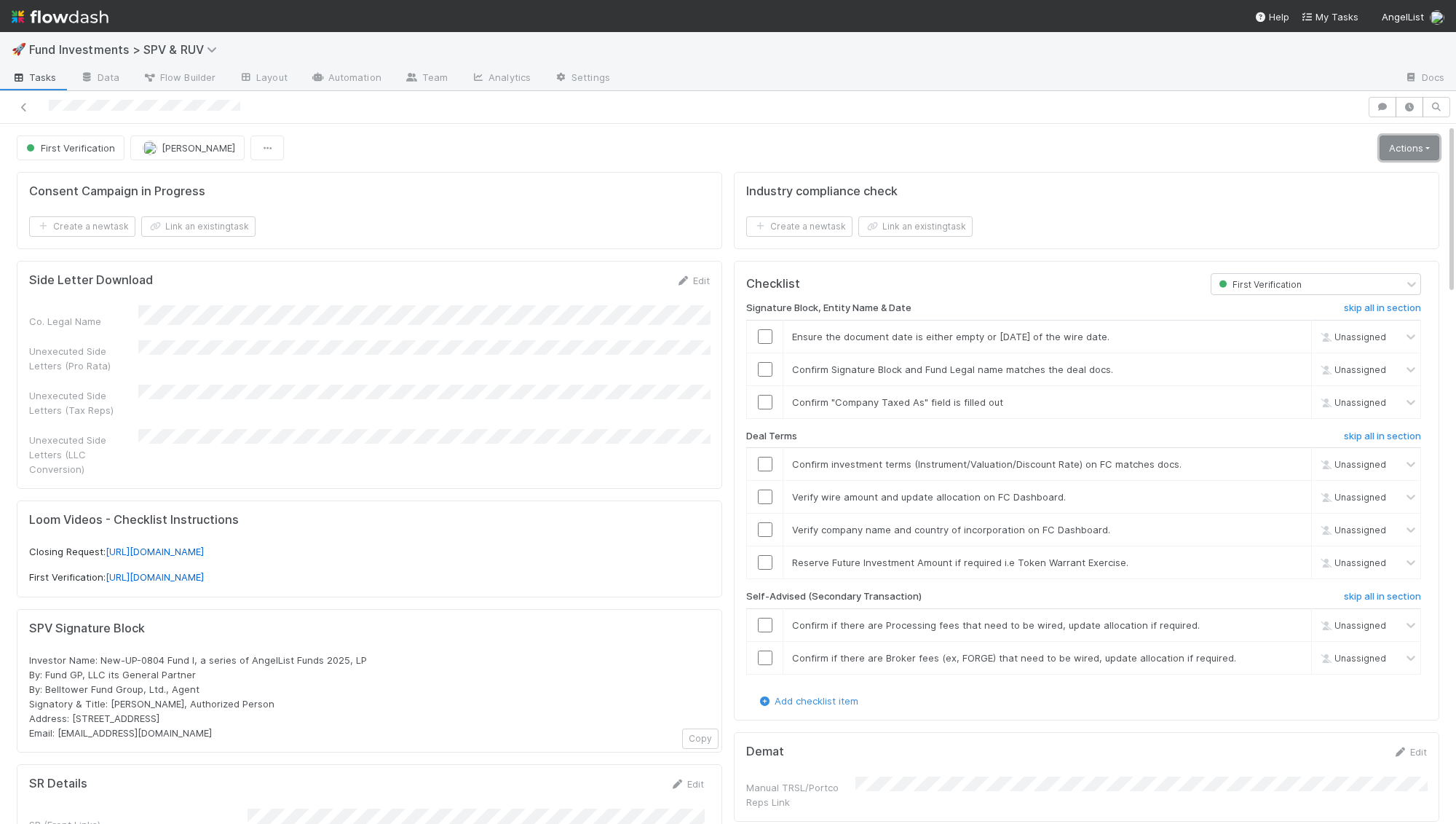
click at [1408, 152] on link "Actions" at bounding box center [1409, 148] width 60 height 25
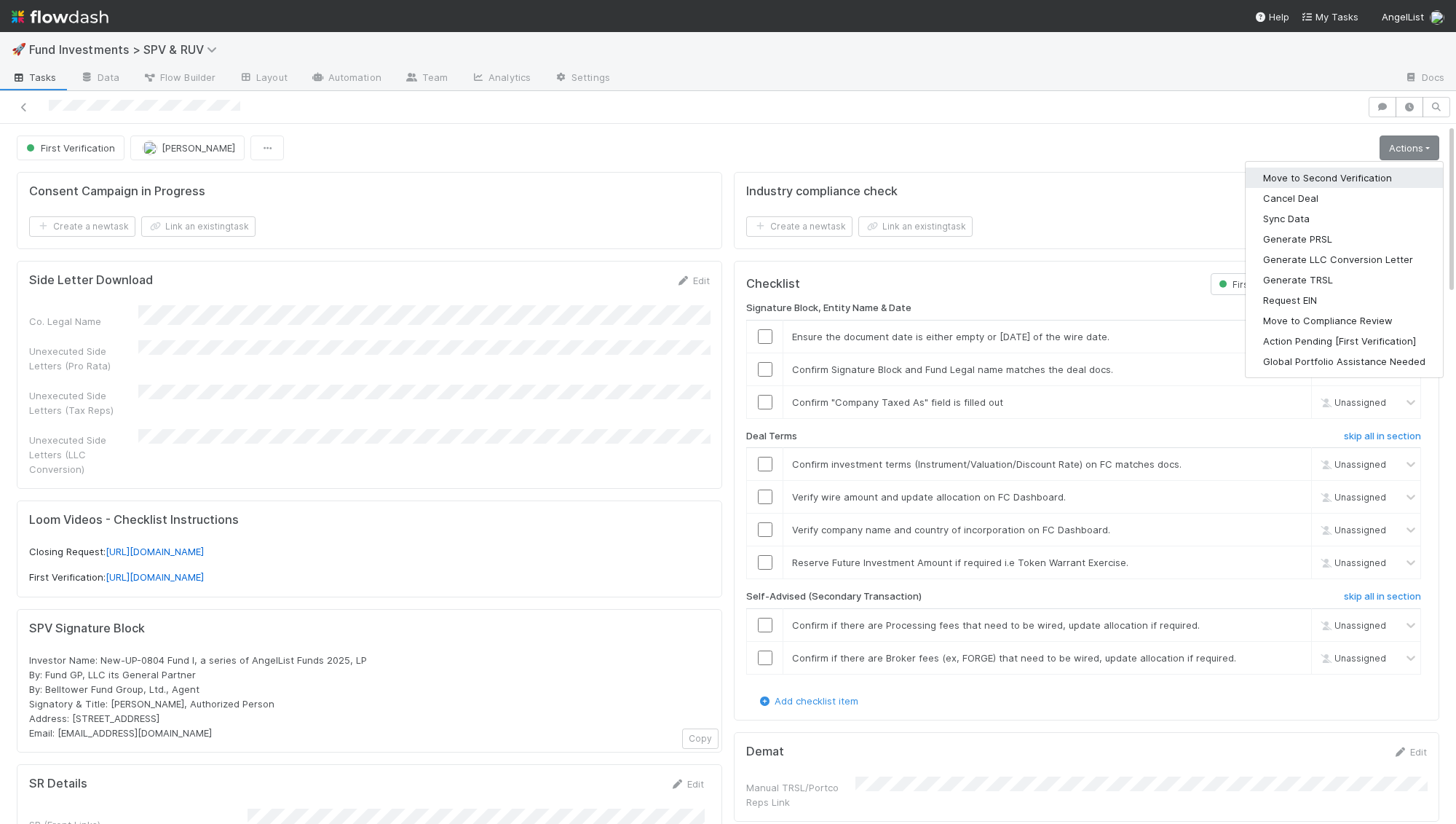
click at [1360, 177] on button "Move to Second Verification" at bounding box center [1345, 177] width 197 height 20
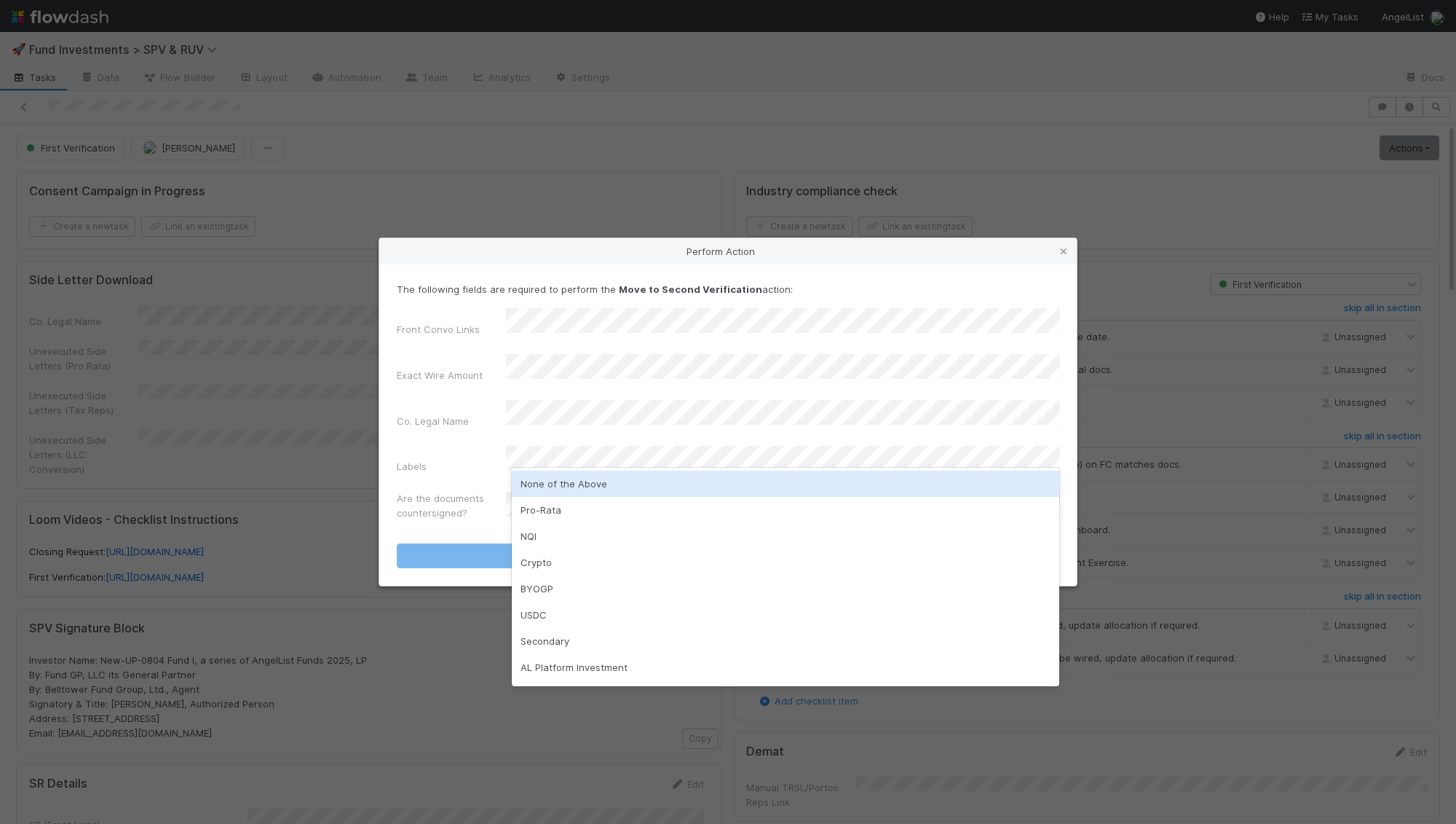
click at [588, 485] on div "None of the Above" at bounding box center [786, 484] width 549 height 27
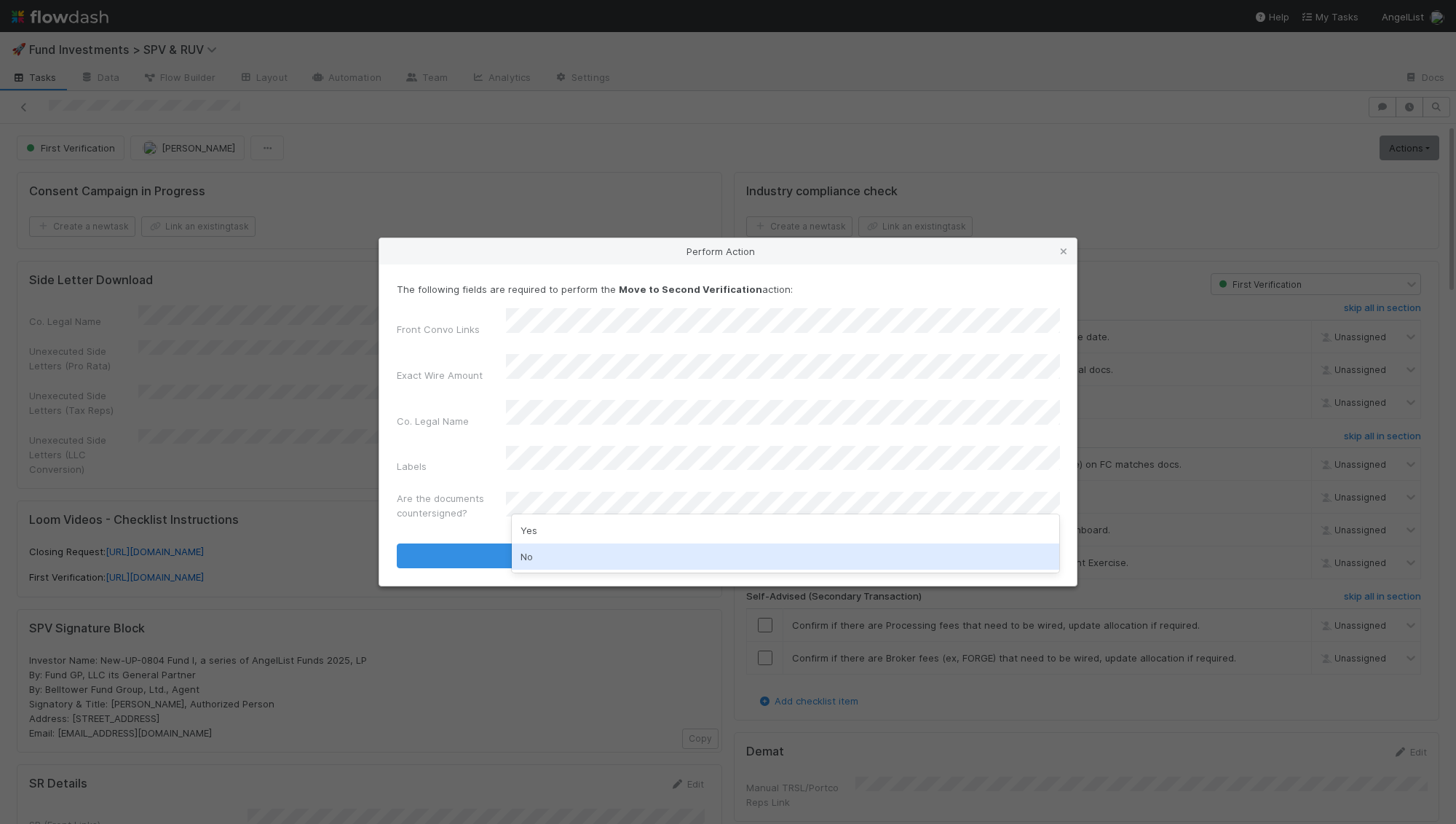
click at [568, 549] on div "No" at bounding box center [786, 556] width 549 height 27
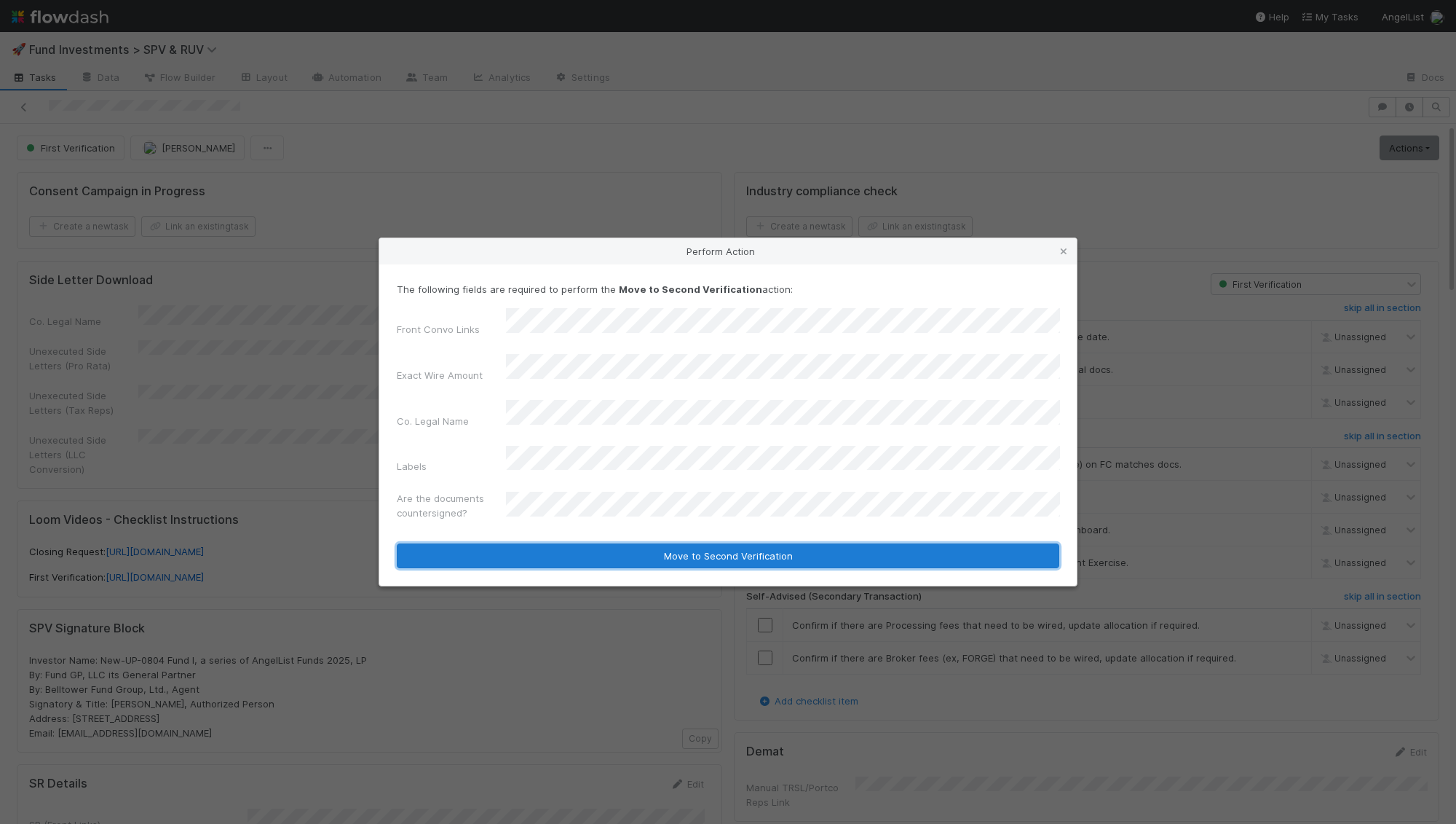
click at [569, 543] on button "Move to Second Verification" at bounding box center [728, 555] width 663 height 25
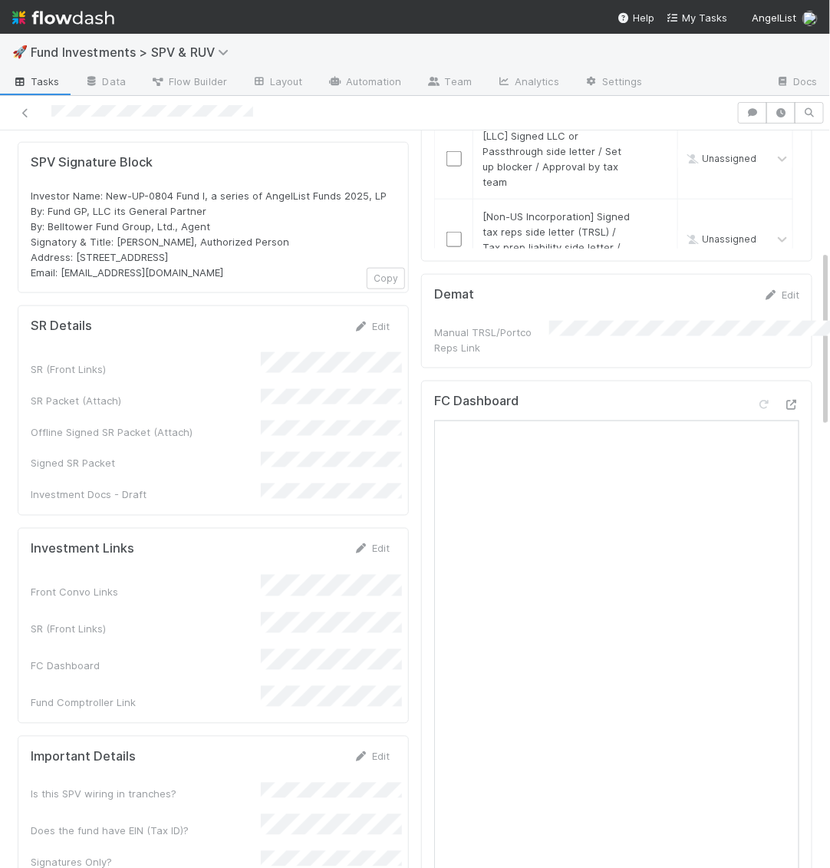
scroll to position [368, 0]
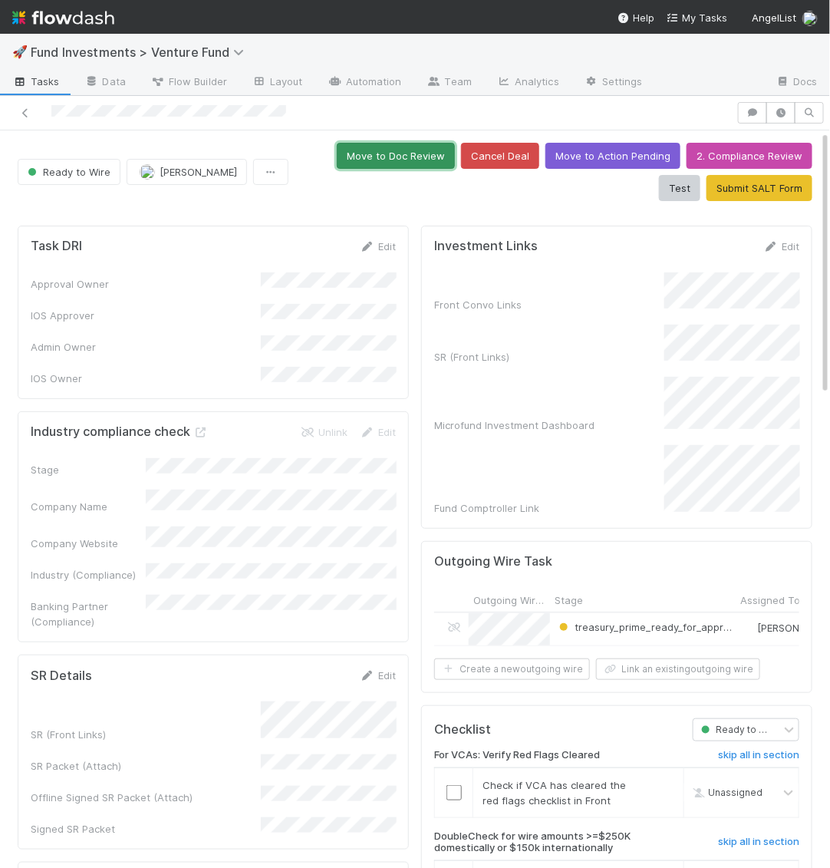
click at [361, 147] on button "Move to Doc Review" at bounding box center [396, 156] width 118 height 26
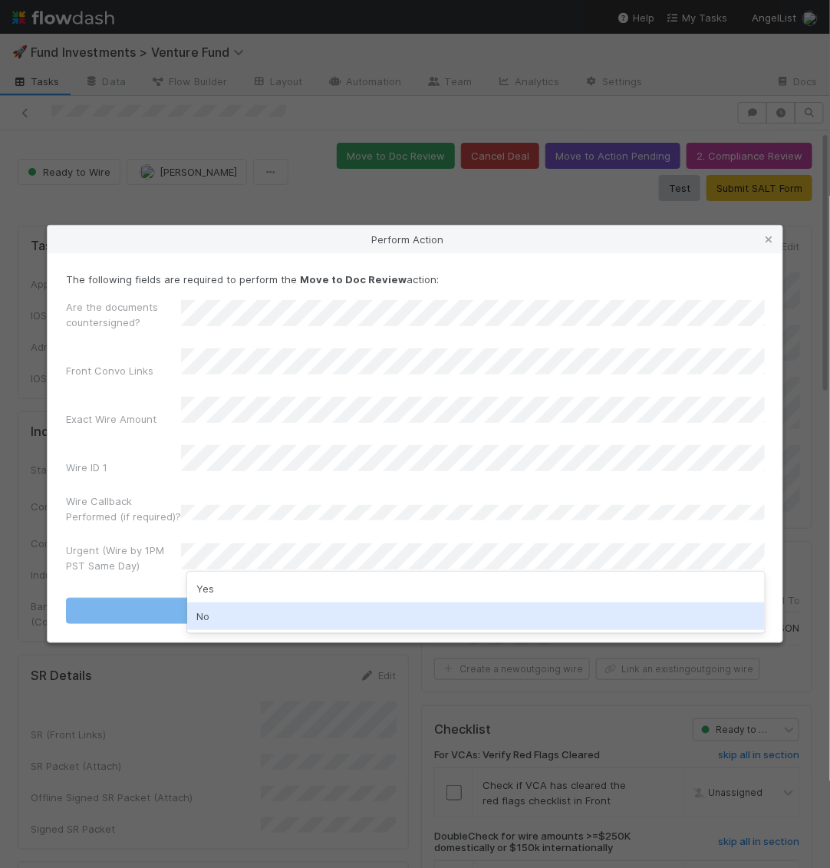
click at [216, 625] on div "No" at bounding box center [476, 616] width 578 height 28
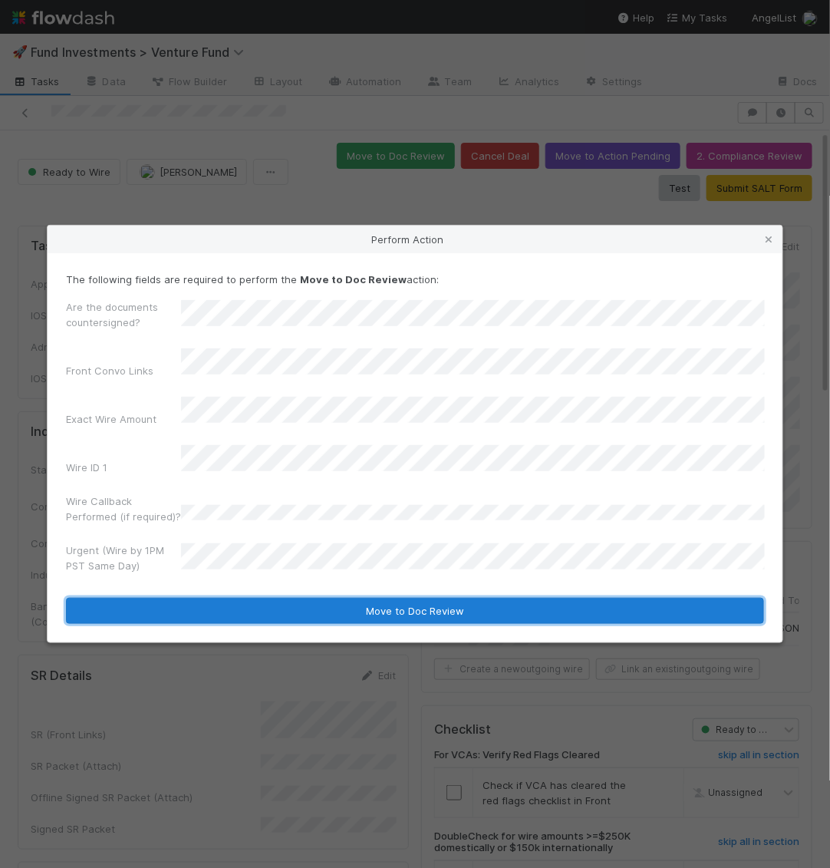
click at [219, 605] on button "Move to Doc Review" at bounding box center [415, 611] width 698 height 26
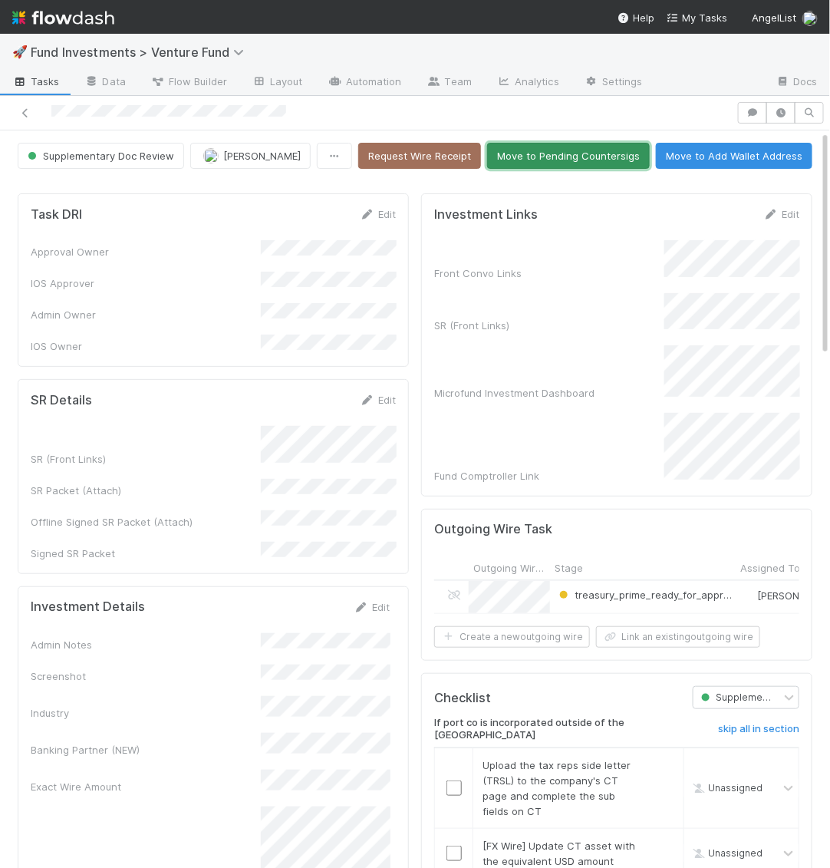
click at [562, 155] on button "Move to Pending Countersigs" at bounding box center [568, 156] width 163 height 26
